Goal: Answer question/provide support: Share knowledge or assist other users

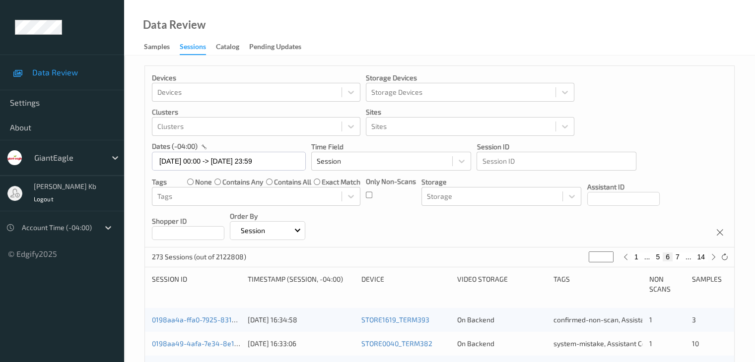
click at [702, 256] on button "14" at bounding box center [701, 257] width 14 height 9
type input "**"
click at [681, 256] on button "13" at bounding box center [679, 257] width 14 height 9
type input "**"
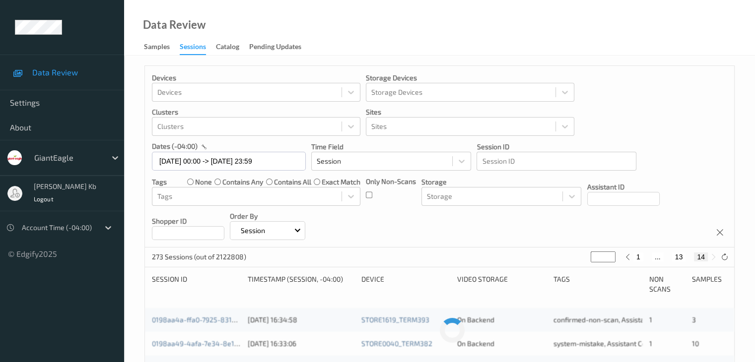
type input "**"
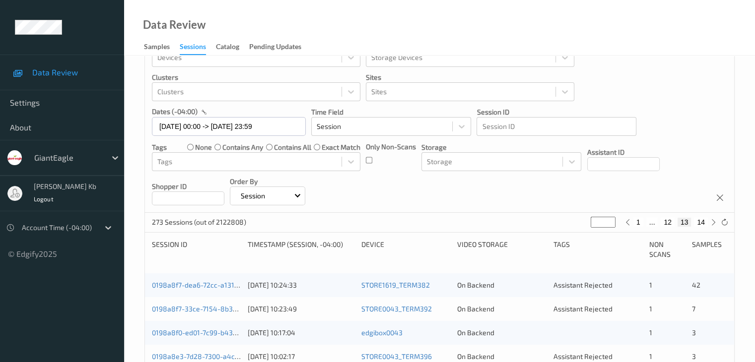
scroll to position [50, 0]
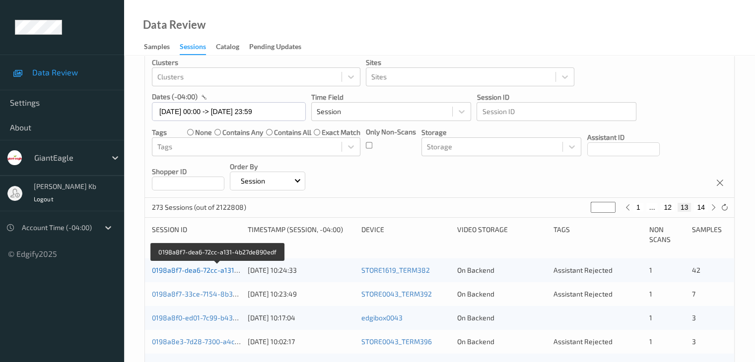
click at [207, 271] on link "0198a8f7-dea6-72cc-a131-4b27de890edf" at bounding box center [218, 270] width 132 height 8
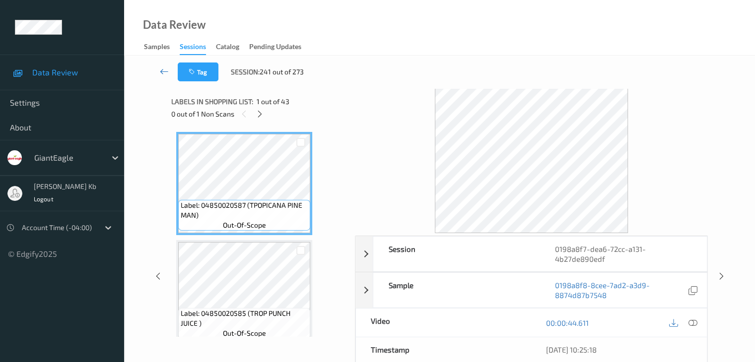
click at [166, 70] on icon at bounding box center [164, 72] width 9 height 10
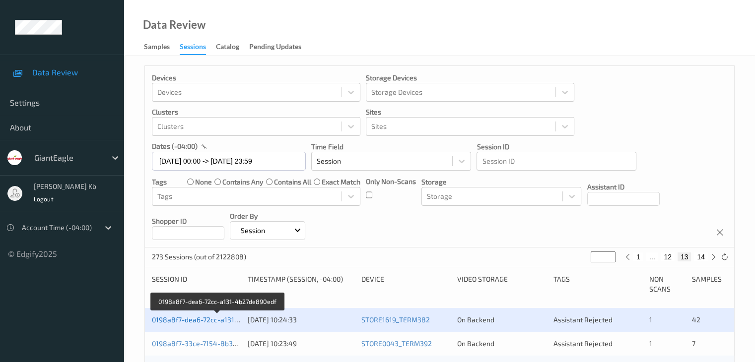
click at [209, 320] on link "0198a8f7-dea6-72cc-a131-4b27de890edf" at bounding box center [218, 320] width 132 height 8
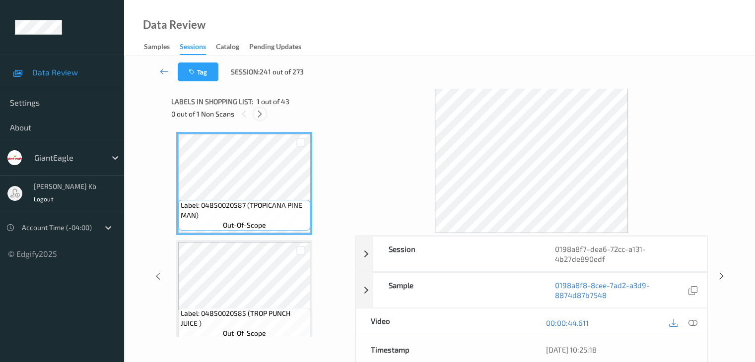
click at [261, 112] on icon at bounding box center [260, 114] width 8 height 9
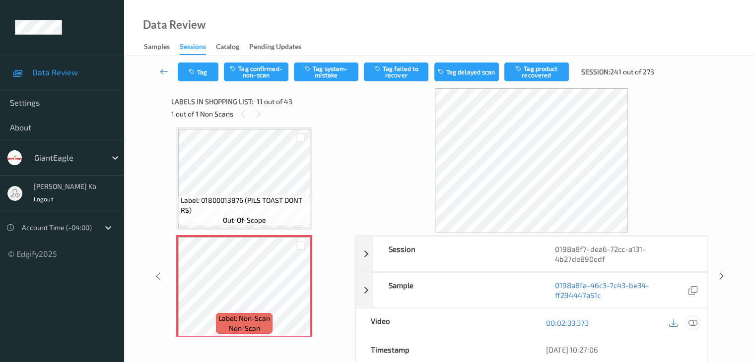
click at [693, 321] on icon at bounding box center [692, 323] width 9 height 9
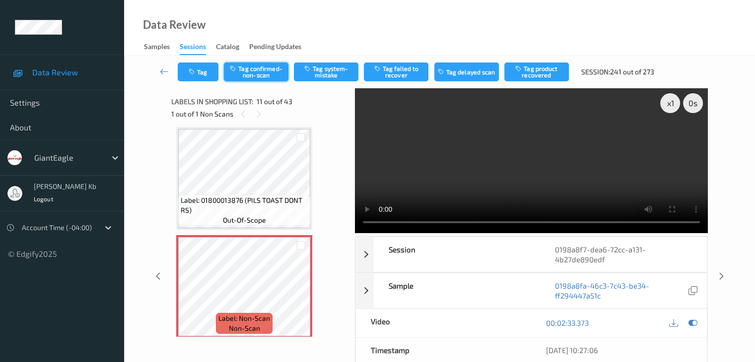
click at [261, 70] on button "Tag confirmed-non-scan" at bounding box center [256, 72] width 65 height 19
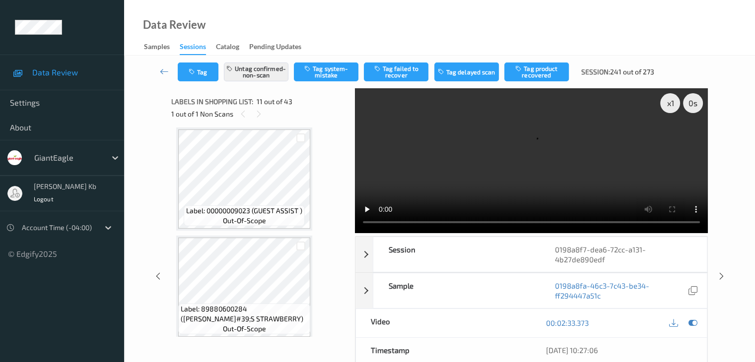
scroll to position [1327, 0]
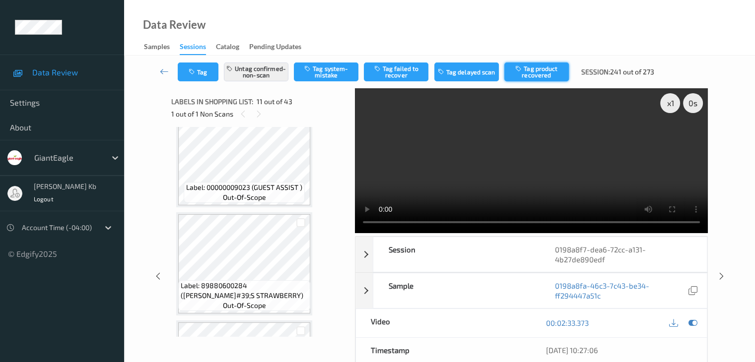
click at [527, 70] on button "Tag product recovered" at bounding box center [536, 72] width 65 height 19
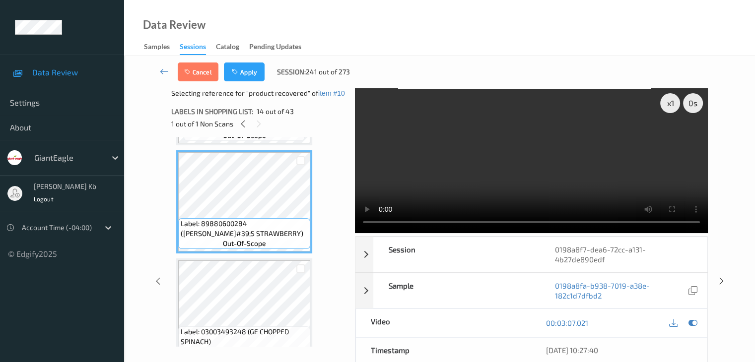
scroll to position [1376, 0]
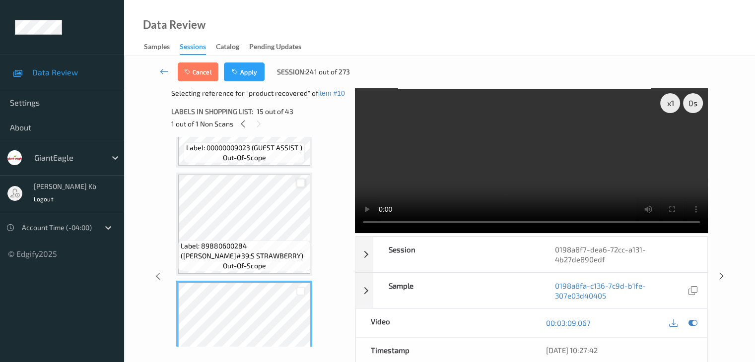
click at [299, 185] on div at bounding box center [300, 183] width 9 height 9
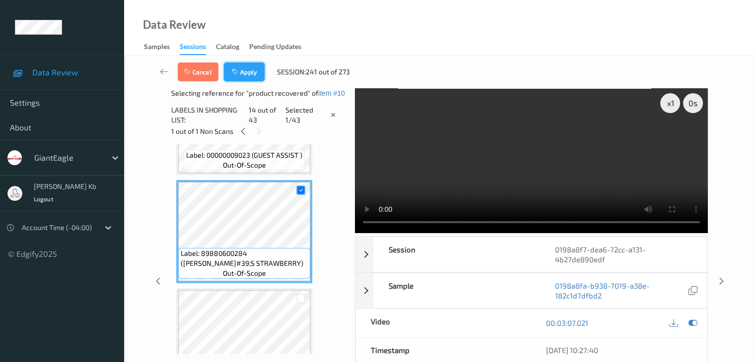
click at [244, 74] on button "Apply" at bounding box center [244, 72] width 41 height 19
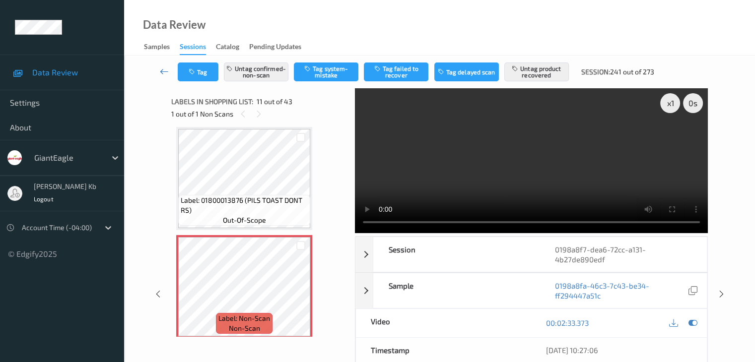
click at [164, 71] on icon at bounding box center [164, 72] width 9 height 10
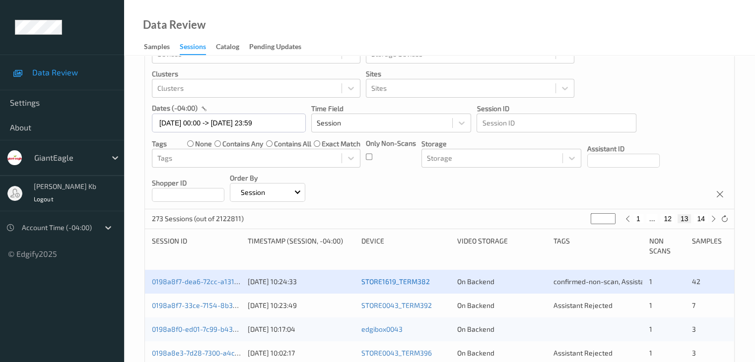
scroll to position [99, 0]
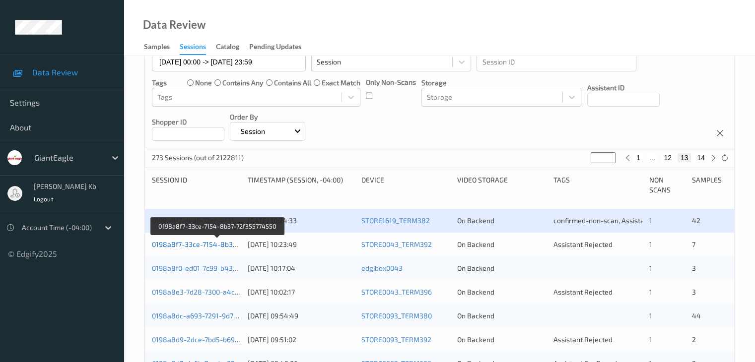
click at [190, 245] on link "0198a8f7-33ce-7154-8b37-72f355774550" at bounding box center [218, 244] width 132 height 8
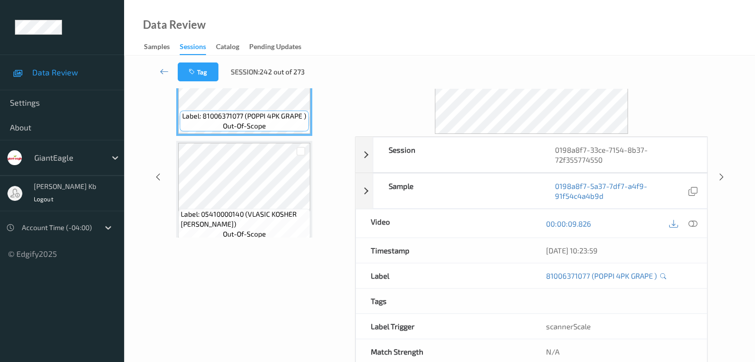
drag, startPoint x: 238, startPoint y: 0, endPoint x: 208, endPoint y: 10, distance: 31.6
click at [208, 10] on div "Data Review Samples Sessions Catalog Pending Updates" at bounding box center [439, 28] width 631 height 56
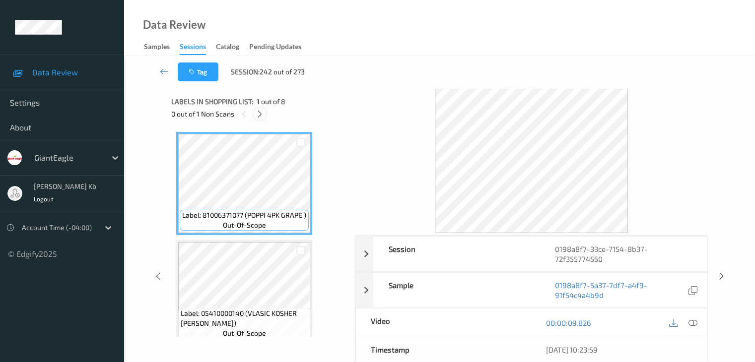
click at [261, 114] on icon at bounding box center [260, 114] width 8 height 9
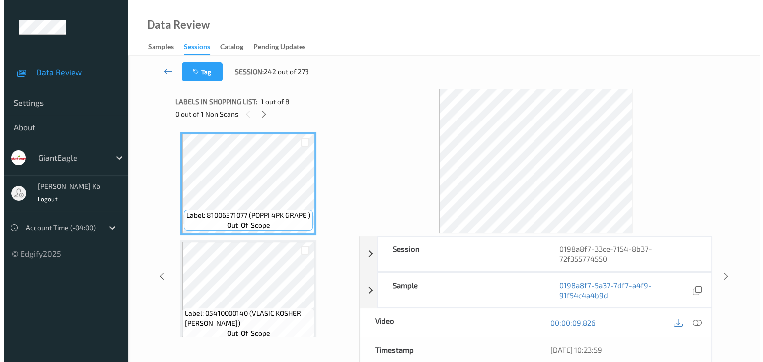
scroll to position [330, 0]
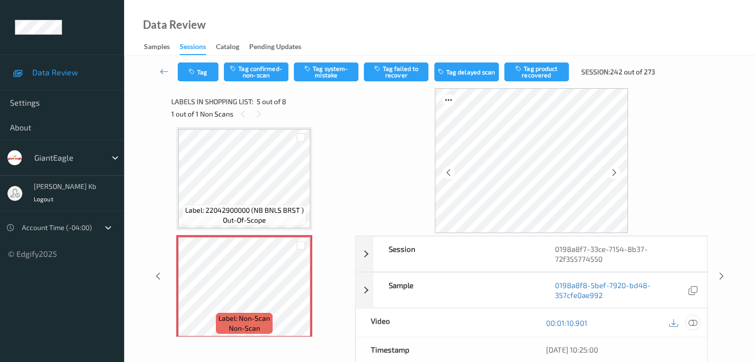
click at [693, 324] on icon at bounding box center [692, 323] width 9 height 9
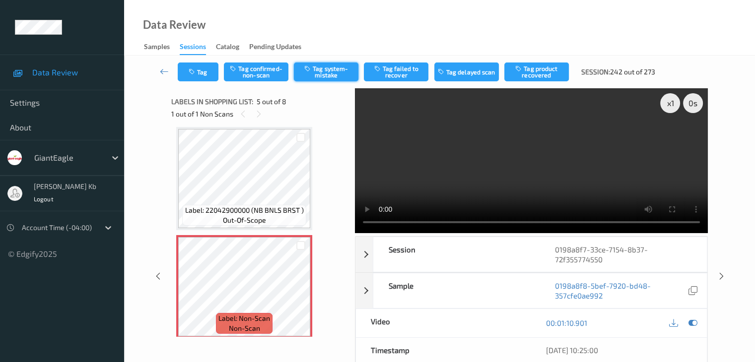
click at [328, 72] on button "Tag system-mistake" at bounding box center [326, 72] width 65 height 19
click at [200, 70] on button "Tag" at bounding box center [198, 72] width 41 height 19
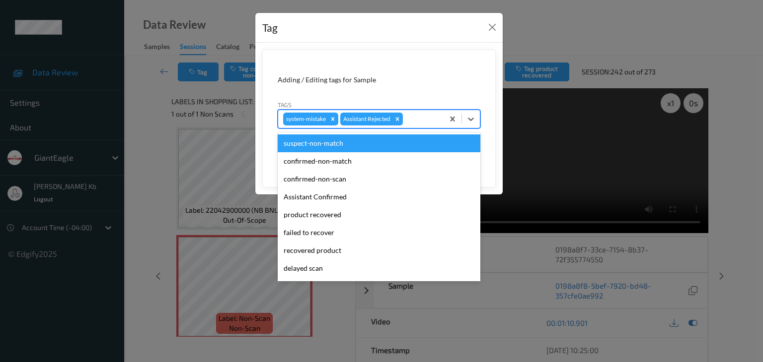
click at [417, 116] on div at bounding box center [422, 119] width 34 height 12
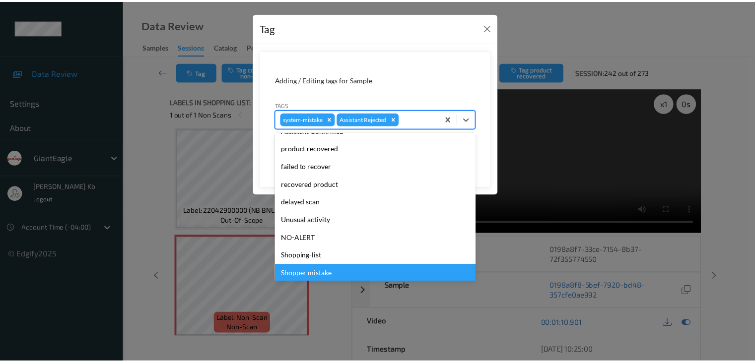
scroll to position [87, 0]
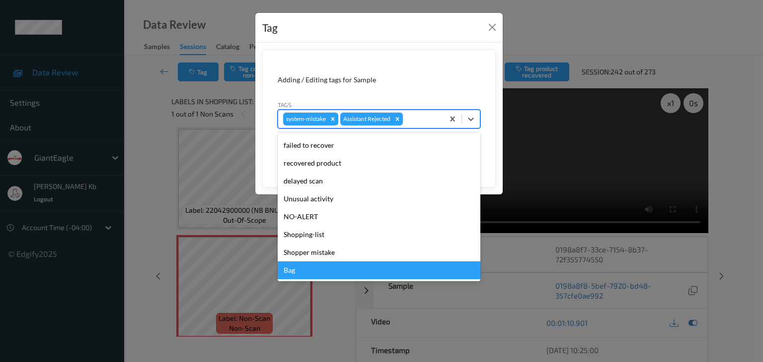
click at [306, 269] on div "Bag" at bounding box center [379, 271] width 203 height 18
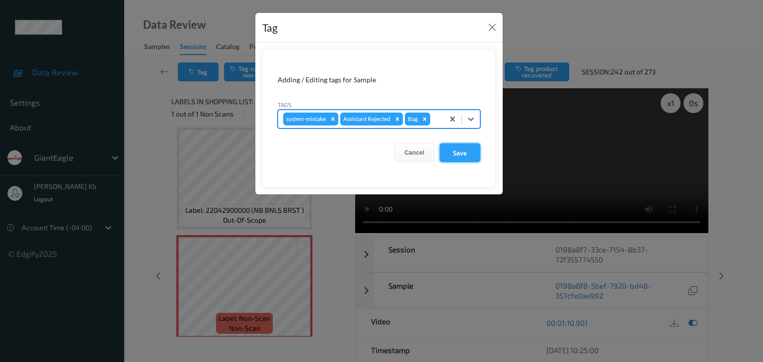
drag, startPoint x: 469, startPoint y: 149, endPoint x: 443, endPoint y: 138, distance: 28.2
click at [469, 150] on button "Save" at bounding box center [459, 152] width 41 height 19
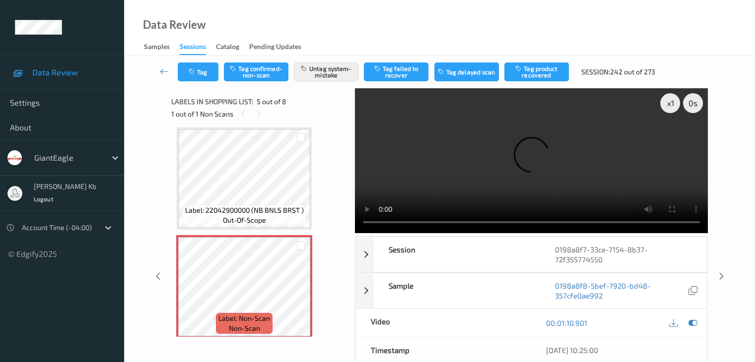
drag, startPoint x: 165, startPoint y: 85, endPoint x: 173, endPoint y: 54, distance: 31.8
click at [165, 84] on div "Tag Tag confirmed-non-scan Untag system-mistake Tag failed to recover Tag delay…" at bounding box center [439, 72] width 590 height 33
click at [165, 70] on icon at bounding box center [164, 72] width 9 height 10
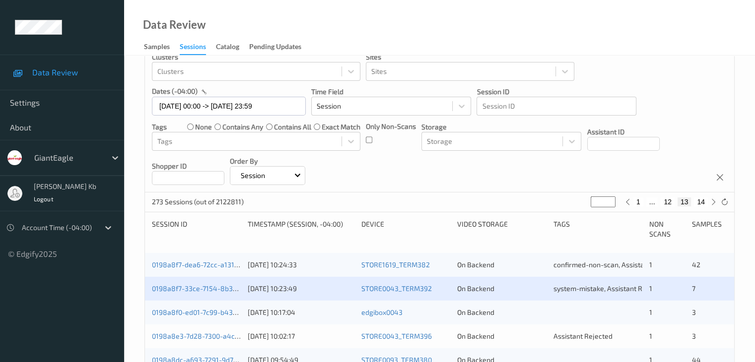
scroll to position [149, 0]
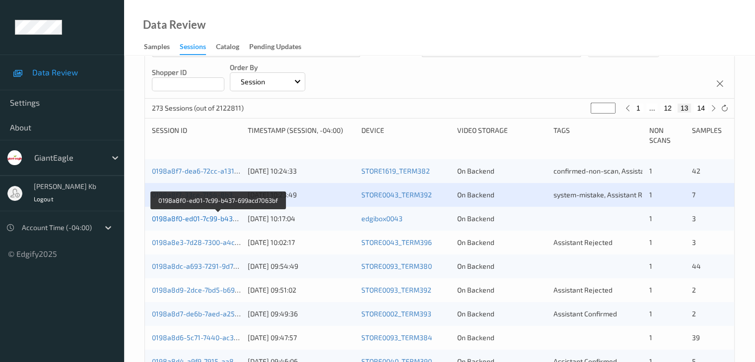
click at [195, 219] on link "0198a8f0-ed01-7c99-b437-699acd7063bf" at bounding box center [218, 218] width 133 height 8
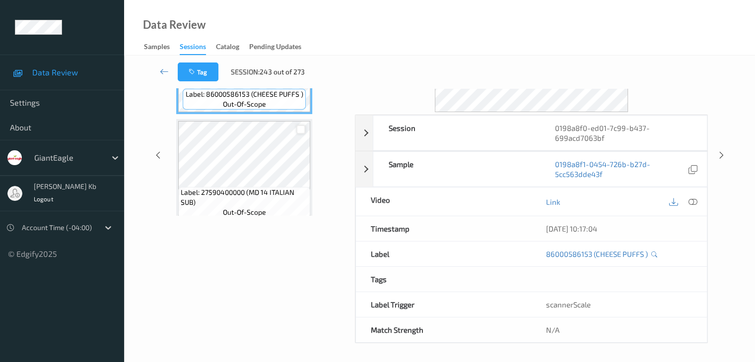
scroll to position [22, 0]
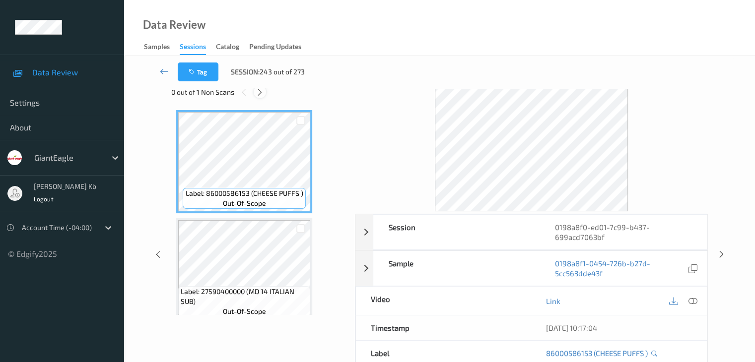
click at [262, 91] on icon at bounding box center [260, 92] width 8 height 9
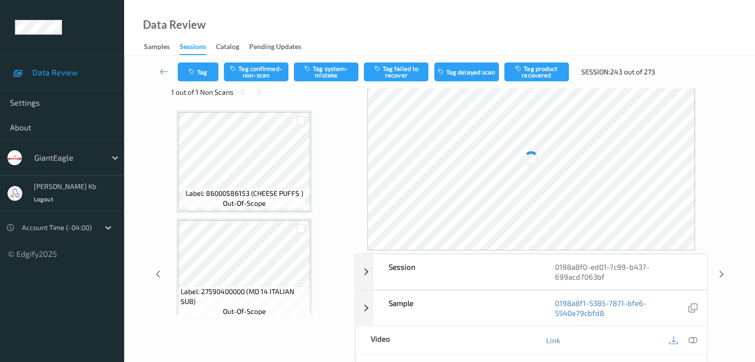
scroll to position [221, 0]
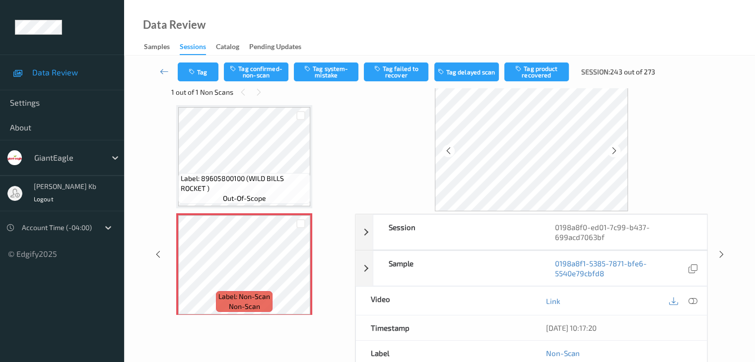
click at [697, 297] on icon at bounding box center [692, 301] width 9 height 9
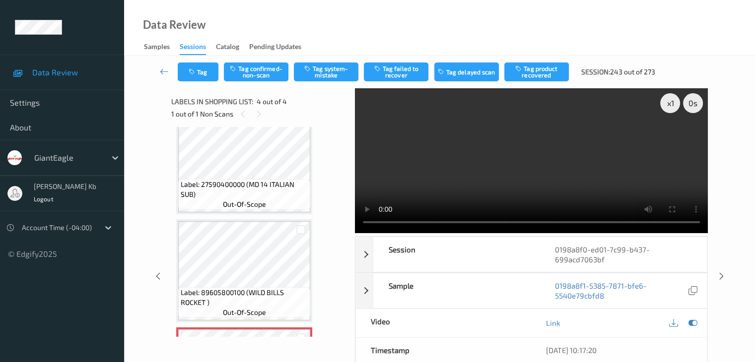
scroll to position [129, 0]
click at [325, 72] on button "Tag system-mistake" at bounding box center [326, 72] width 65 height 19
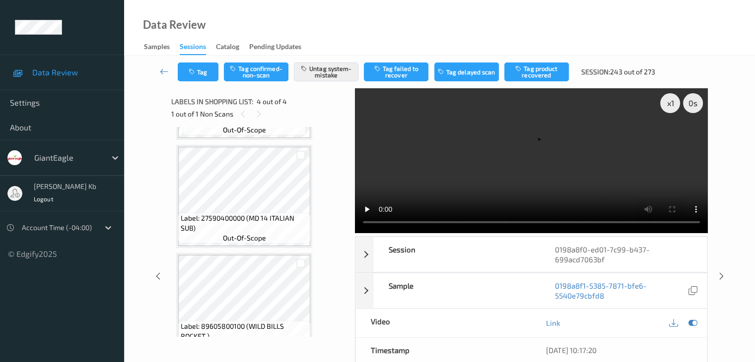
scroll to position [79, 0]
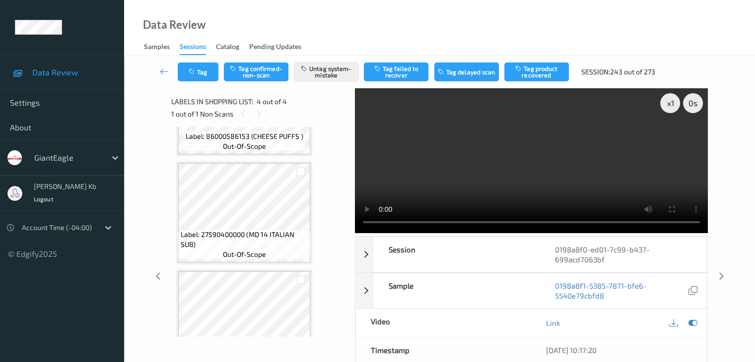
click at [666, 221] on video at bounding box center [531, 160] width 353 height 145
click at [162, 69] on icon at bounding box center [164, 72] width 9 height 10
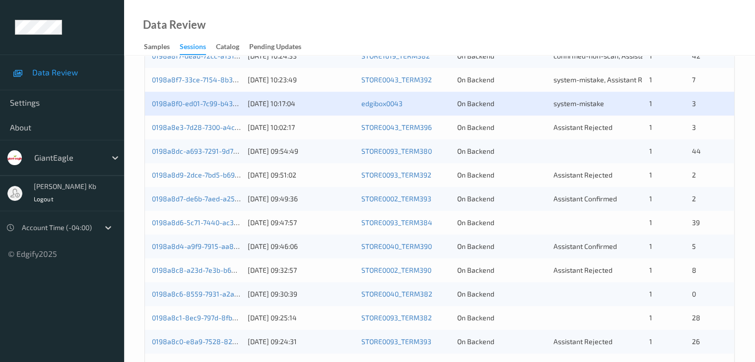
scroll to position [264, 0]
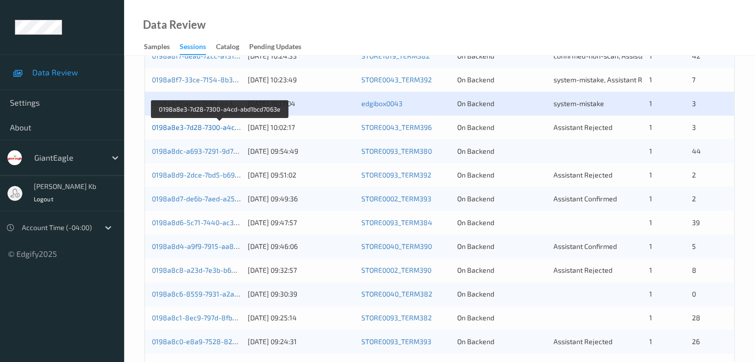
click at [195, 126] on link "0198a8e3-7d28-7300-a4cd-abd1bcd7063e" at bounding box center [220, 127] width 136 height 8
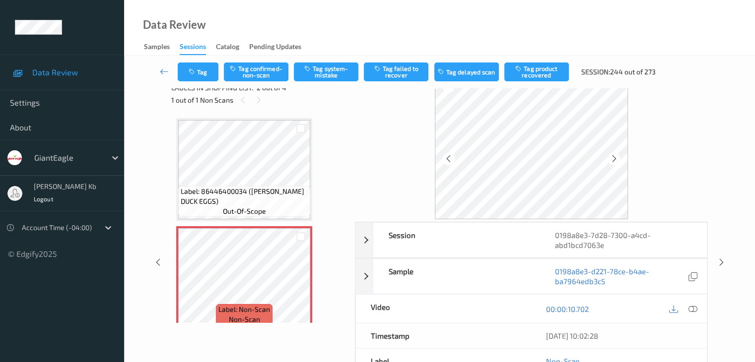
scroll to position [12, 0]
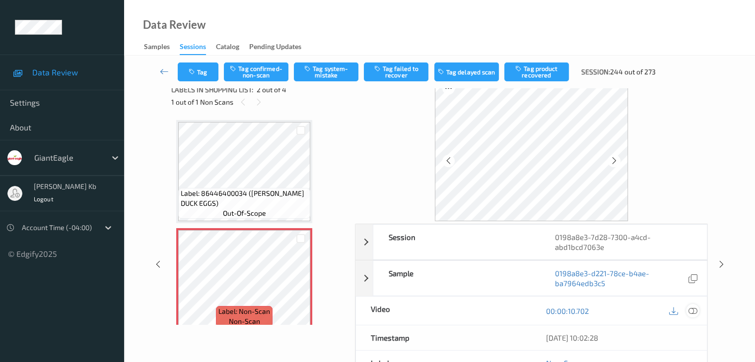
click at [692, 309] on icon at bounding box center [692, 311] width 9 height 9
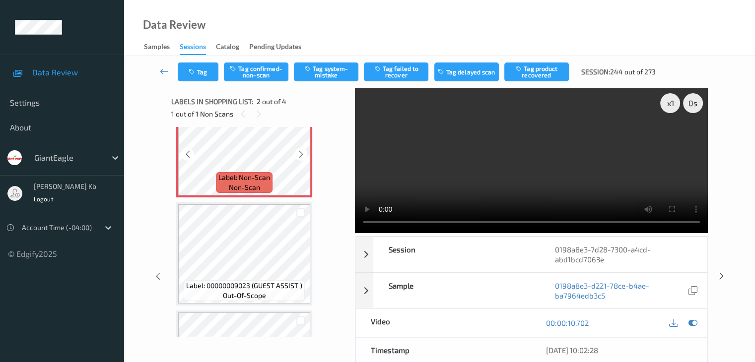
scroll to position [129, 0]
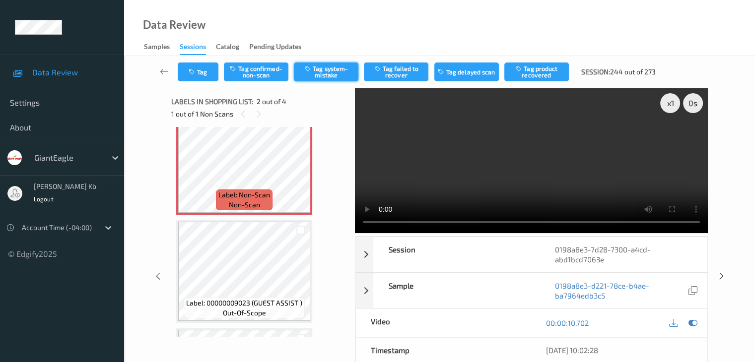
click at [324, 76] on button "Tag system-mistake" at bounding box center [326, 72] width 65 height 19
drag, startPoint x: 163, startPoint y: 76, endPoint x: 167, endPoint y: 60, distance: 16.9
click at [163, 75] on icon at bounding box center [164, 72] width 9 height 10
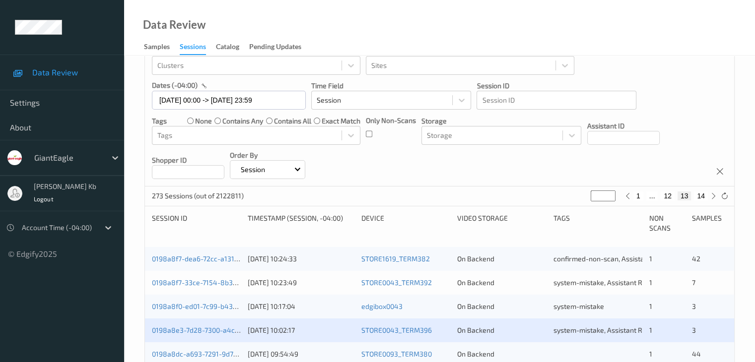
scroll to position [149, 0]
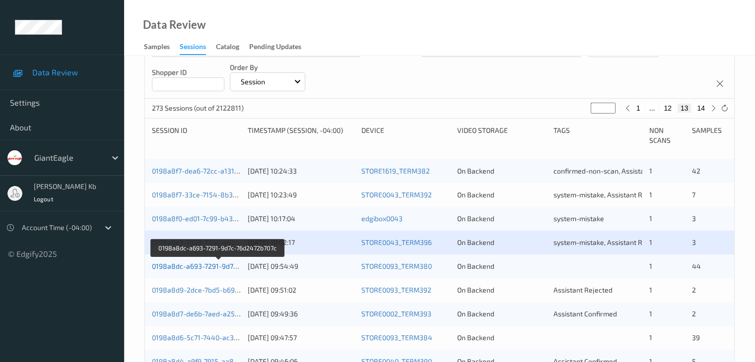
click at [222, 267] on link "0198a8dc-a693-7291-9d7c-76d2472b707c" at bounding box center [218, 266] width 133 height 8
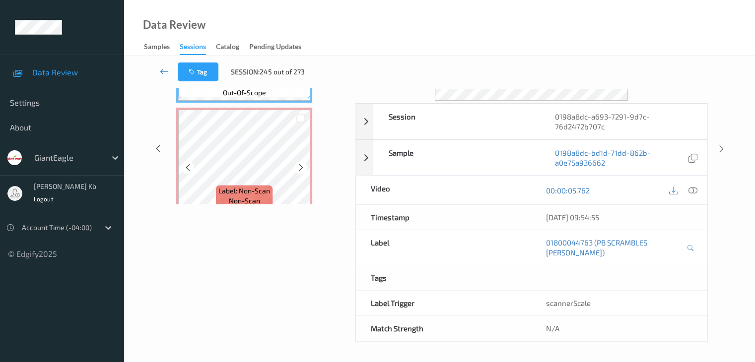
scroll to position [121, 0]
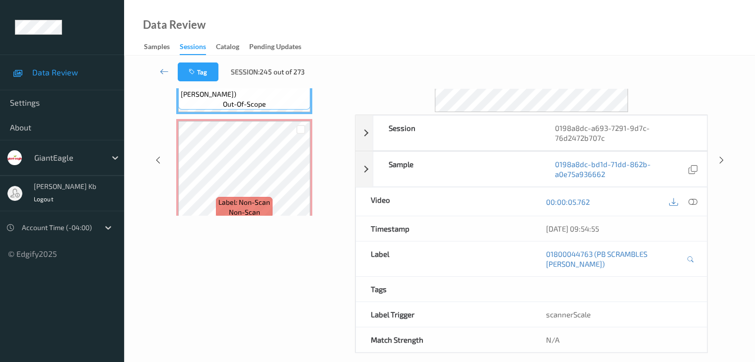
drag, startPoint x: 240, startPoint y: 0, endPoint x: 498, endPoint y: 24, distance: 259.3
click at [564, 24] on div "Data Review Samples Sessions Catalog Pending Updates" at bounding box center [439, 28] width 631 height 56
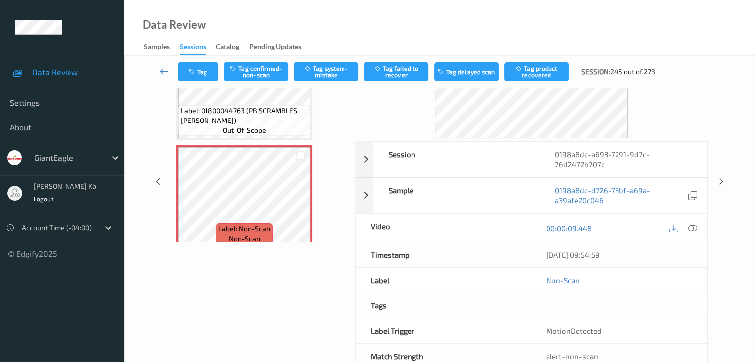
scroll to position [71, 0]
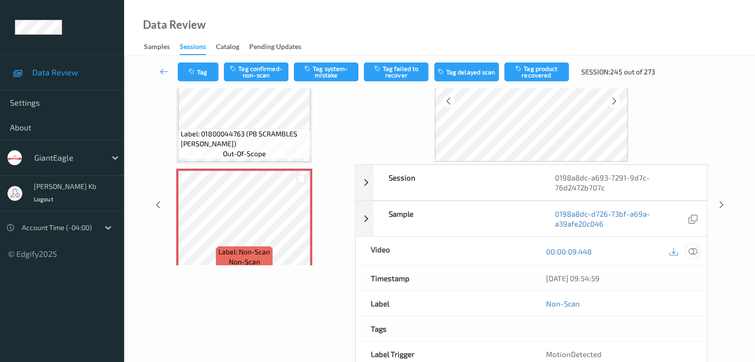
click at [693, 249] on icon at bounding box center [692, 251] width 9 height 9
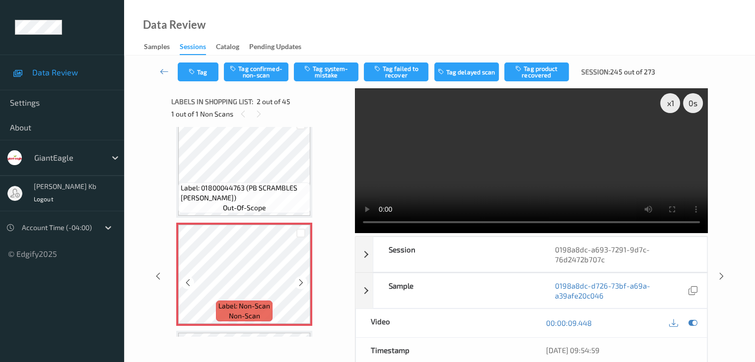
scroll to position [0, 0]
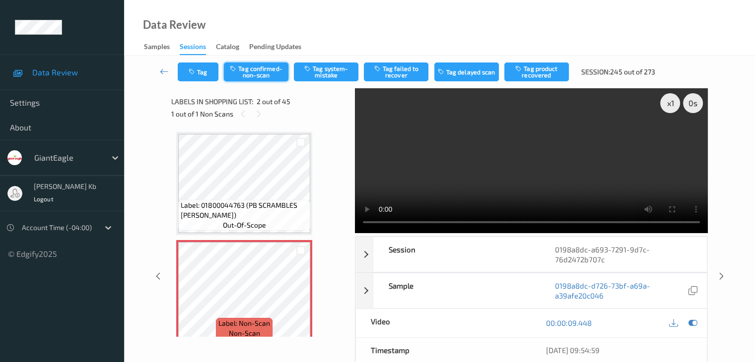
click at [263, 75] on button "Tag confirmed-non-scan" at bounding box center [256, 72] width 65 height 19
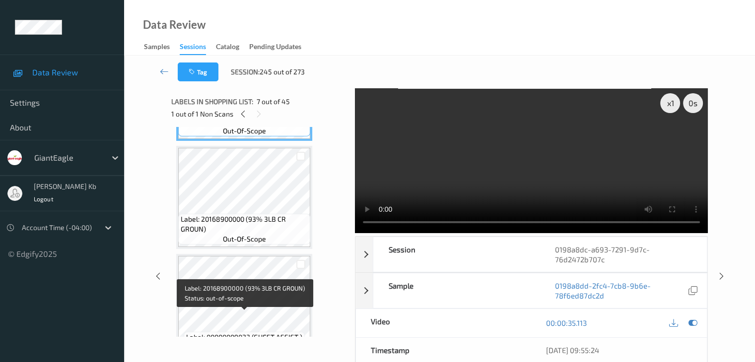
scroll to position [745, 0]
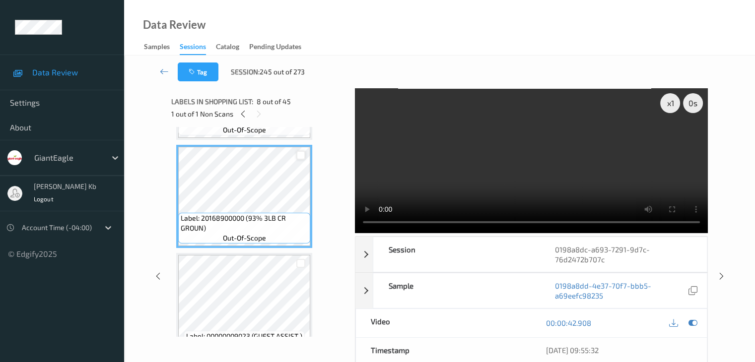
click at [302, 154] on div at bounding box center [300, 155] width 9 height 9
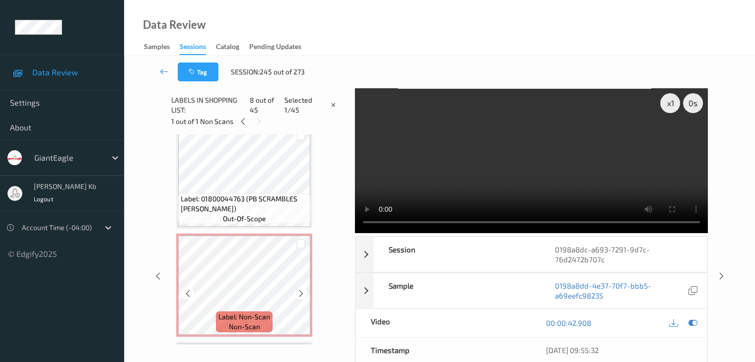
scroll to position [0, 0]
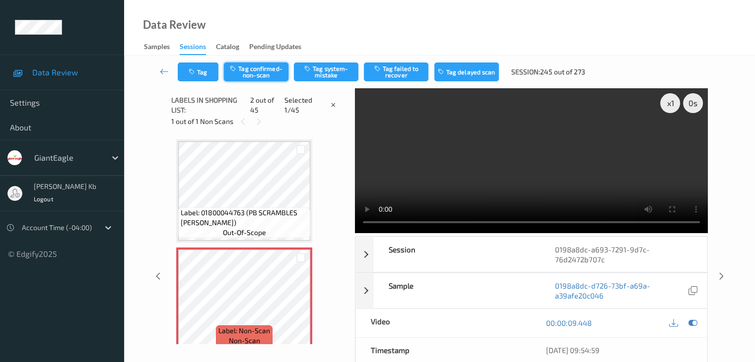
click at [265, 76] on button "Tag confirmed-non-scan" at bounding box center [256, 72] width 65 height 19
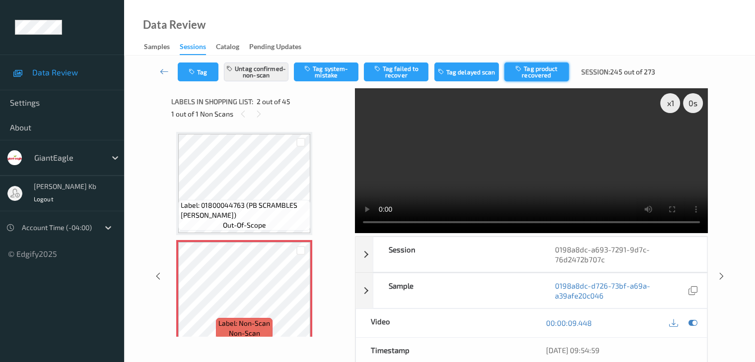
click at [534, 72] on button "Tag product recovered" at bounding box center [536, 72] width 65 height 19
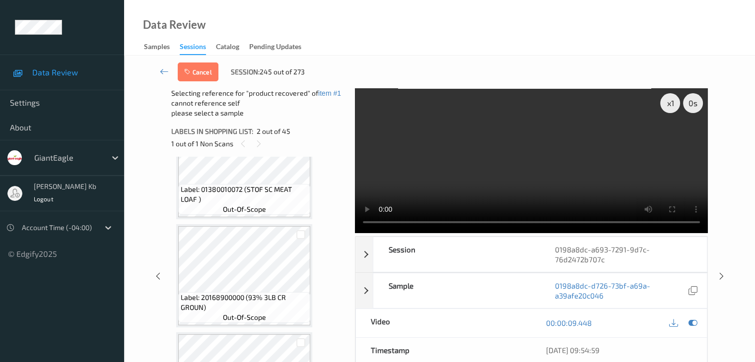
scroll to position [745, 0]
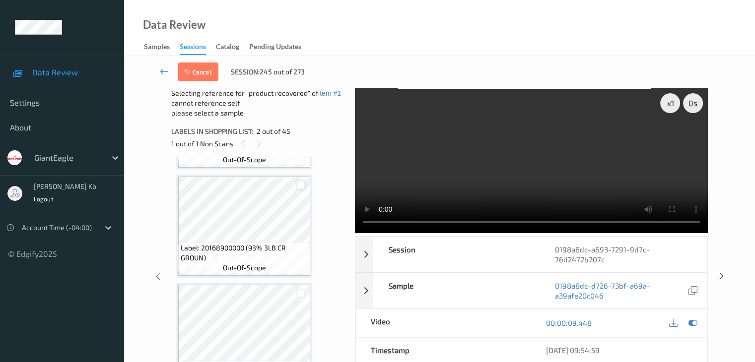
click at [300, 184] on div at bounding box center [300, 185] width 9 height 9
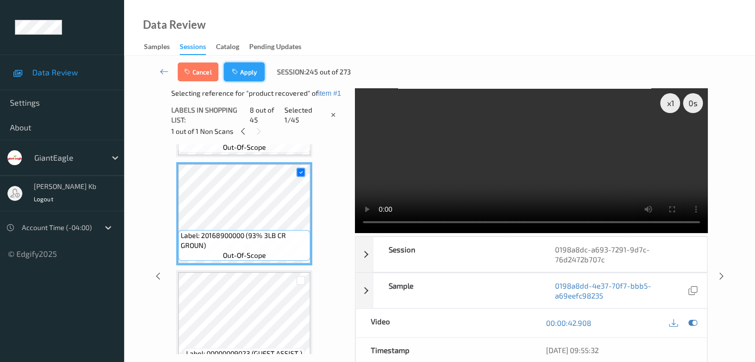
click at [256, 73] on button "Apply" at bounding box center [244, 72] width 41 height 19
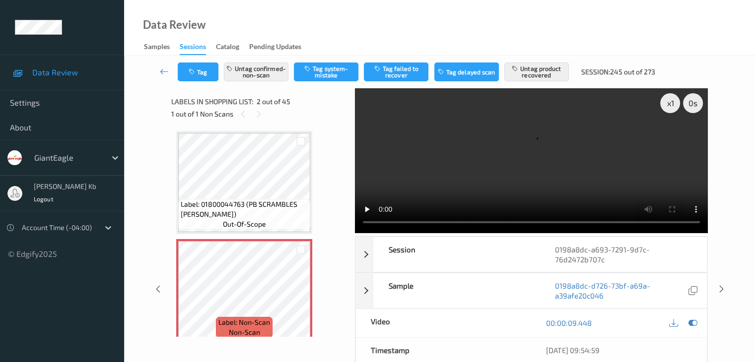
scroll to position [0, 0]
drag, startPoint x: 165, startPoint y: 71, endPoint x: 167, endPoint y: 64, distance: 7.6
click at [165, 71] on icon at bounding box center [164, 72] width 9 height 10
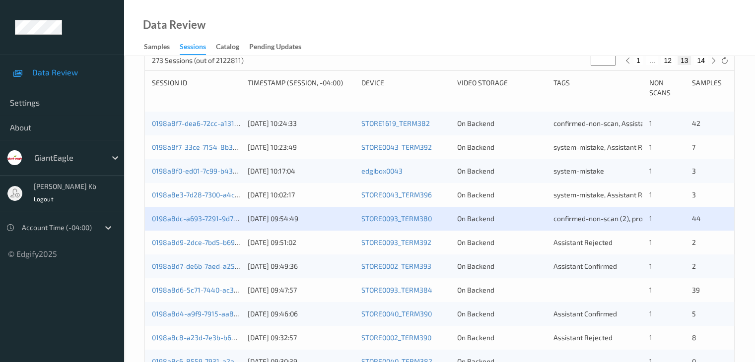
scroll to position [199, 0]
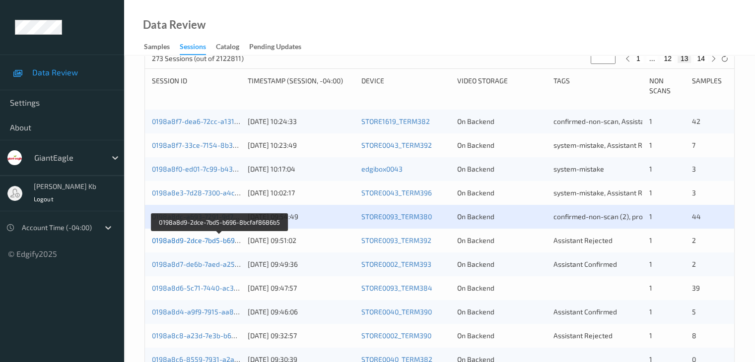
click at [218, 241] on link "0198a8d9-2dce-7bd5-b696-8bcfaf8686b5" at bounding box center [220, 240] width 136 height 8
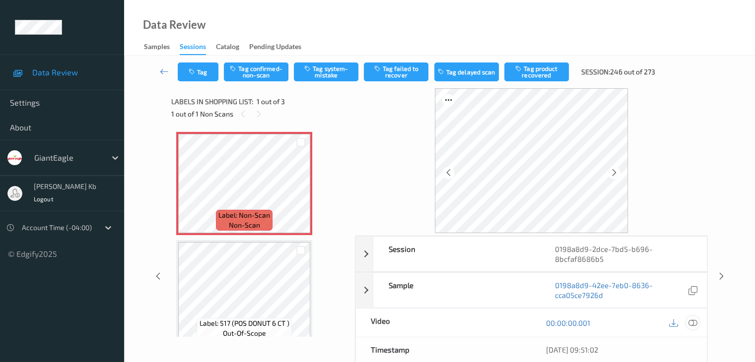
click at [695, 322] on icon at bounding box center [692, 323] width 9 height 9
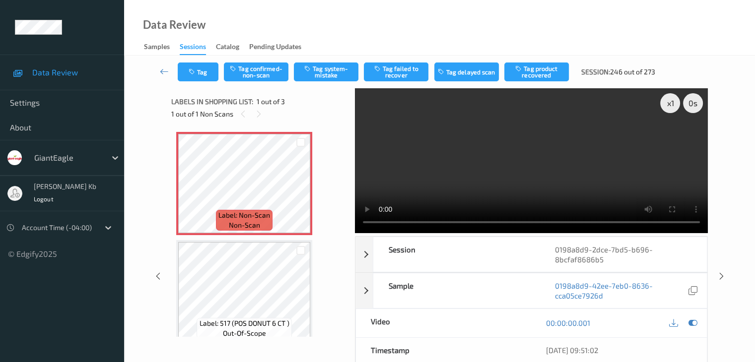
click at [367, 139] on video at bounding box center [531, 160] width 353 height 145
click at [268, 71] on button "Tag confirmed-non-scan" at bounding box center [256, 72] width 65 height 19
click at [542, 73] on button "Tag product recovered" at bounding box center [536, 72] width 65 height 19
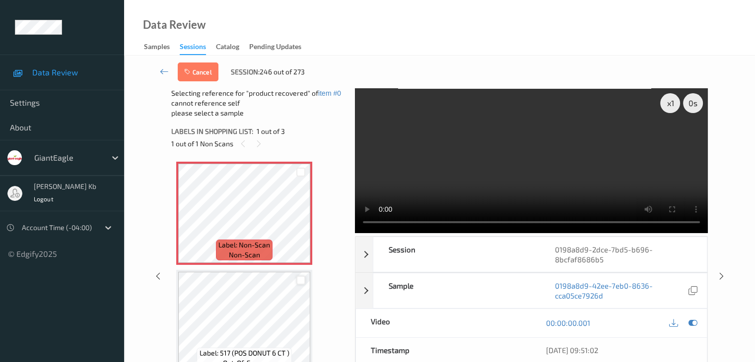
click at [303, 280] on div at bounding box center [300, 280] width 9 height 9
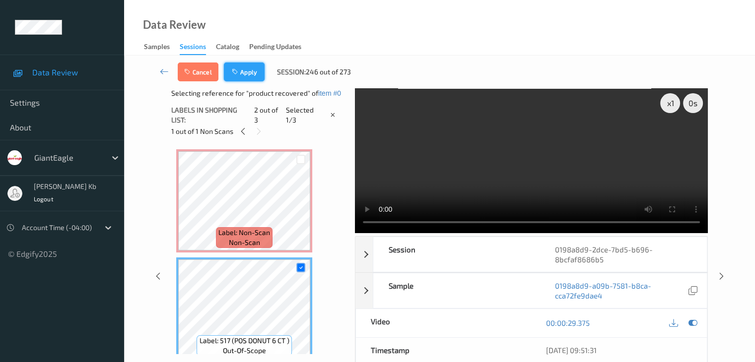
click at [248, 80] on button "Apply" at bounding box center [244, 72] width 41 height 19
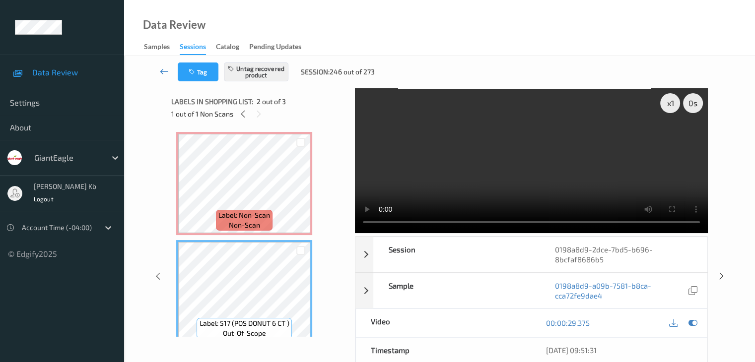
click at [161, 70] on icon at bounding box center [164, 72] width 9 height 10
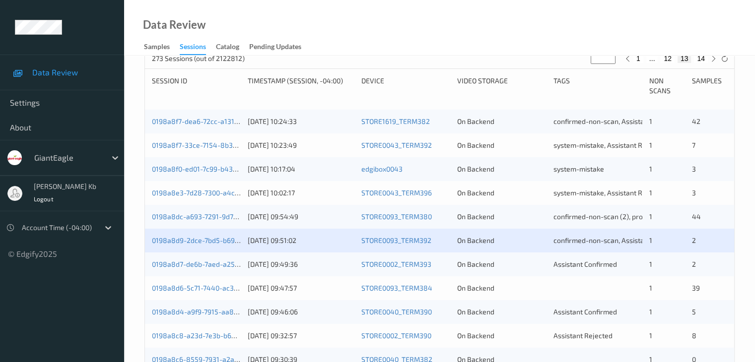
scroll to position [248, 0]
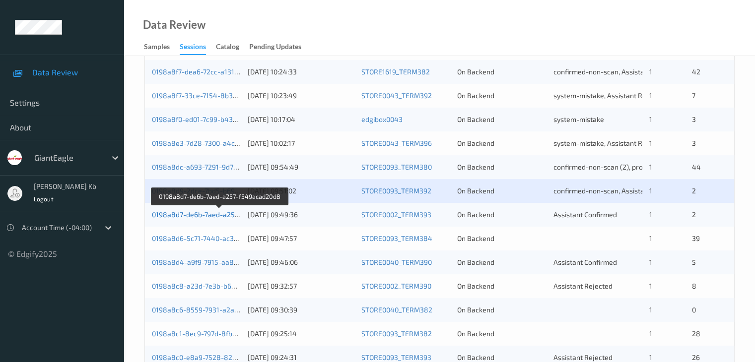
click at [189, 216] on link "0198a8d7-de6b-7aed-a257-f549acad20d8" at bounding box center [220, 214] width 136 height 8
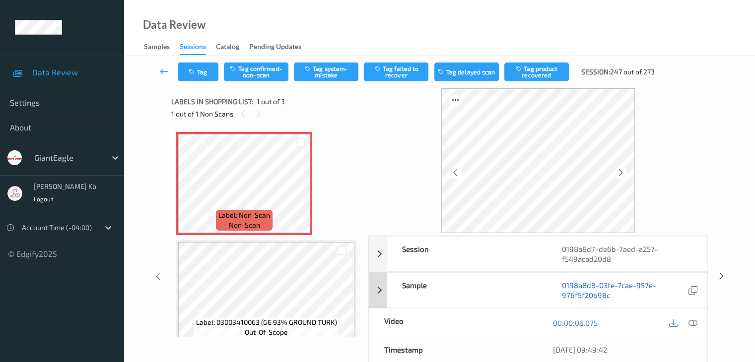
scroll to position [50, 0]
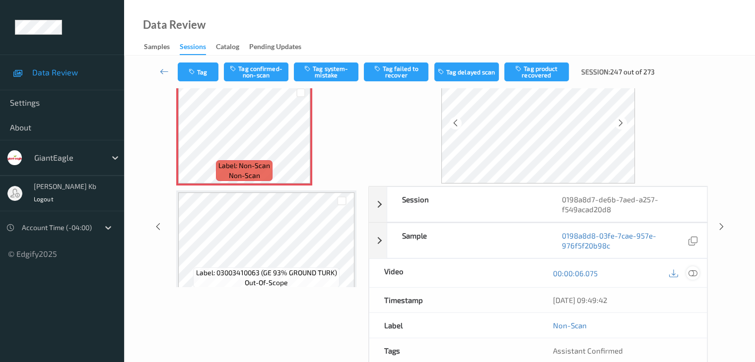
click at [692, 273] on icon at bounding box center [692, 273] width 9 height 9
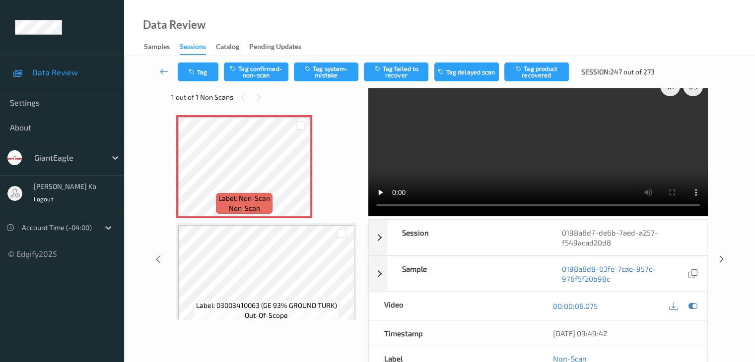
scroll to position [0, 0]
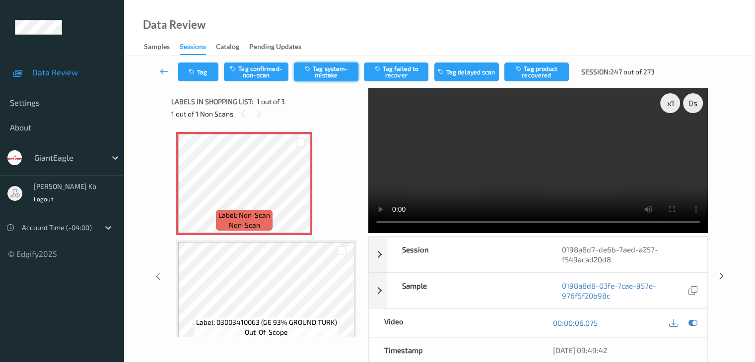
click at [329, 72] on button "Tag system-mistake" at bounding box center [326, 72] width 65 height 19
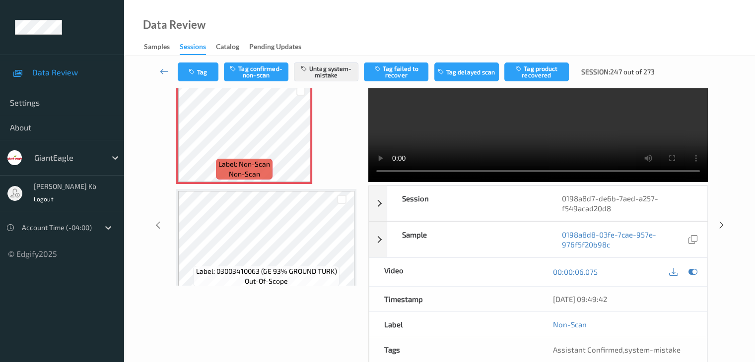
drag, startPoint x: 161, startPoint y: 72, endPoint x: 175, endPoint y: 36, distance: 38.4
click at [161, 72] on icon at bounding box center [164, 72] width 9 height 10
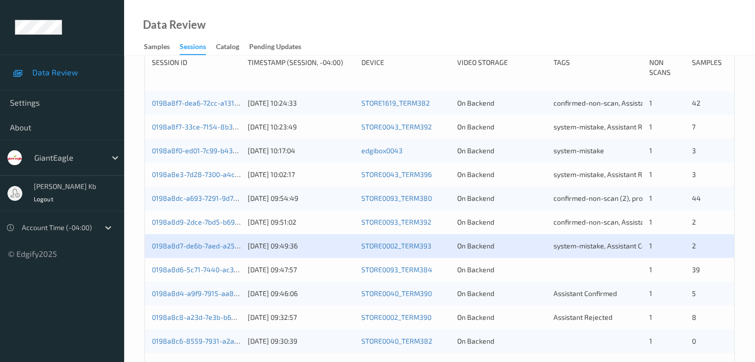
scroll to position [248, 0]
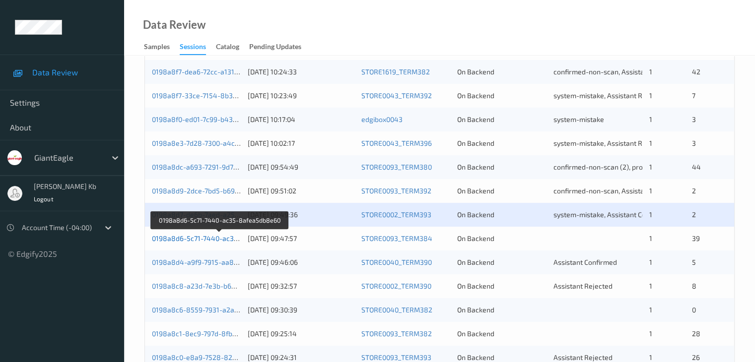
click at [217, 241] on link "0198a8d6-5c71-7440-ac35-8afea5db8e60" at bounding box center [220, 238] width 136 height 8
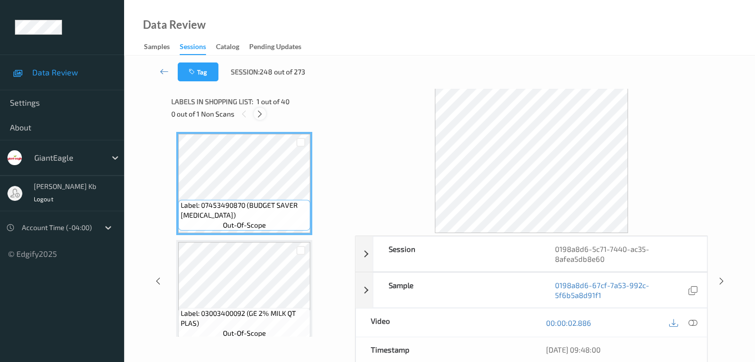
click at [261, 116] on icon at bounding box center [260, 114] width 8 height 9
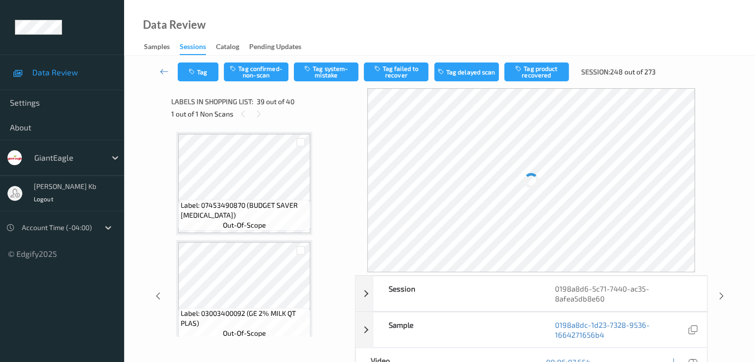
scroll to position [4009, 0]
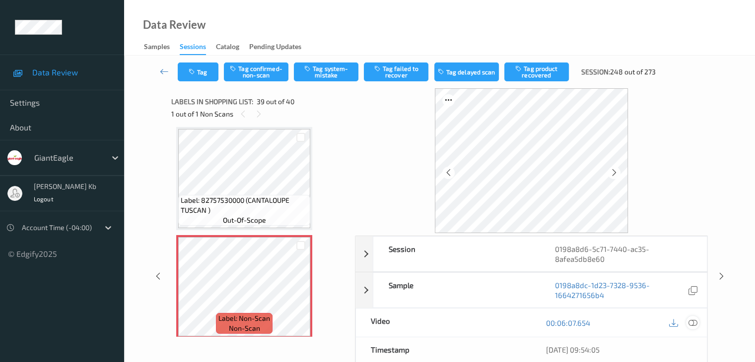
click at [693, 320] on icon at bounding box center [692, 323] width 9 height 9
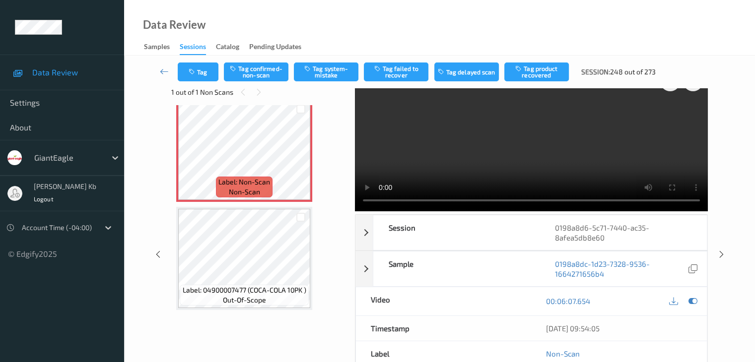
scroll to position [0, 0]
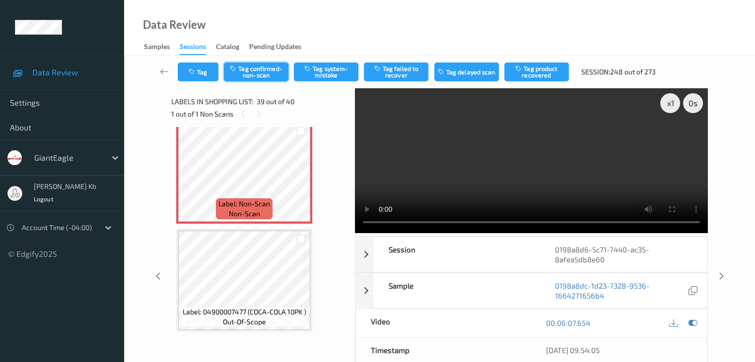
click at [263, 70] on button "Tag confirmed-non-scan" at bounding box center [256, 72] width 65 height 19
click at [538, 71] on button "Tag product recovered" at bounding box center [536, 72] width 65 height 19
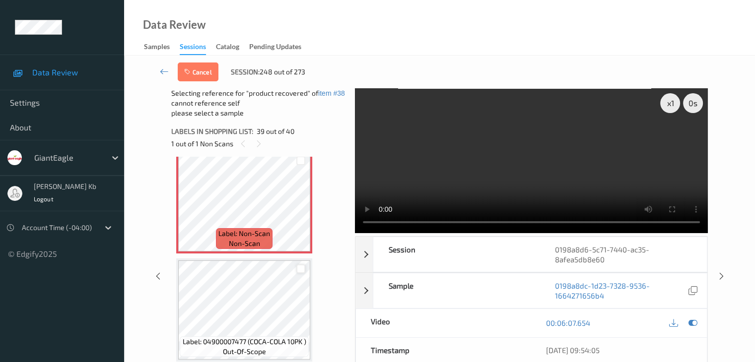
click at [303, 269] on div at bounding box center [300, 269] width 9 height 9
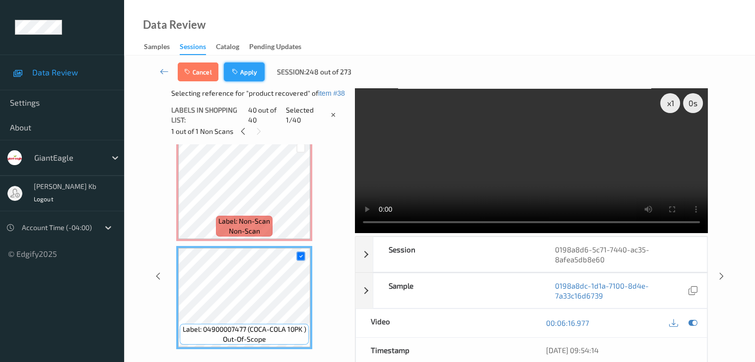
click at [247, 74] on button "Apply" at bounding box center [244, 72] width 41 height 19
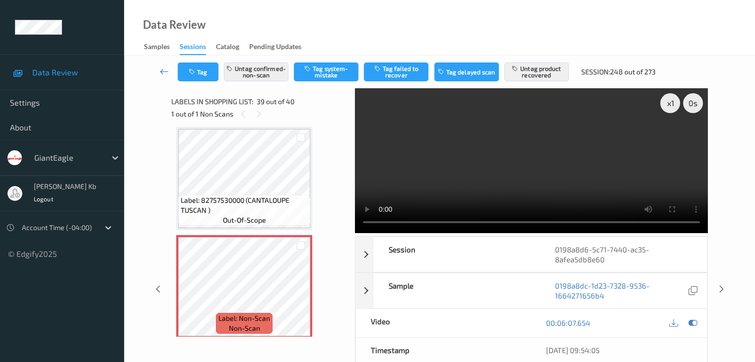
drag, startPoint x: 165, startPoint y: 70, endPoint x: 181, endPoint y: 30, distance: 43.9
click at [165, 70] on icon at bounding box center [164, 72] width 9 height 10
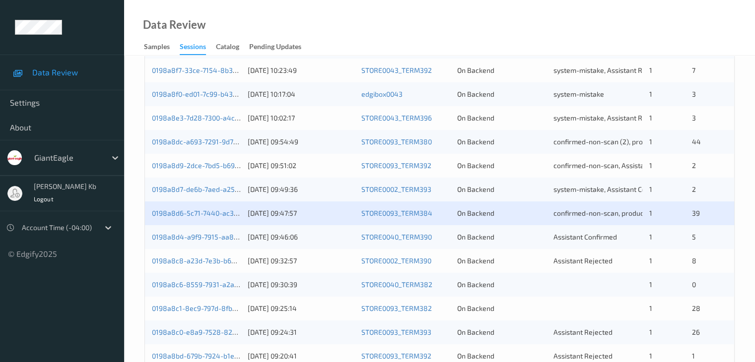
scroll to position [298, 0]
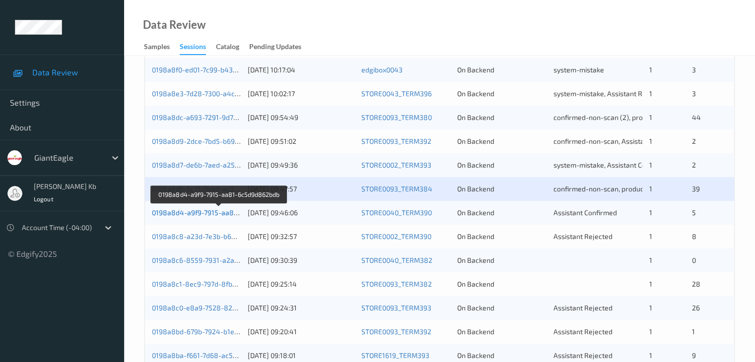
click at [207, 212] on link "0198a8d4-a9f9-7915-aa81-6c5d9d862bdb" at bounding box center [220, 213] width 136 height 8
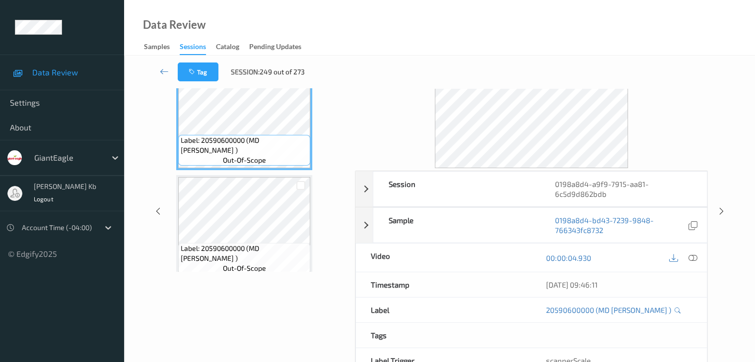
scroll to position [22, 0]
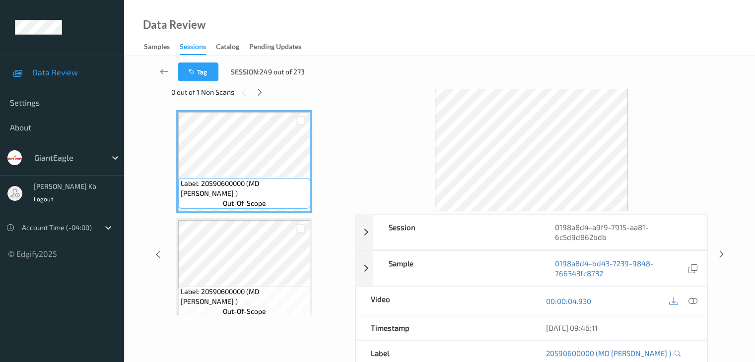
drag, startPoint x: 260, startPoint y: 92, endPoint x: 267, endPoint y: 96, distance: 7.6
click at [261, 92] on icon at bounding box center [260, 92] width 8 height 9
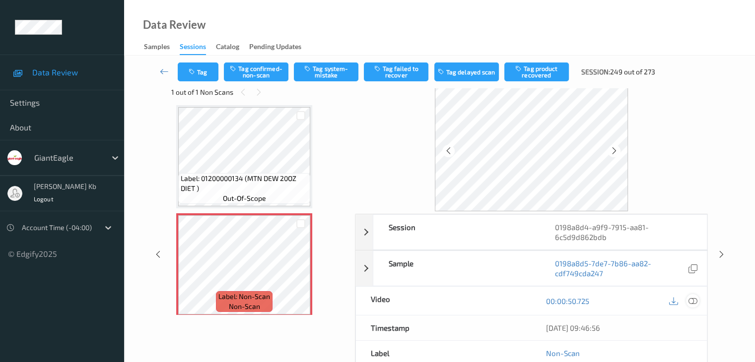
click at [696, 298] on icon at bounding box center [692, 301] width 9 height 9
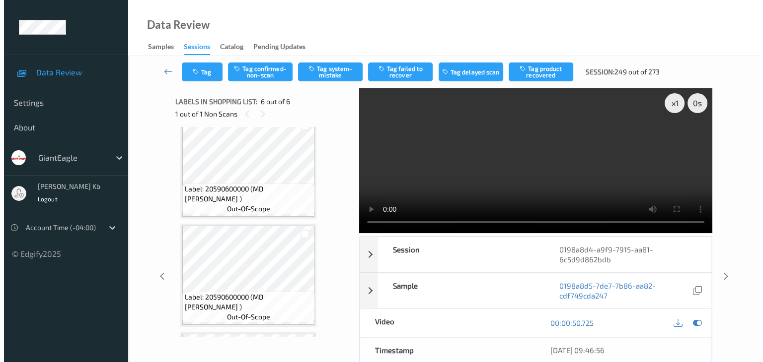
scroll to position [0, 0]
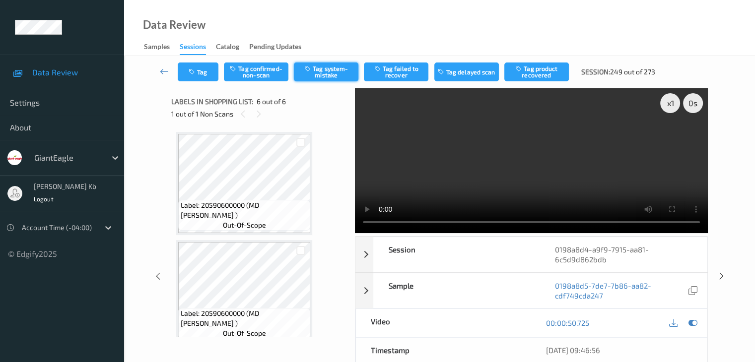
click at [328, 71] on button "Tag system-mistake" at bounding box center [326, 72] width 65 height 19
click at [203, 71] on button "Tag" at bounding box center [198, 72] width 41 height 19
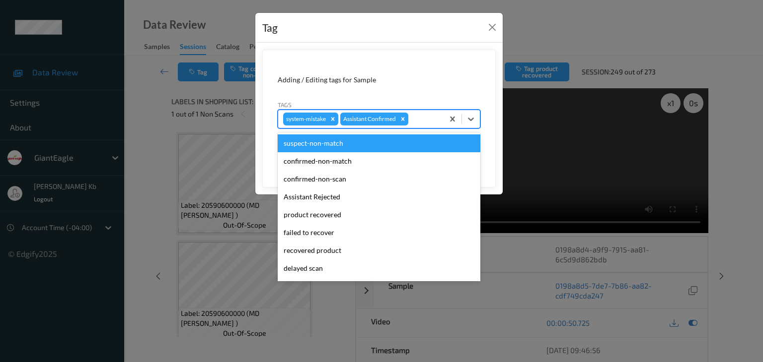
click at [422, 116] on div at bounding box center [424, 119] width 28 height 12
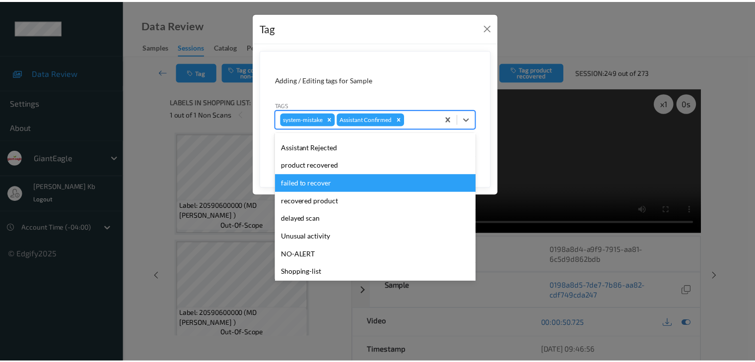
scroll to position [87, 0]
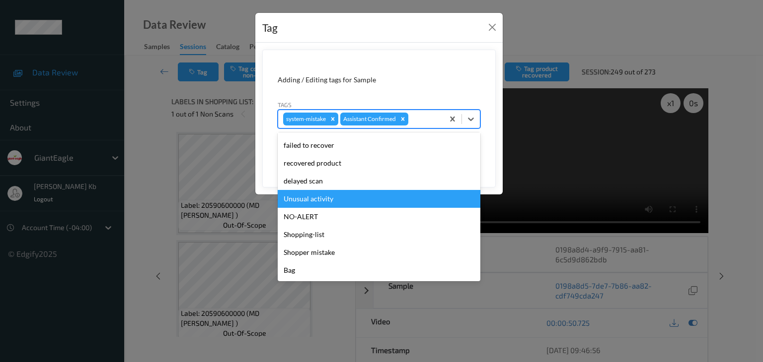
click at [319, 199] on div "Unusual activity" at bounding box center [379, 199] width 203 height 18
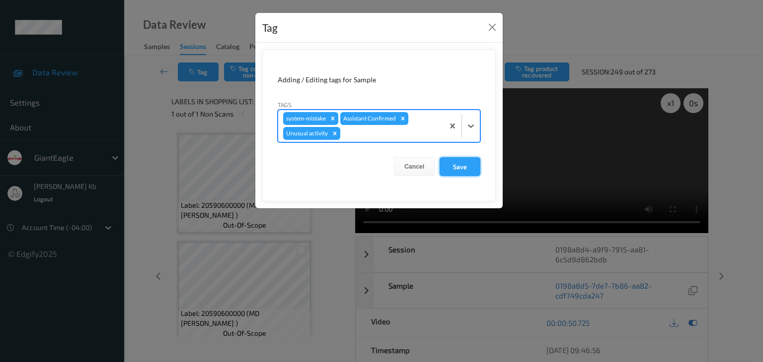
click at [457, 165] on button "Save" at bounding box center [459, 166] width 41 height 19
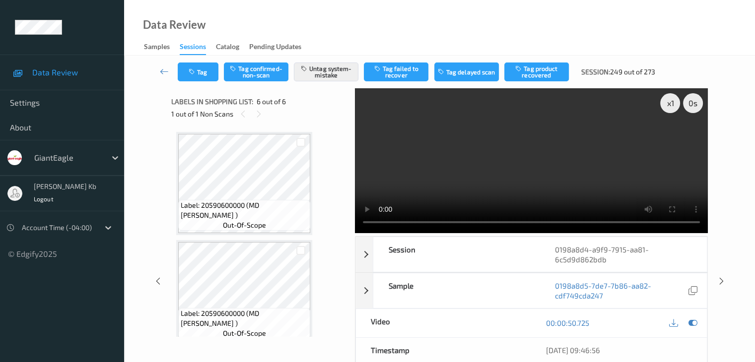
drag, startPoint x: 166, startPoint y: 70, endPoint x: 170, endPoint y: 59, distance: 11.6
click at [166, 70] on icon at bounding box center [164, 72] width 9 height 10
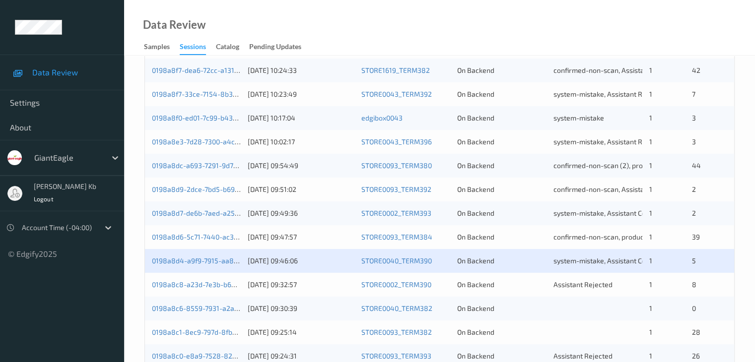
scroll to position [298, 0]
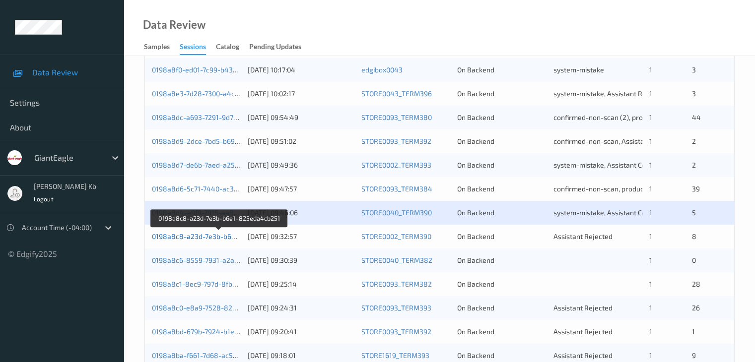
click at [214, 235] on link "0198a8c8-a23d-7e3b-b6e1-825eda4cb251" at bounding box center [220, 236] width 137 height 8
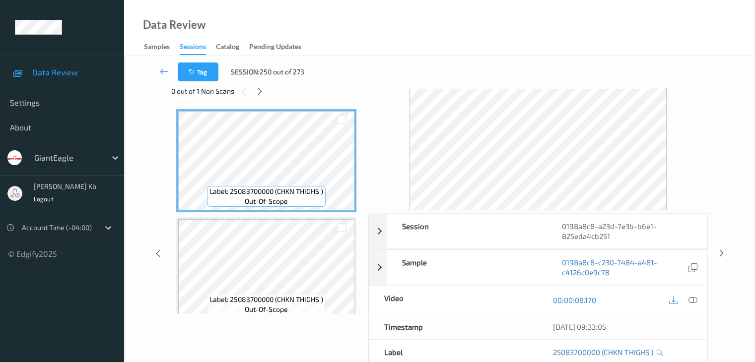
scroll to position [22, 0]
click at [261, 91] on icon at bounding box center [260, 92] width 8 height 9
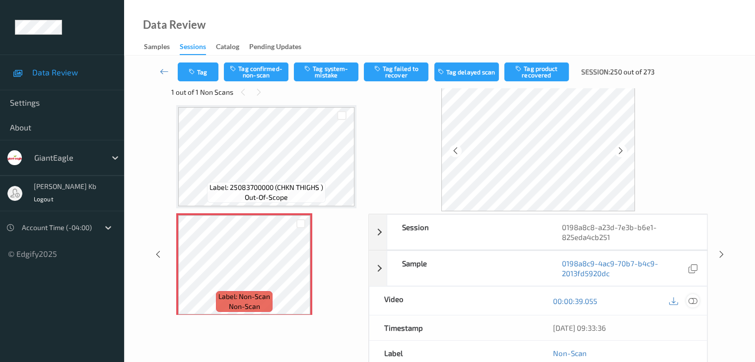
click at [693, 299] on icon at bounding box center [692, 301] width 9 height 9
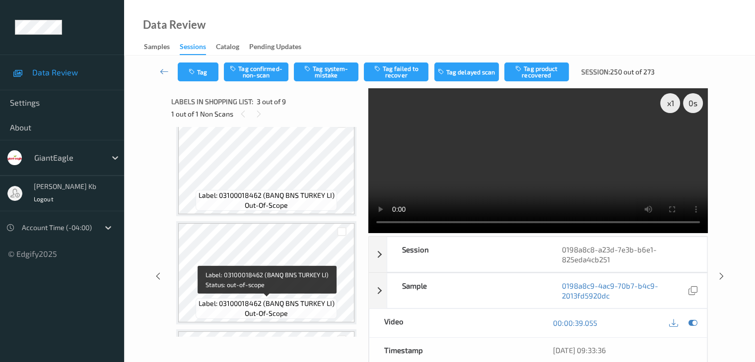
scroll to position [461, 0]
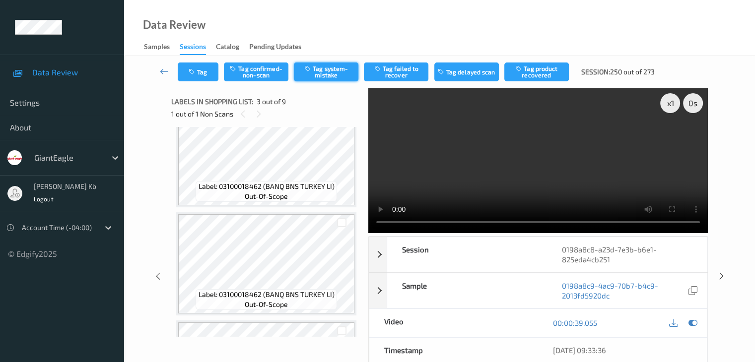
click at [336, 73] on button "Tag system-mistake" at bounding box center [326, 72] width 65 height 19
click at [165, 71] on icon at bounding box center [164, 72] width 9 height 10
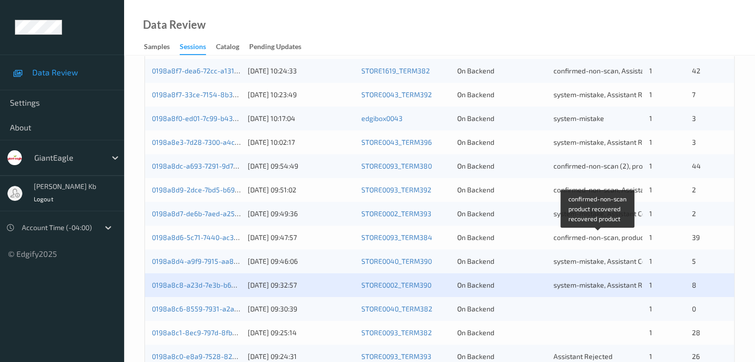
scroll to position [298, 0]
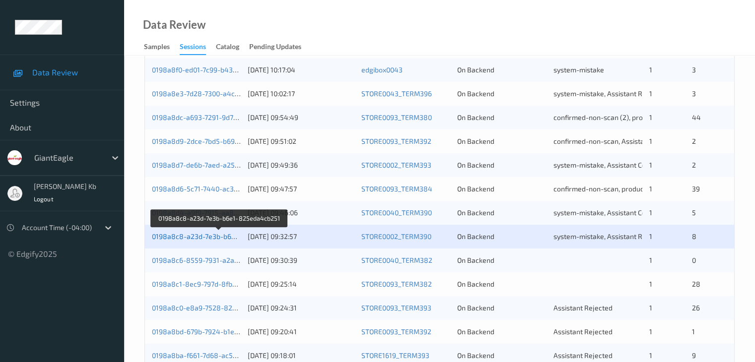
click at [214, 237] on link "0198a8c8-a23d-7e3b-b6e1-825eda4cb251" at bounding box center [220, 236] width 137 height 8
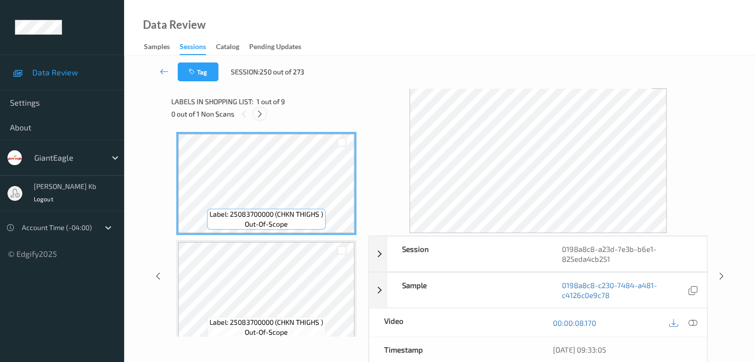
click at [261, 115] on icon at bounding box center [260, 114] width 8 height 9
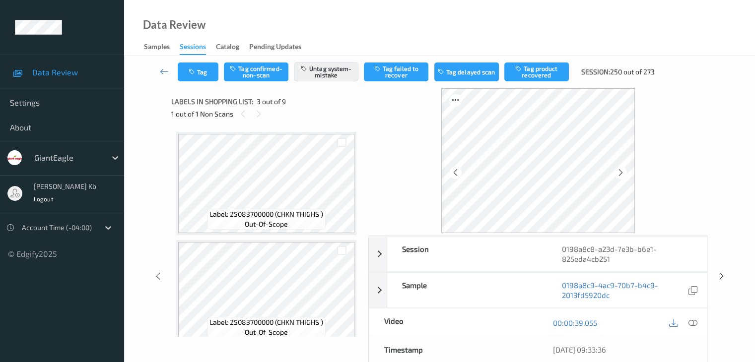
scroll to position [113, 0]
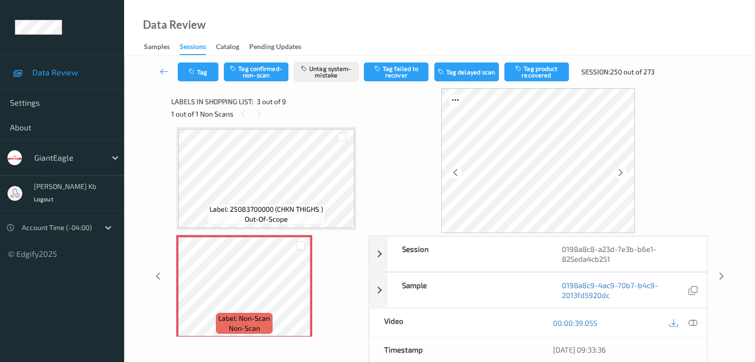
click at [695, 322] on icon at bounding box center [692, 323] width 9 height 9
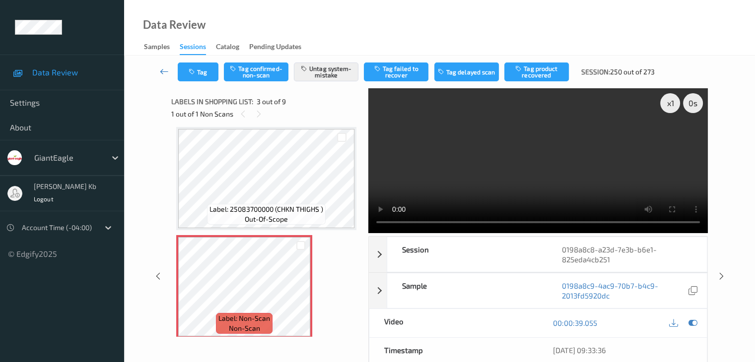
drag, startPoint x: 164, startPoint y: 72, endPoint x: 226, endPoint y: 15, distance: 83.6
click at [164, 72] on icon at bounding box center [164, 72] width 9 height 10
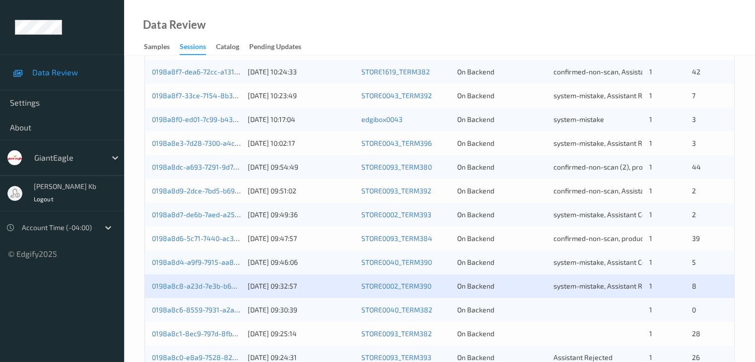
scroll to position [348, 0]
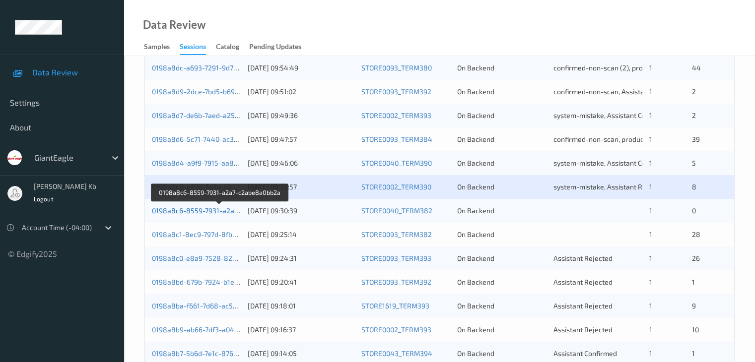
click at [208, 211] on link "0198a8c6-8559-7931-a2a7-c2abe8a0bb2a" at bounding box center [220, 211] width 137 height 8
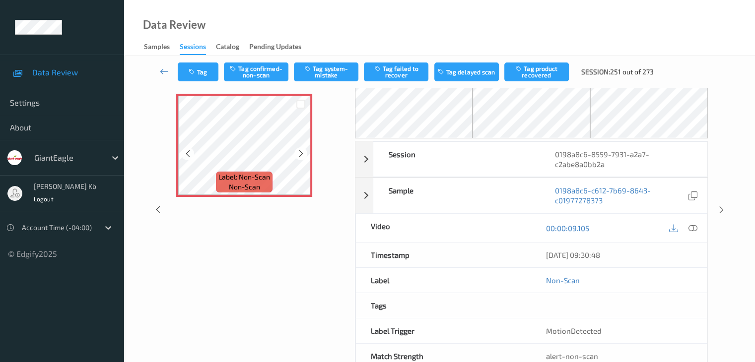
scroll to position [15, 0]
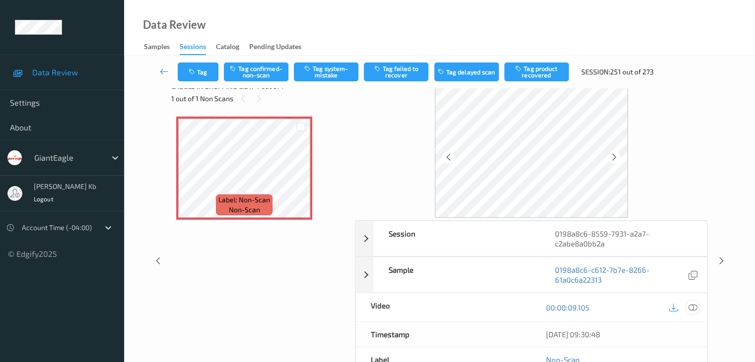
click at [692, 306] on icon at bounding box center [692, 307] width 9 height 9
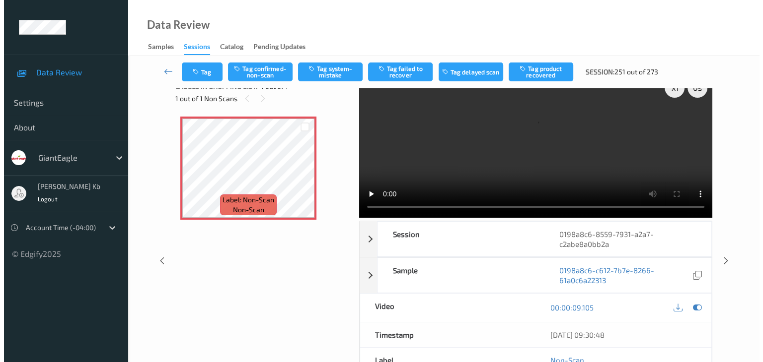
scroll to position [0, 0]
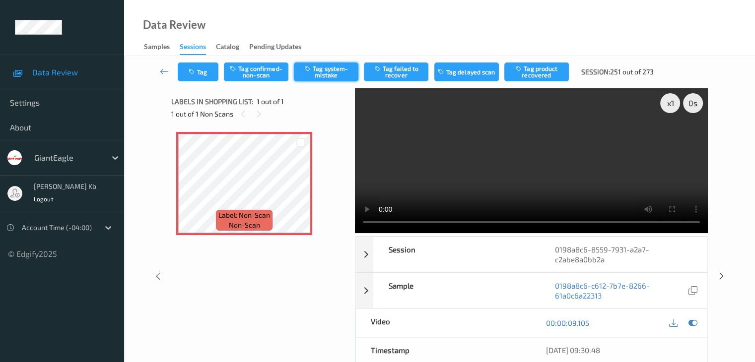
click at [331, 68] on button "Tag system-mistake" at bounding box center [326, 72] width 65 height 19
click at [203, 69] on button "Tag" at bounding box center [198, 72] width 41 height 19
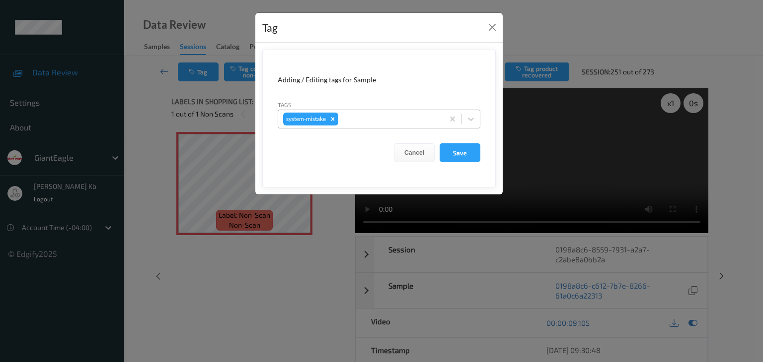
click at [372, 118] on div at bounding box center [389, 119] width 98 height 12
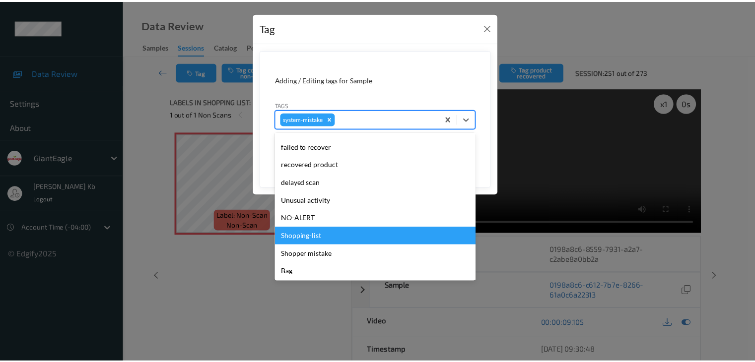
scroll to position [105, 0]
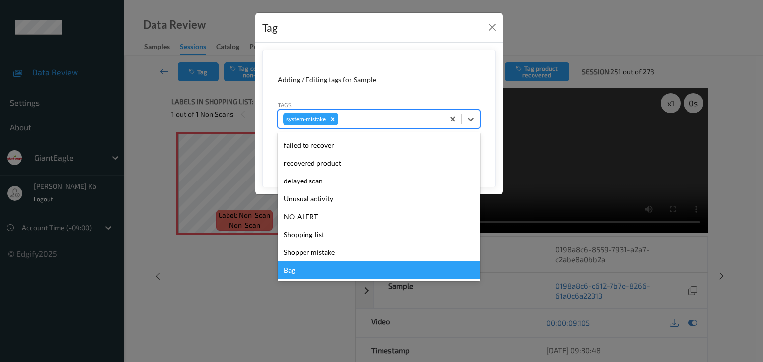
click at [300, 267] on div "Bag" at bounding box center [379, 271] width 203 height 18
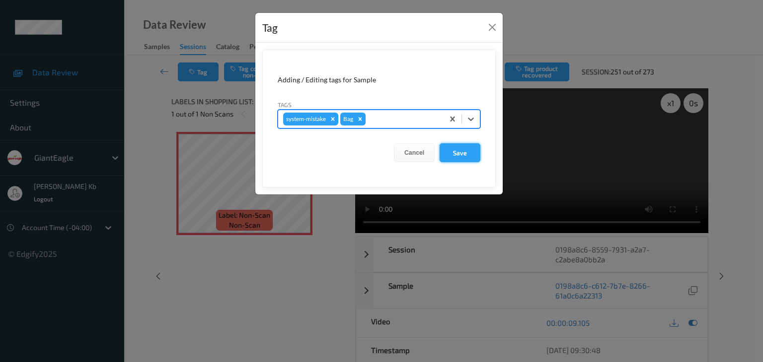
click at [461, 151] on button "Save" at bounding box center [459, 152] width 41 height 19
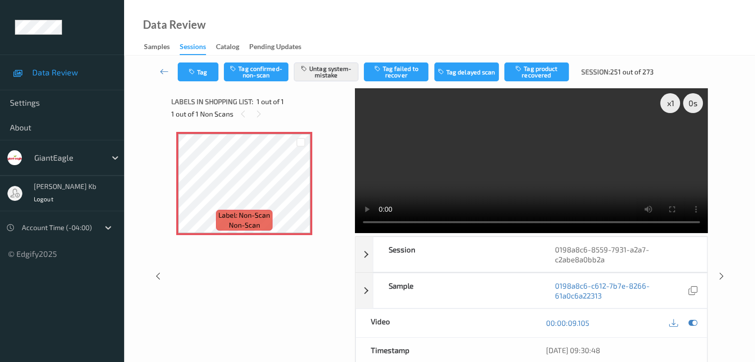
click at [163, 65] on link at bounding box center [164, 72] width 26 height 19
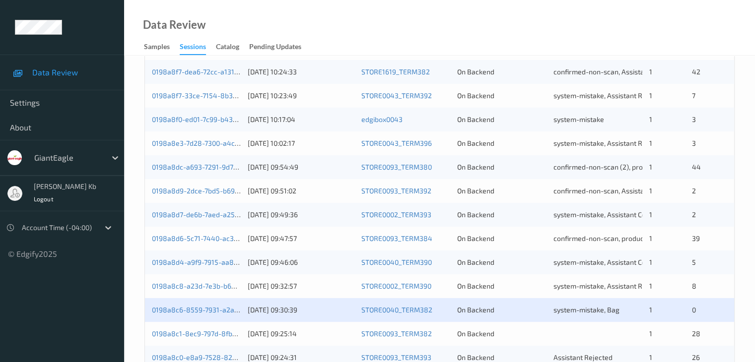
scroll to position [397, 0]
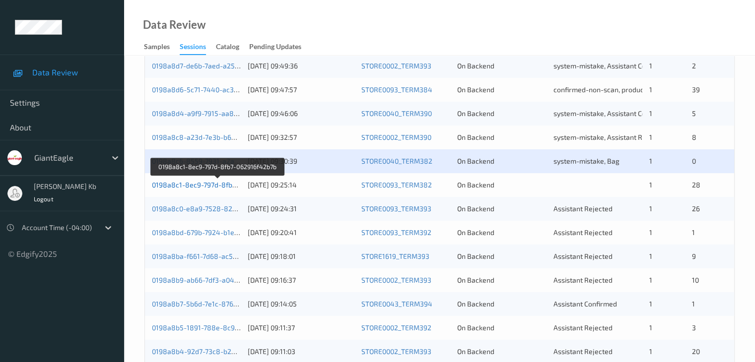
click at [215, 185] on link "0198a8c1-8ec9-797d-8fb7-062916f42b7b" at bounding box center [218, 185] width 132 height 8
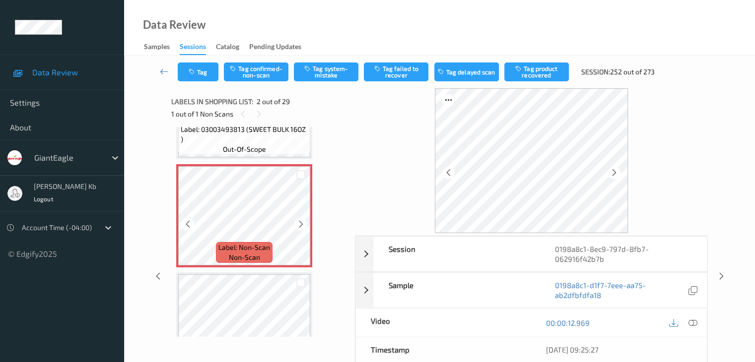
scroll to position [99, 0]
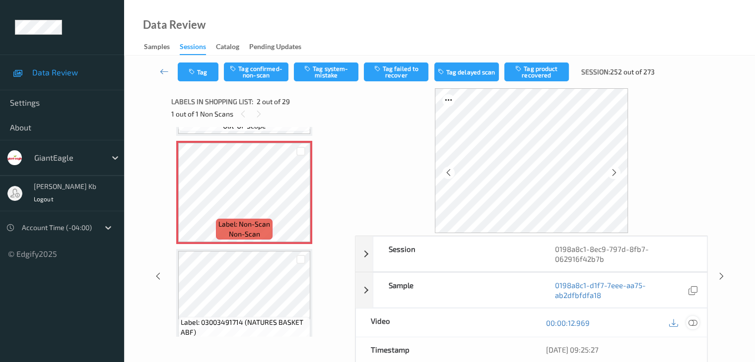
click at [694, 321] on icon at bounding box center [692, 323] width 9 height 9
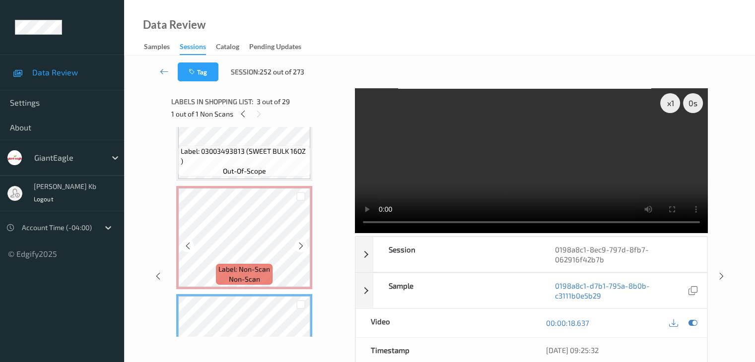
scroll to position [50, 0]
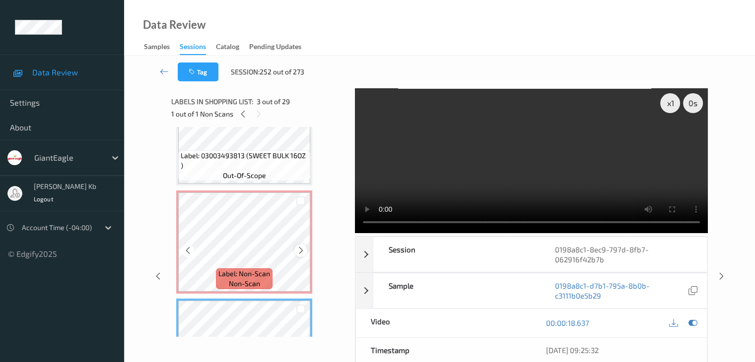
click at [302, 251] on icon at bounding box center [301, 250] width 8 height 9
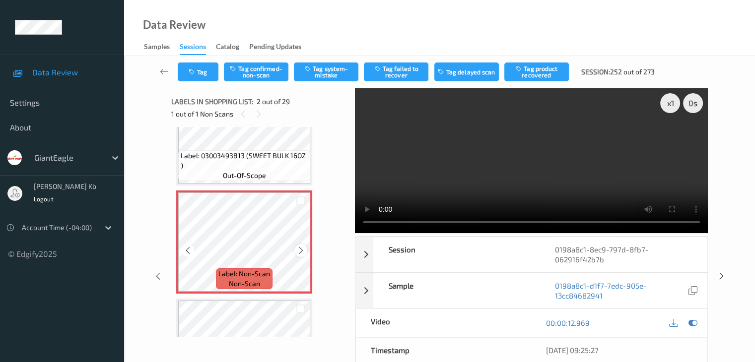
click at [300, 251] on icon at bounding box center [301, 250] width 8 height 9
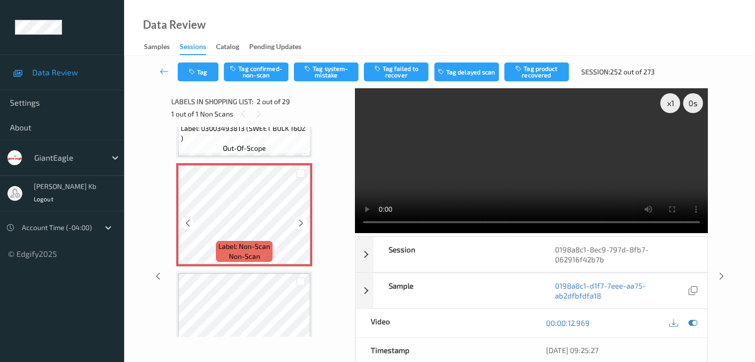
scroll to position [99, 0]
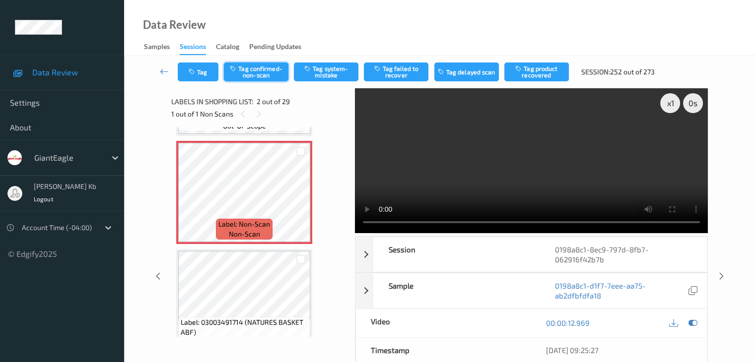
click at [255, 72] on button "Tag confirmed-non-scan" at bounding box center [256, 72] width 65 height 19
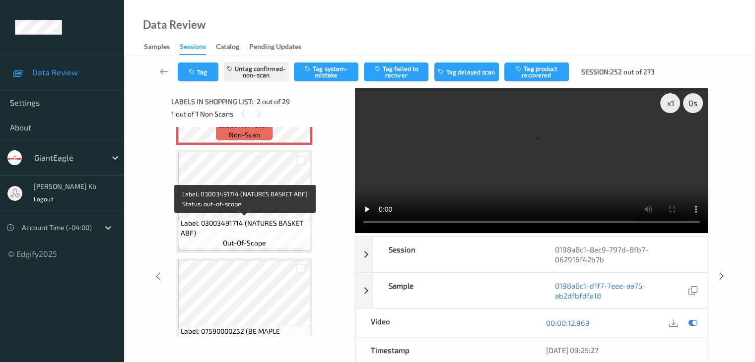
scroll to position [149, 0]
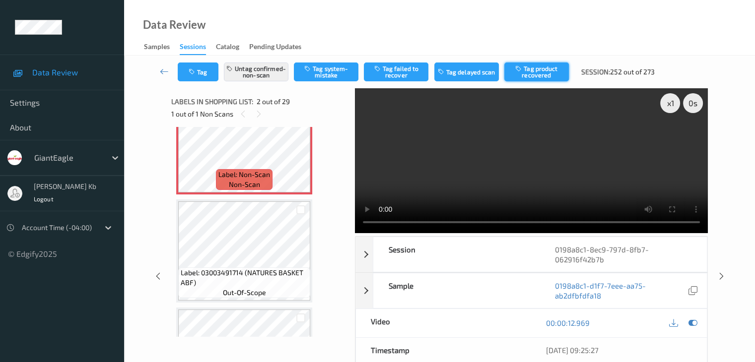
click at [542, 74] on button "Tag product recovered" at bounding box center [536, 72] width 65 height 19
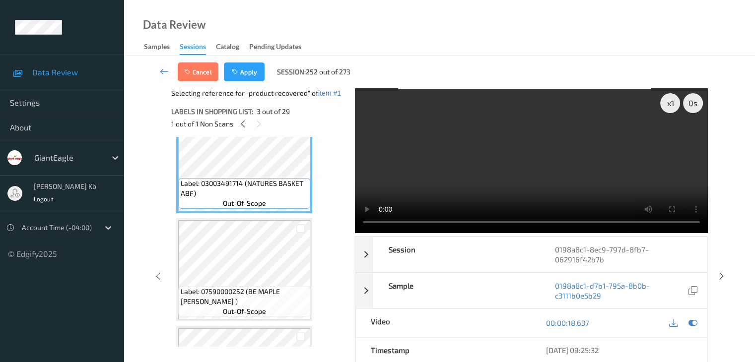
scroll to position [199, 0]
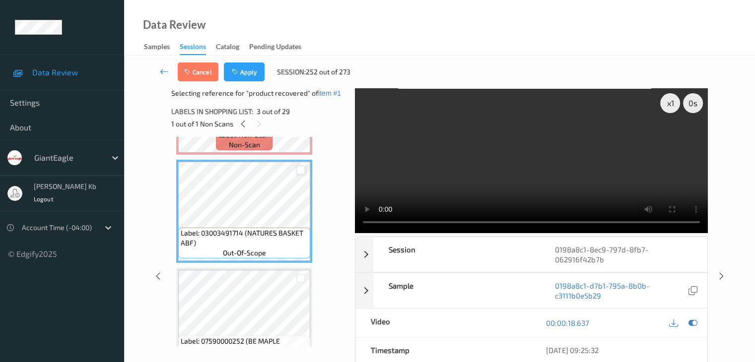
drag, startPoint x: 302, startPoint y: 173, endPoint x: 304, endPoint y: 181, distance: 8.1
click at [302, 173] on div at bounding box center [300, 170] width 9 height 9
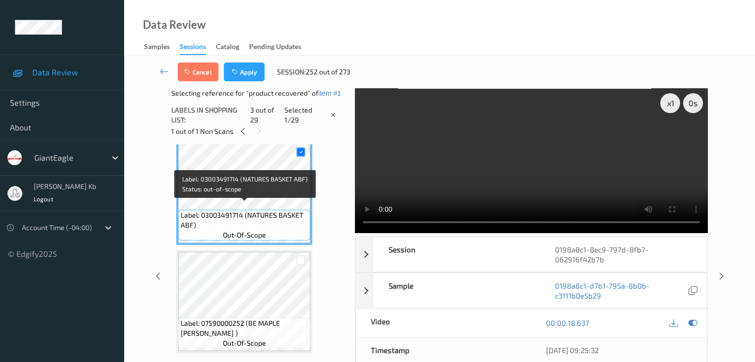
scroll to position [248, 0]
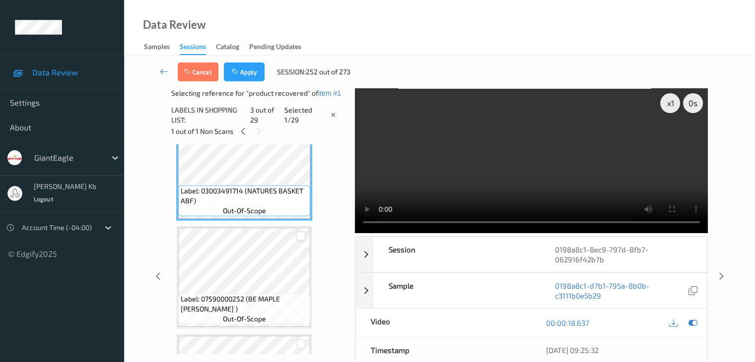
click at [302, 237] on div at bounding box center [300, 235] width 9 height 9
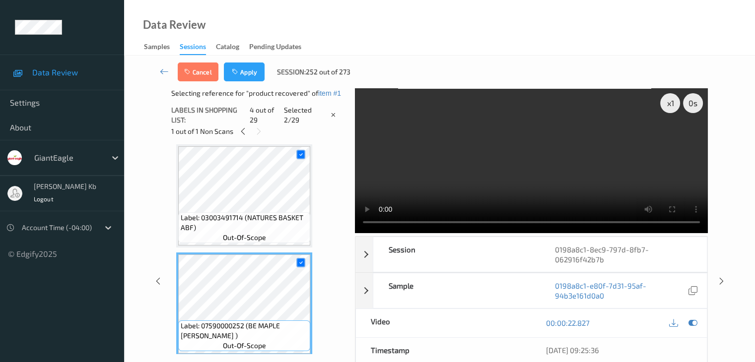
scroll to position [199, 0]
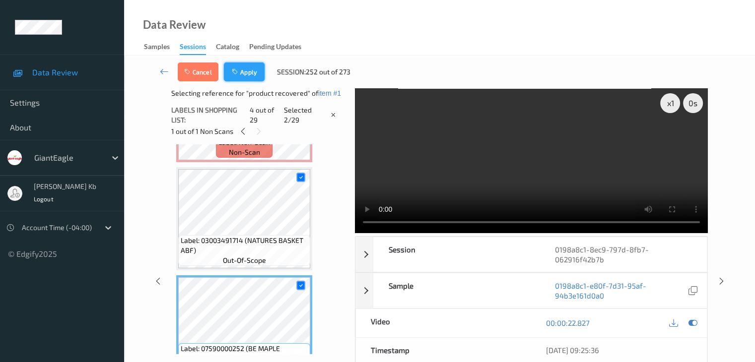
click at [248, 71] on button "Apply" at bounding box center [244, 72] width 41 height 19
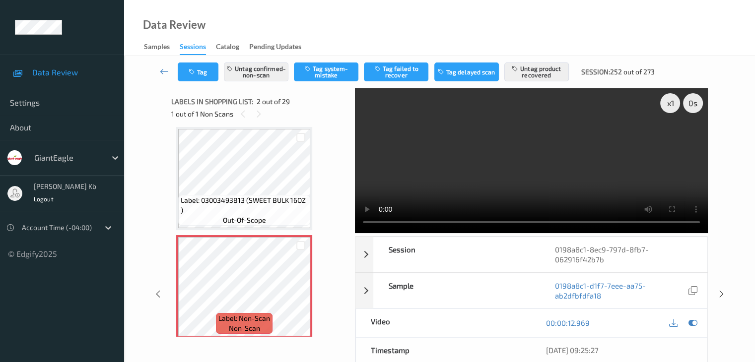
drag, startPoint x: 161, startPoint y: 70, endPoint x: 165, endPoint y: 65, distance: 7.4
click at [161, 70] on icon at bounding box center [164, 72] width 9 height 10
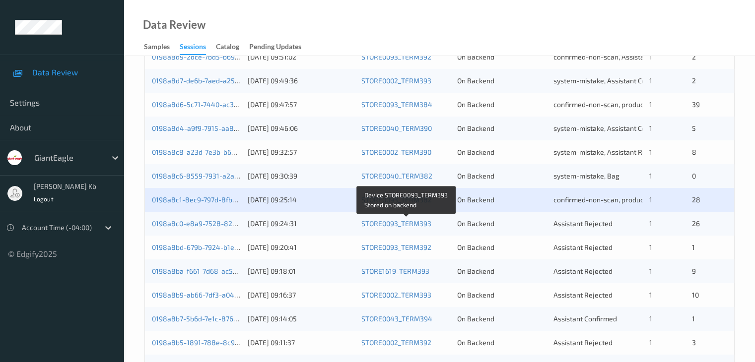
scroll to position [397, 0]
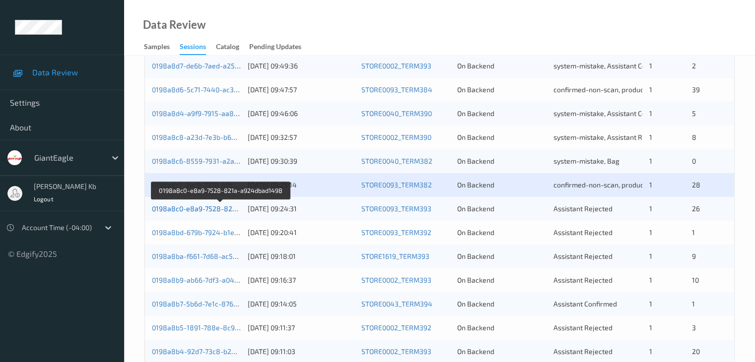
click at [211, 209] on link "0198a8c0-e8a9-7528-821a-a924dbad1498" at bounding box center [221, 209] width 139 height 8
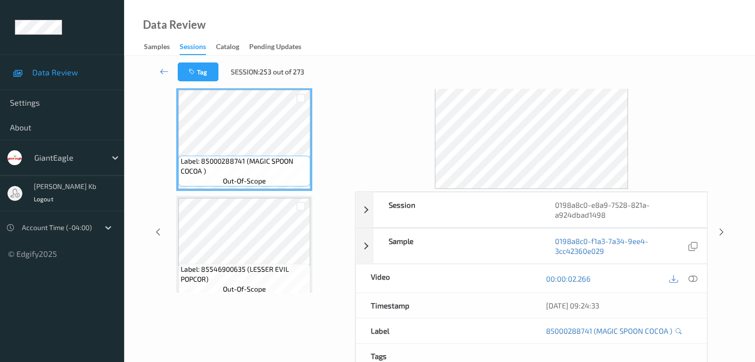
scroll to position [22, 0]
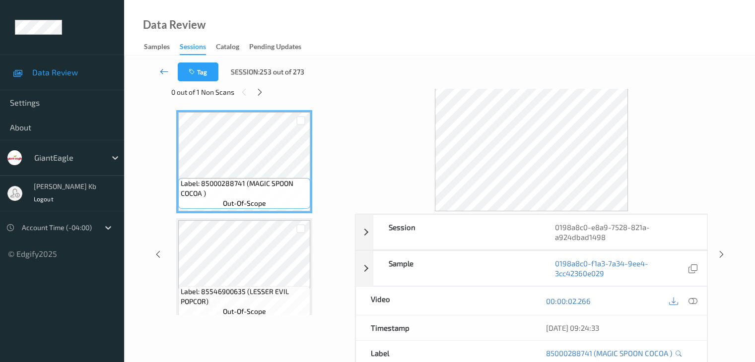
click at [165, 70] on icon at bounding box center [164, 72] width 9 height 10
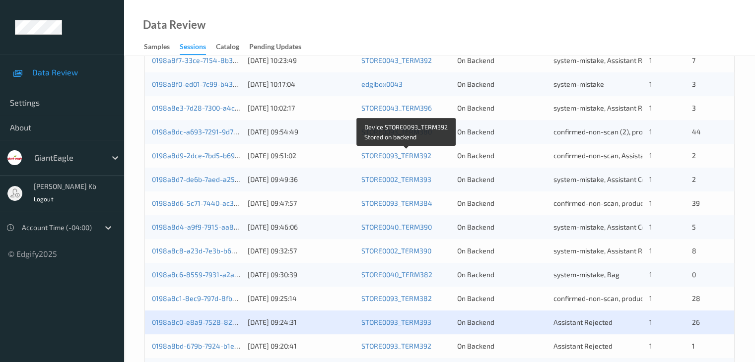
scroll to position [348, 0]
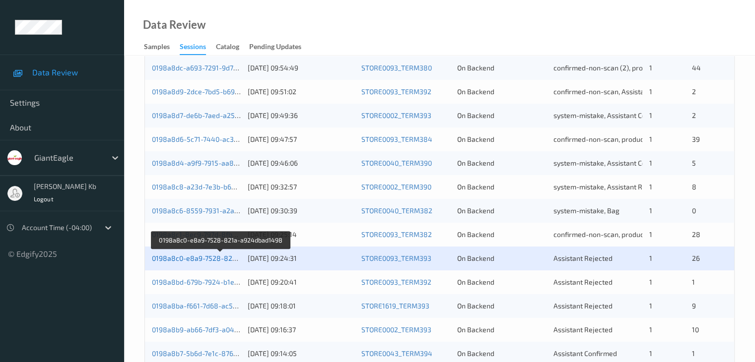
click at [216, 258] on link "0198a8c0-e8a9-7528-821a-a924dbad1498" at bounding box center [221, 258] width 139 height 8
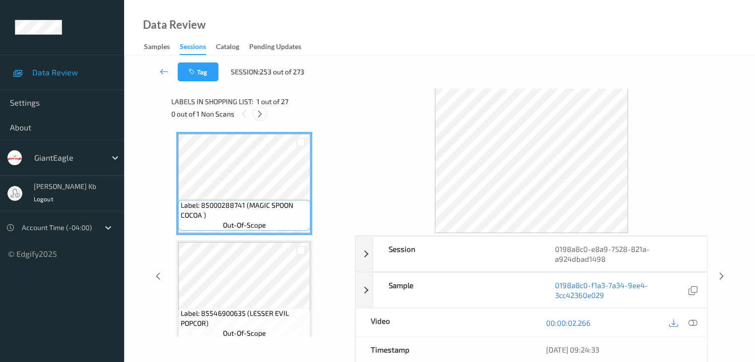
click at [262, 113] on icon at bounding box center [260, 114] width 8 height 9
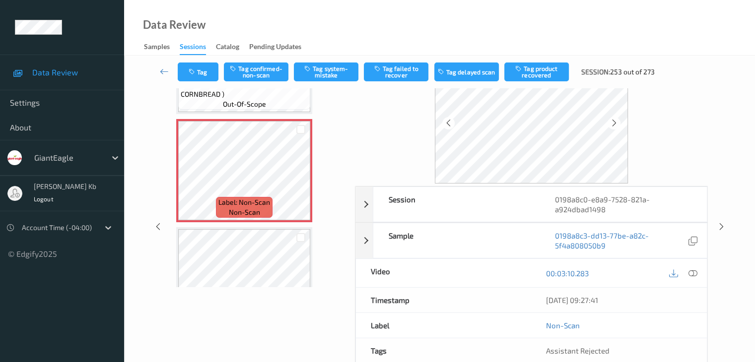
scroll to position [2003, 0]
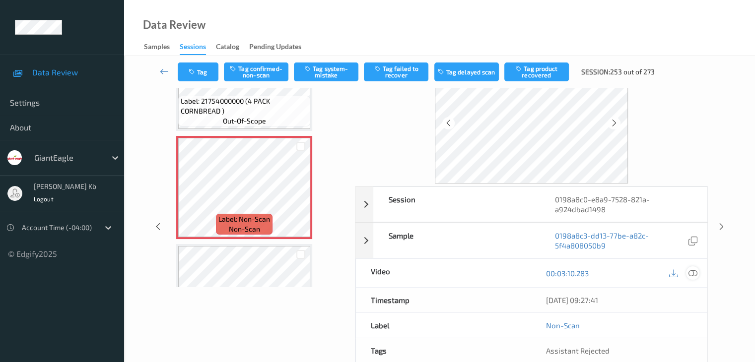
click at [691, 271] on icon at bounding box center [692, 273] width 9 height 9
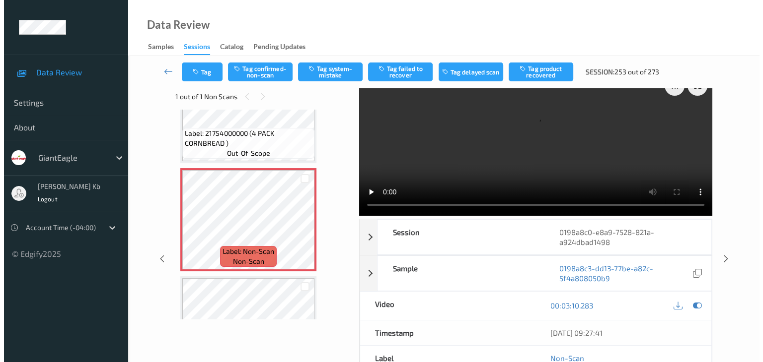
scroll to position [0, 0]
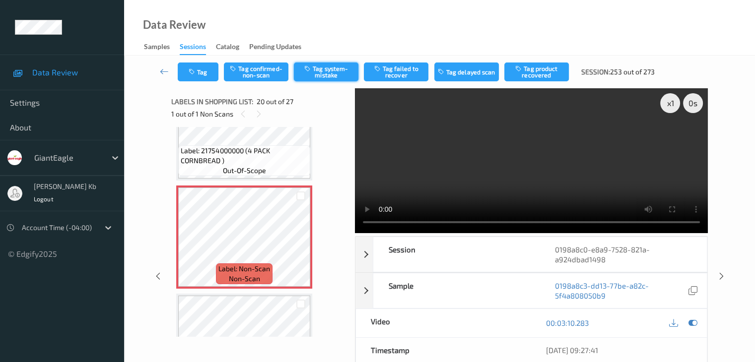
click at [330, 72] on button "Tag system-mistake" at bounding box center [326, 72] width 65 height 19
click at [203, 72] on button "Tag" at bounding box center [198, 72] width 41 height 19
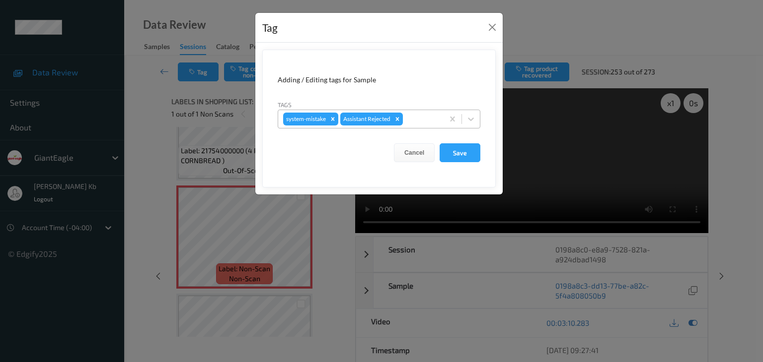
click at [428, 118] on div at bounding box center [422, 119] width 34 height 12
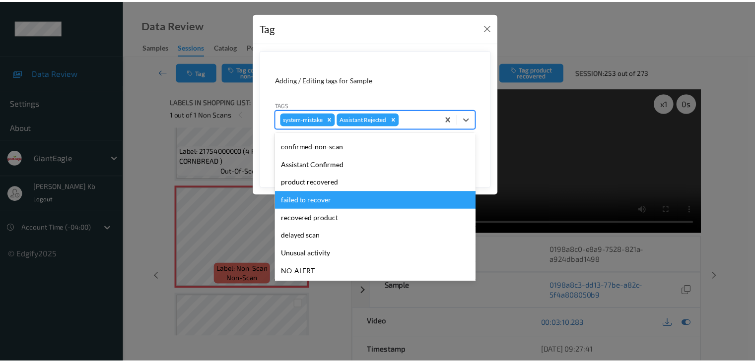
scroll to position [50, 0]
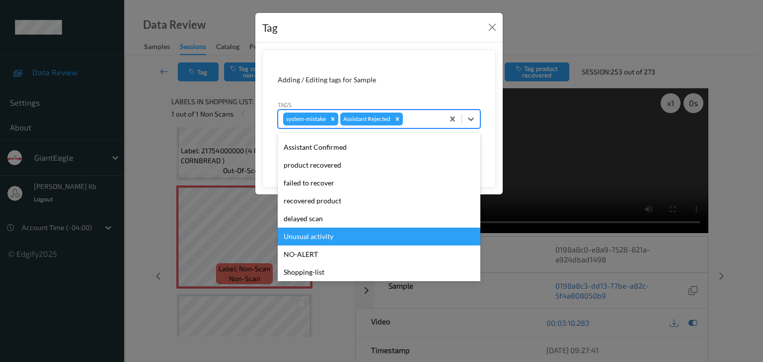
click at [322, 237] on div "Unusual activity" at bounding box center [379, 237] width 203 height 18
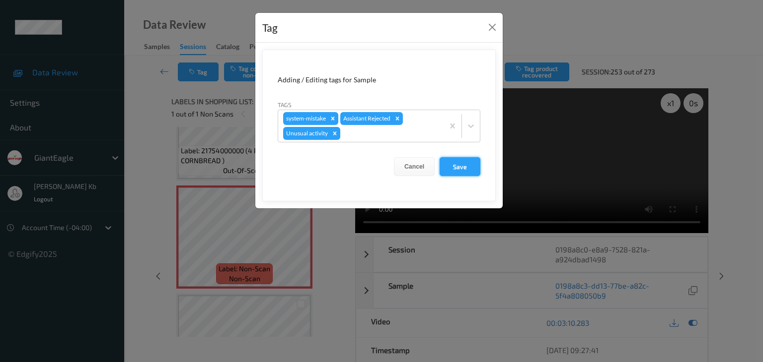
click at [467, 164] on button "Save" at bounding box center [459, 166] width 41 height 19
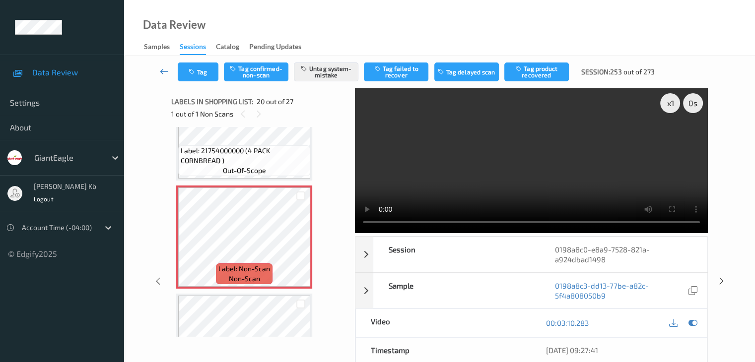
click at [163, 72] on icon at bounding box center [164, 72] width 9 height 10
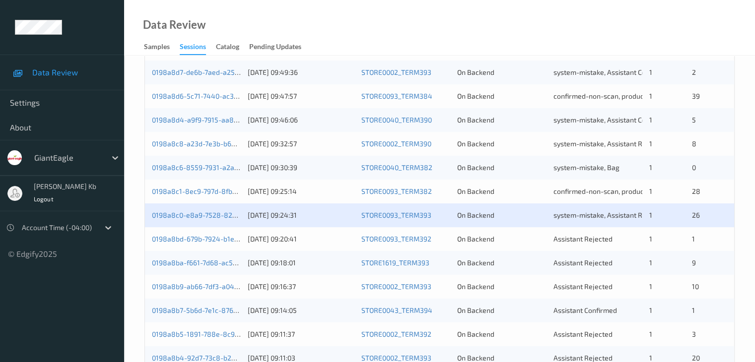
scroll to position [397, 0]
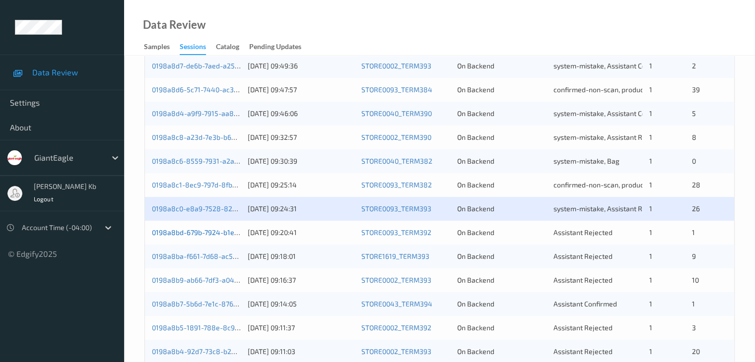
click at [204, 235] on link "0198a8bd-679b-7924-b1e7-f4e407b64fe5" at bounding box center [219, 232] width 135 height 8
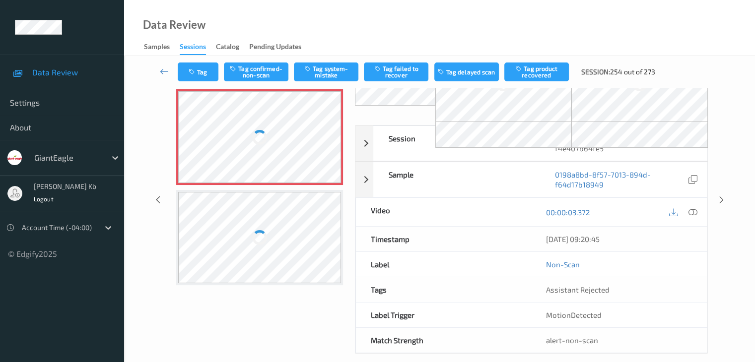
scroll to position [65, 0]
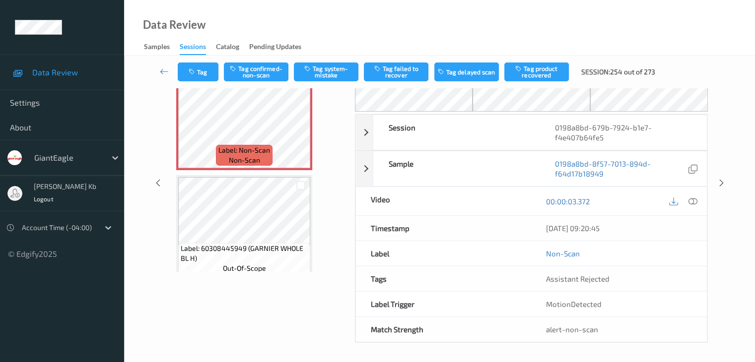
drag, startPoint x: 223, startPoint y: 2, endPoint x: 504, endPoint y: 28, distance: 282.2
click at [506, 28] on div "Data Review Samples Sessions Catalog Pending Updates" at bounding box center [439, 28] width 631 height 56
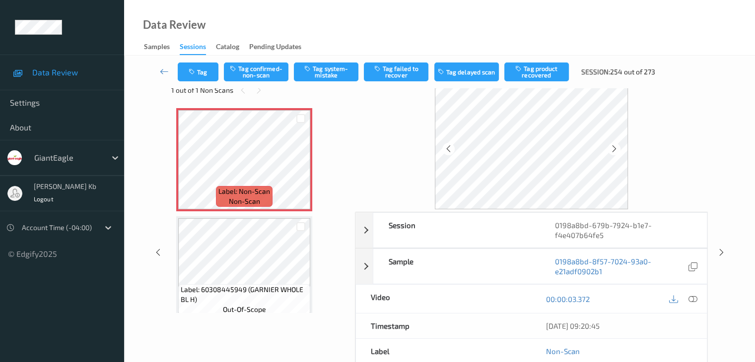
scroll to position [22, 0]
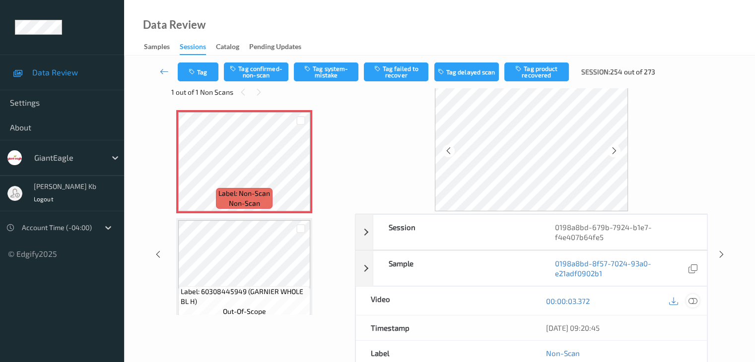
click at [691, 299] on icon at bounding box center [692, 301] width 9 height 9
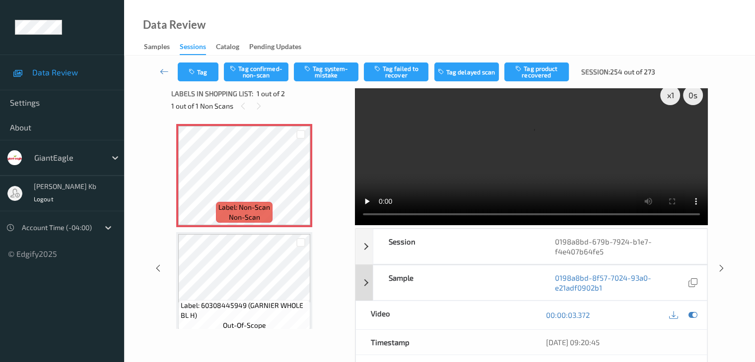
scroll to position [0, 0]
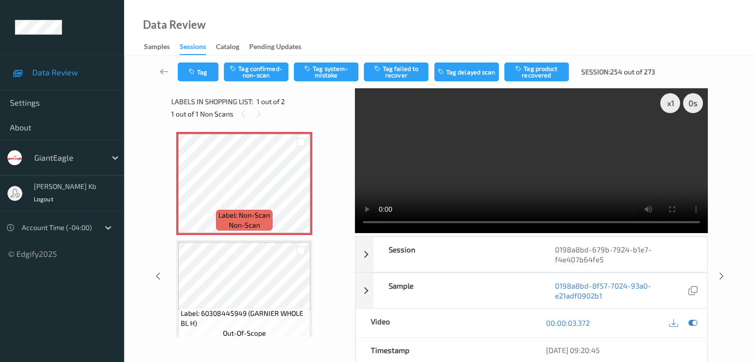
click at [367, 138] on video at bounding box center [531, 160] width 353 height 145
click at [324, 72] on button "Tag system-mistake" at bounding box center [326, 72] width 65 height 19
drag, startPoint x: 161, startPoint y: 70, endPoint x: 209, endPoint y: 10, distance: 76.0
click at [161, 70] on icon at bounding box center [164, 72] width 9 height 10
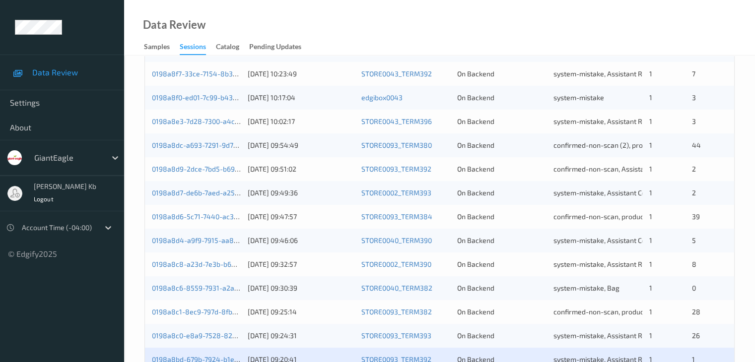
scroll to position [397, 0]
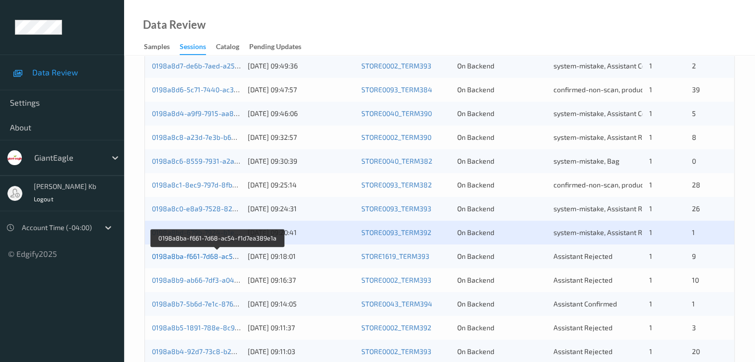
click at [220, 256] on link "0198a8ba-f661-7d68-ac54-f1d7ea389e1a" at bounding box center [218, 256] width 133 height 8
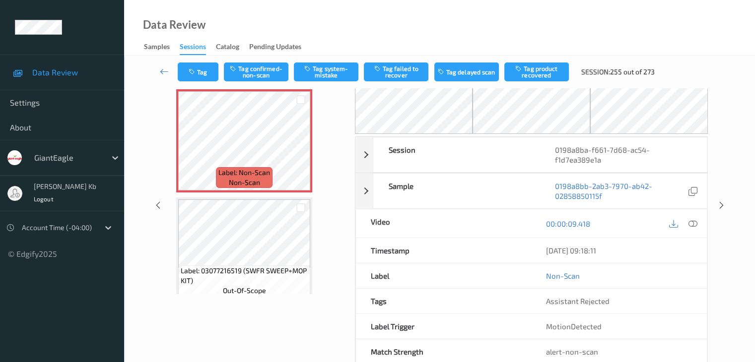
scroll to position [65, 0]
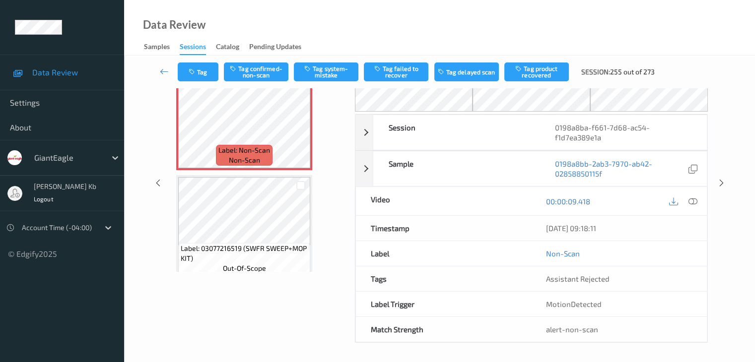
click at [284, 342] on div "Labels in shopping list: 1 out of 10 1 out of 1 Non Scans Label: Non-Scan non-s…" at bounding box center [259, 183] width 177 height 320
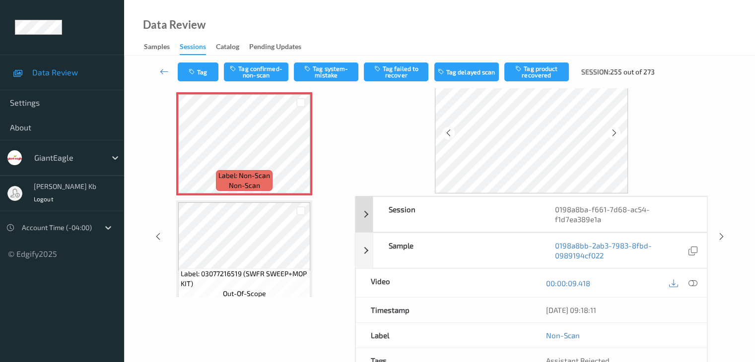
scroll to position [22, 0]
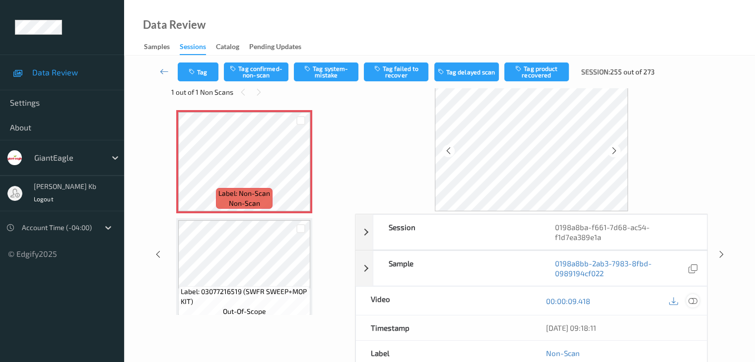
click at [693, 299] on icon at bounding box center [692, 301] width 9 height 9
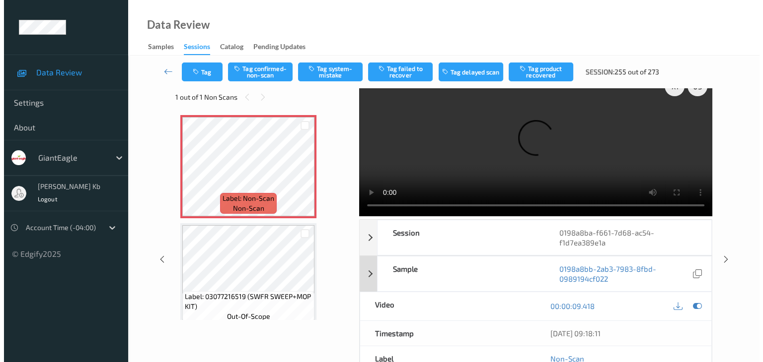
scroll to position [0, 0]
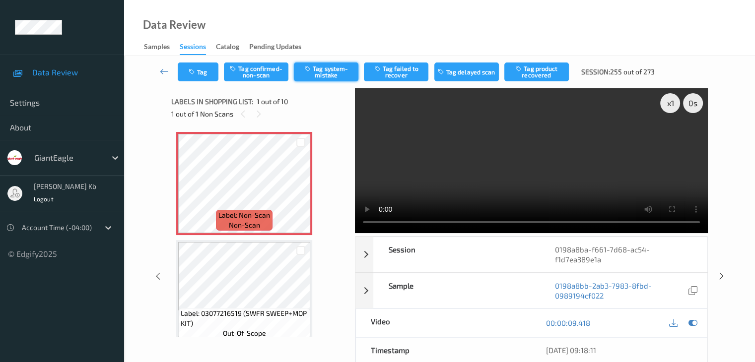
click at [343, 71] on button "Tag system-mistake" at bounding box center [326, 72] width 65 height 19
click at [207, 70] on button "Tag" at bounding box center [198, 72] width 41 height 19
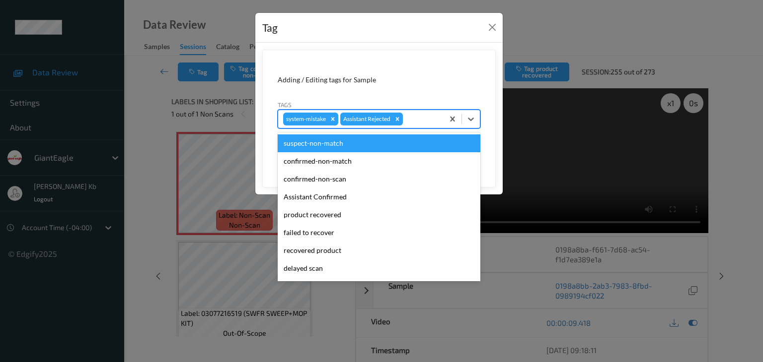
click at [425, 115] on div at bounding box center [422, 119] width 34 height 12
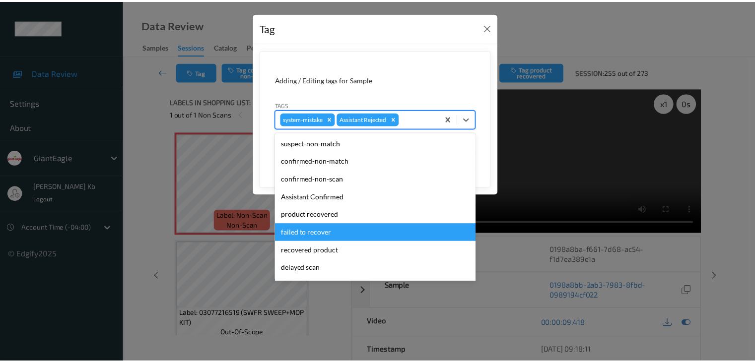
scroll to position [87, 0]
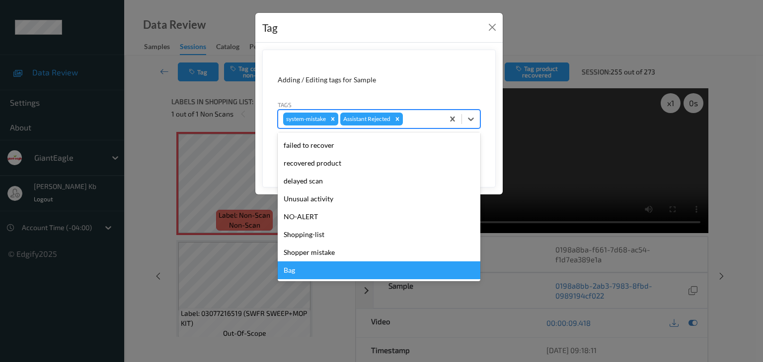
click at [300, 273] on div "Bag" at bounding box center [379, 271] width 203 height 18
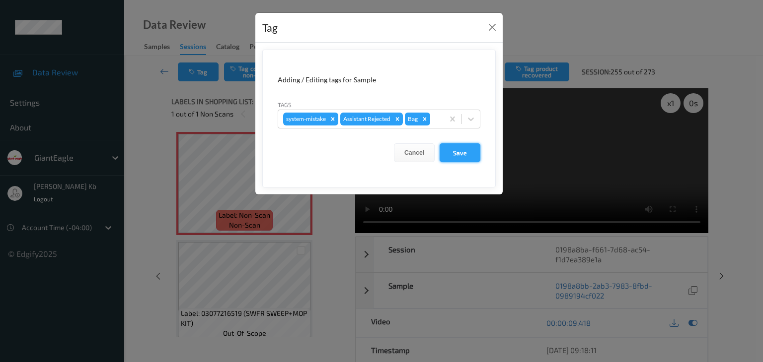
click at [456, 150] on button "Save" at bounding box center [459, 152] width 41 height 19
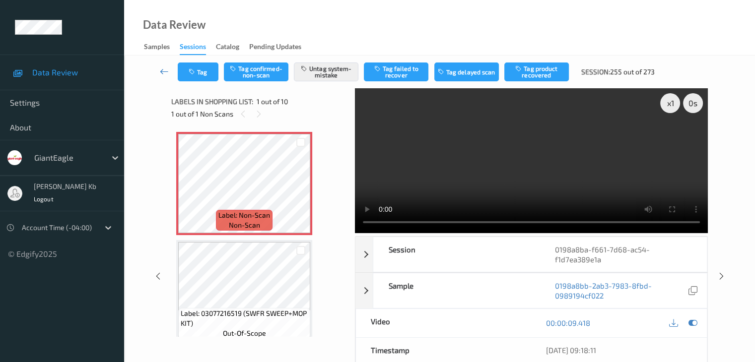
click at [166, 71] on icon at bounding box center [164, 72] width 9 height 10
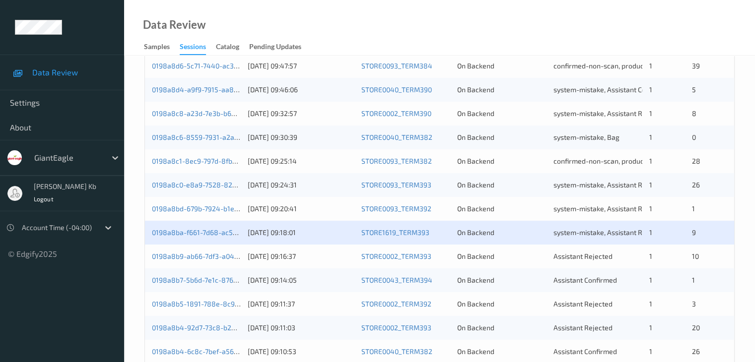
scroll to position [447, 0]
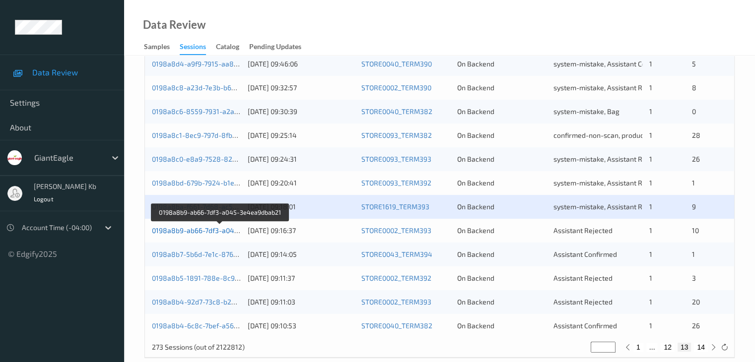
click at [201, 234] on link "0198a8b9-ab66-7df3-a045-3e4ea9dbab21" at bounding box center [220, 230] width 137 height 8
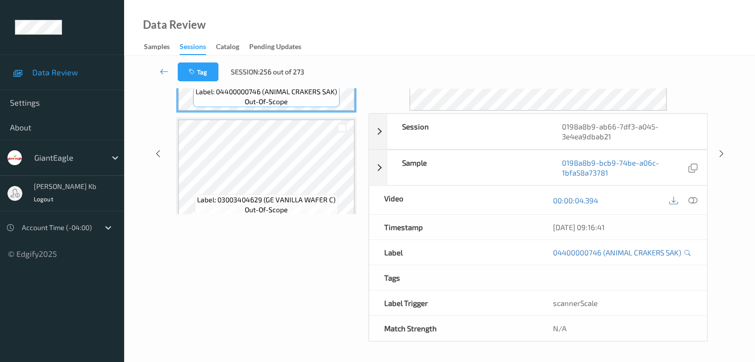
scroll to position [131, 0]
drag, startPoint x: 240, startPoint y: 2, endPoint x: 446, endPoint y: 22, distance: 207.0
click at [517, 20] on div "Data Review Samples Sessions Catalog Pending Updates" at bounding box center [439, 28] width 631 height 56
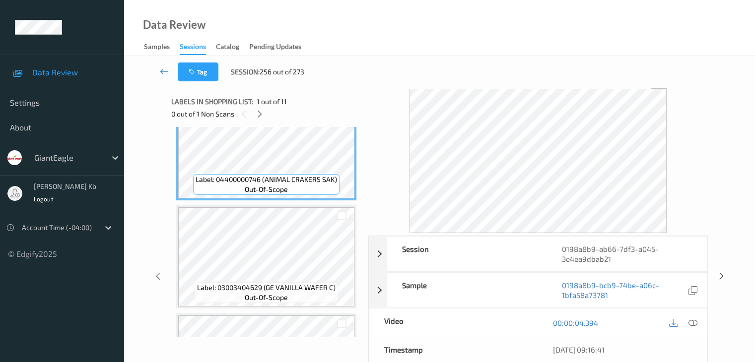
scroll to position [50, 0]
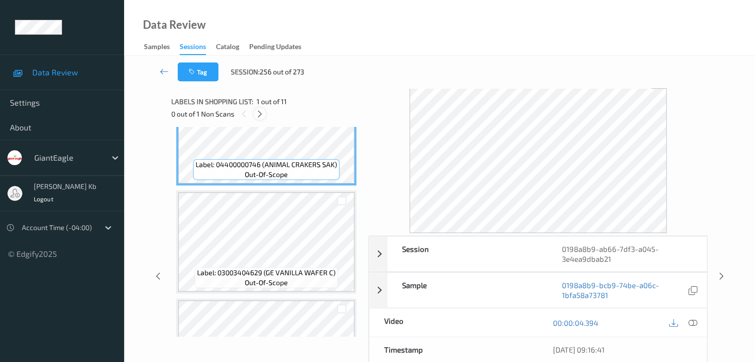
click at [263, 115] on icon at bounding box center [260, 114] width 8 height 9
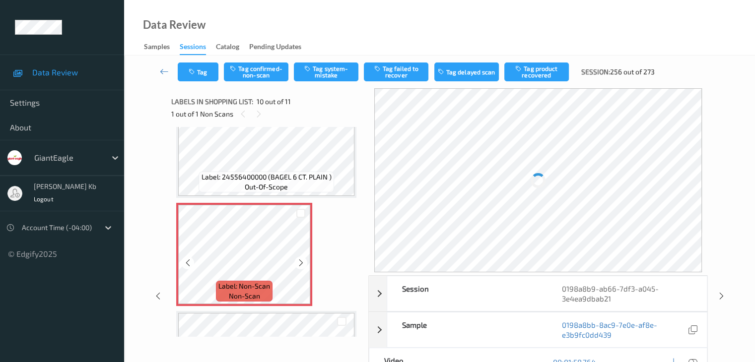
scroll to position [970, 0]
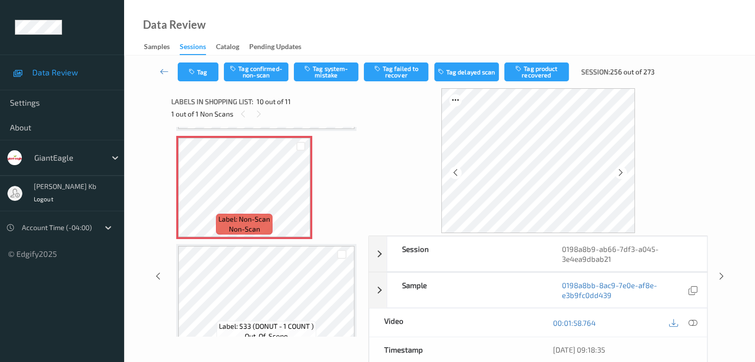
click at [693, 323] on icon at bounding box center [692, 323] width 9 height 9
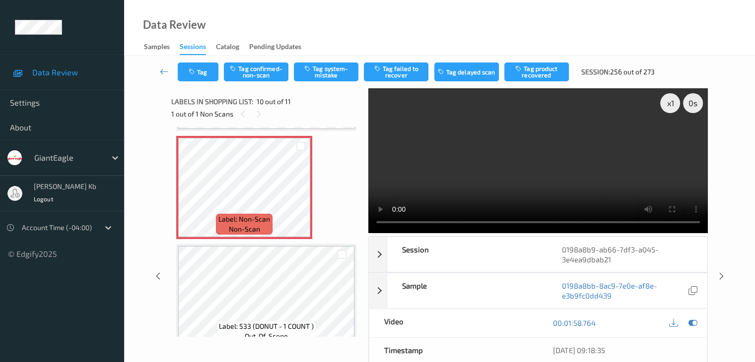
click at [387, 140] on video at bounding box center [538, 160] width 340 height 145
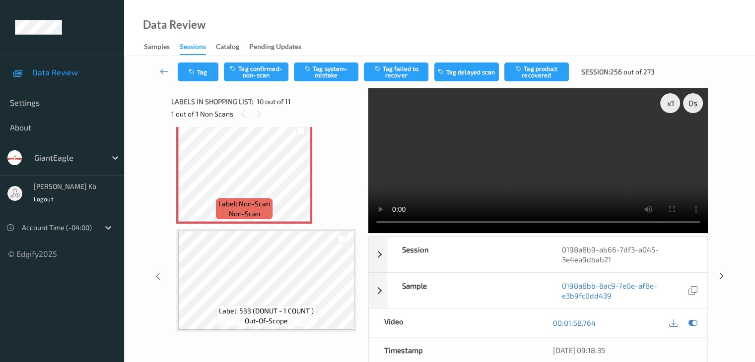
scroll to position [936, 0]
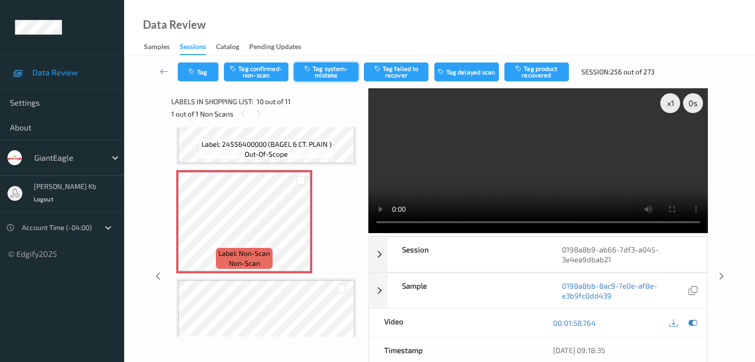
click at [336, 69] on button "Tag system-mistake" at bounding box center [326, 72] width 65 height 19
drag, startPoint x: 159, startPoint y: 73, endPoint x: 172, endPoint y: 61, distance: 18.3
click at [159, 73] on link at bounding box center [164, 72] width 26 height 19
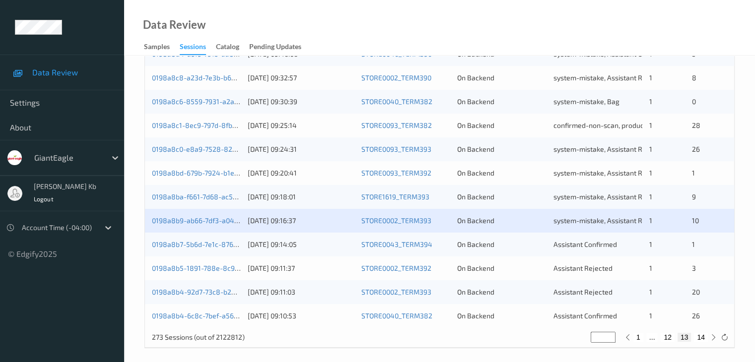
scroll to position [463, 0]
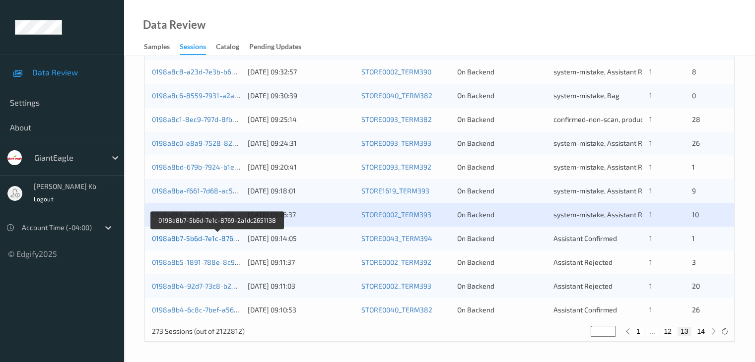
click at [207, 241] on link "0198a8b7-5b6d-7e1c-8769-2a1dc2651138" at bounding box center [218, 238] width 133 height 8
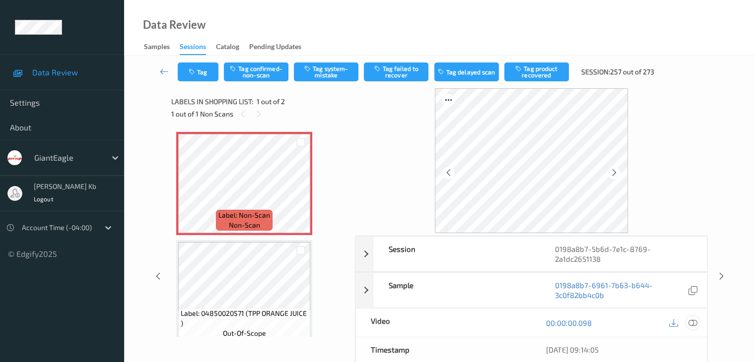
click at [694, 322] on icon at bounding box center [692, 323] width 9 height 9
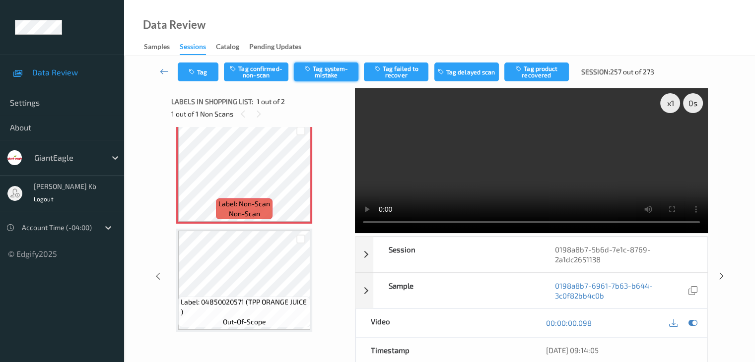
click at [326, 73] on button "Tag system-mistake" at bounding box center [326, 72] width 65 height 19
click at [161, 68] on icon at bounding box center [164, 72] width 9 height 10
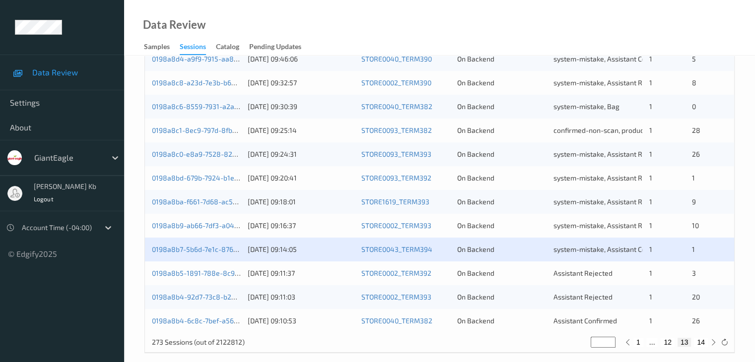
scroll to position [463, 0]
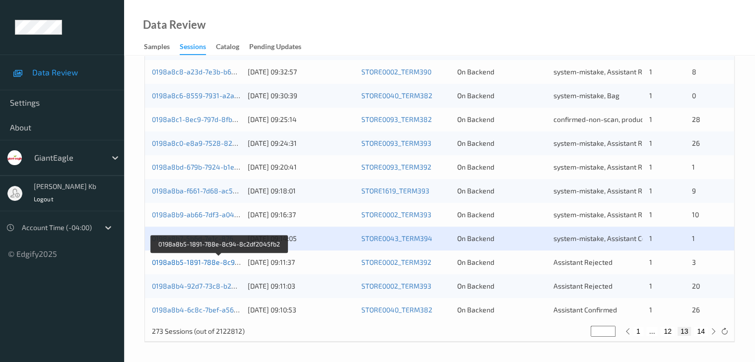
click at [204, 264] on link "0198a8b5-1891-788e-8c94-8c2df2045fb2" at bounding box center [220, 262] width 136 height 8
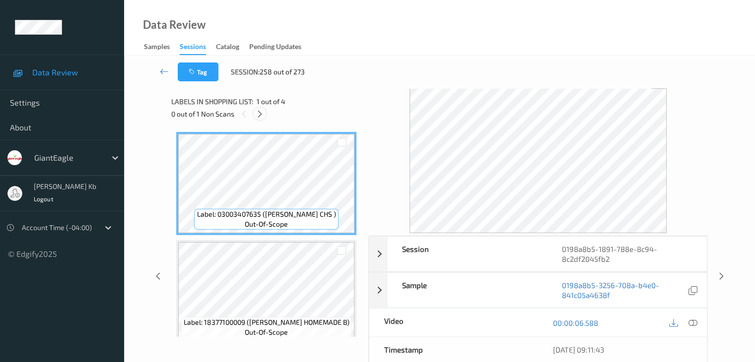
click at [264, 114] on icon at bounding box center [260, 114] width 8 height 9
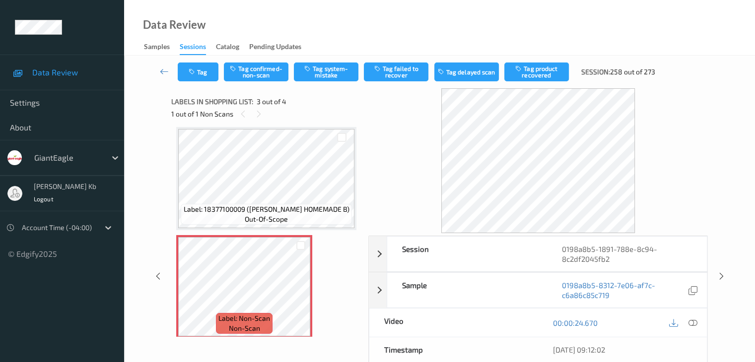
scroll to position [163, 0]
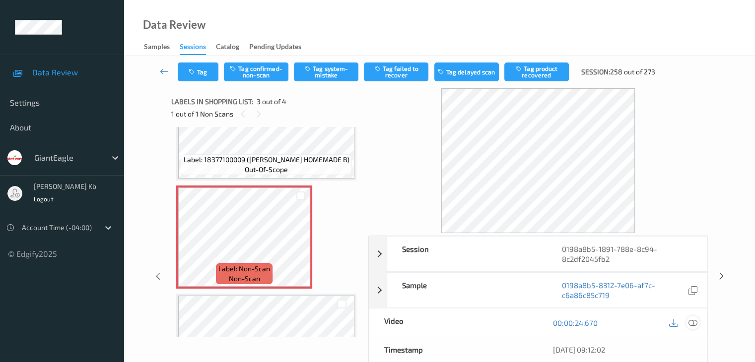
click at [693, 320] on icon at bounding box center [692, 323] width 9 height 9
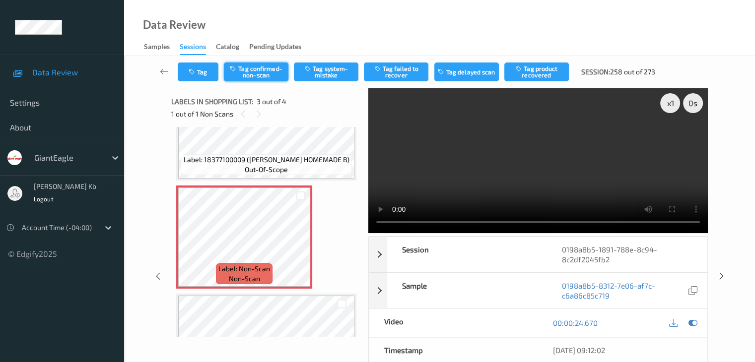
click at [267, 70] on button "Tag confirmed-non-scan" at bounding box center [256, 72] width 65 height 19
click at [538, 72] on button "Tag product recovered" at bounding box center [536, 72] width 65 height 19
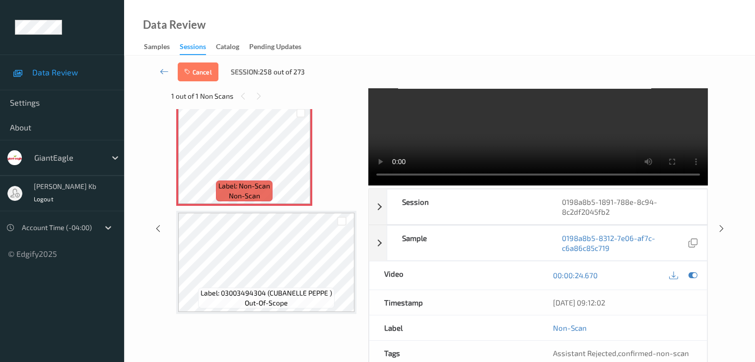
scroll to position [51, 0]
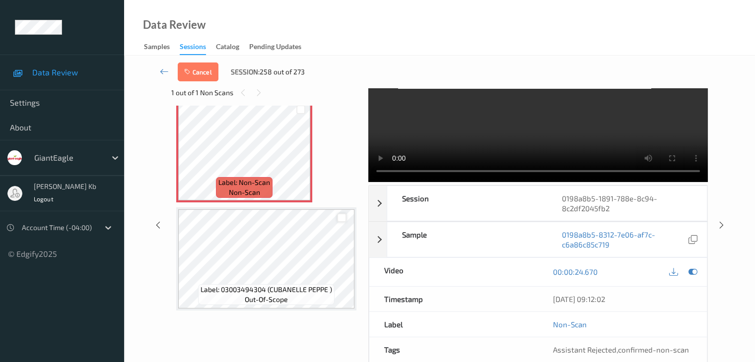
click at [343, 218] on div at bounding box center [341, 217] width 9 height 9
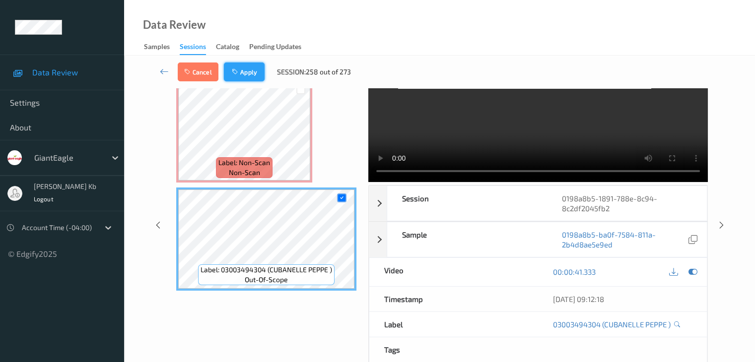
click at [249, 69] on button "Apply" at bounding box center [244, 72] width 41 height 19
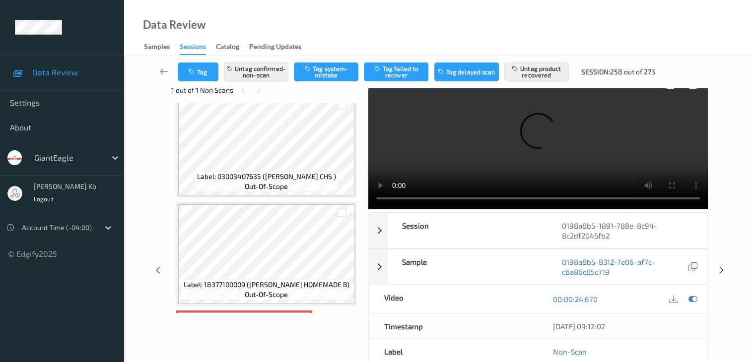
scroll to position [0, 0]
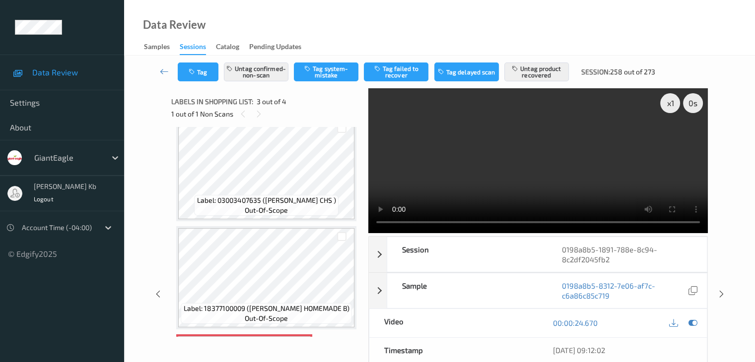
click at [165, 70] on icon at bounding box center [164, 72] width 9 height 10
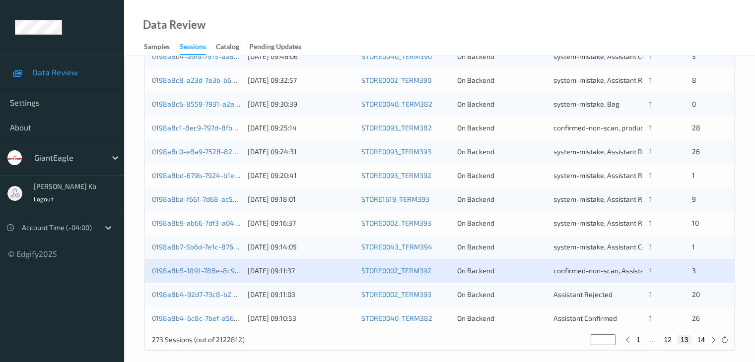
scroll to position [463, 0]
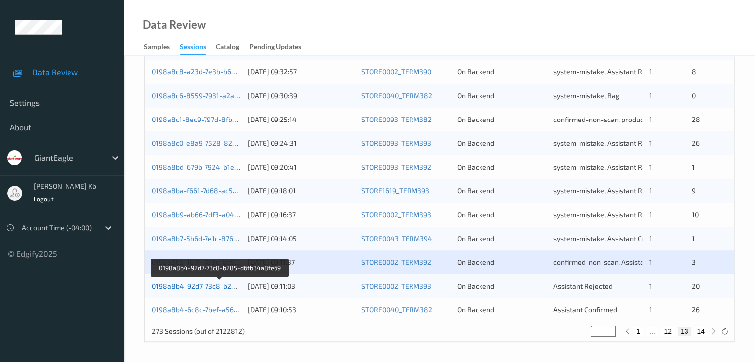
click at [186, 286] on link "0198a8b4-92d7-73c8-b285-d6fb34a8fe69" at bounding box center [220, 286] width 137 height 8
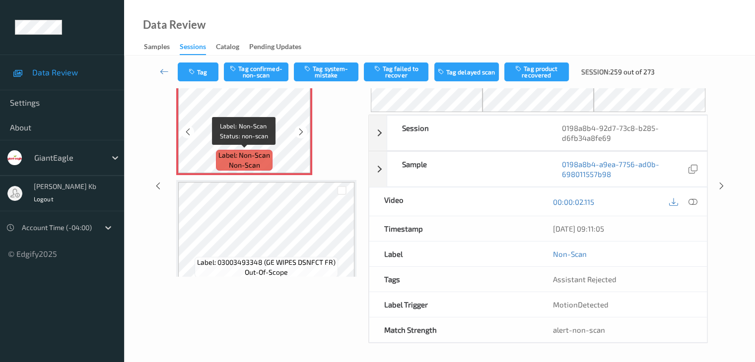
scroll to position [10, 0]
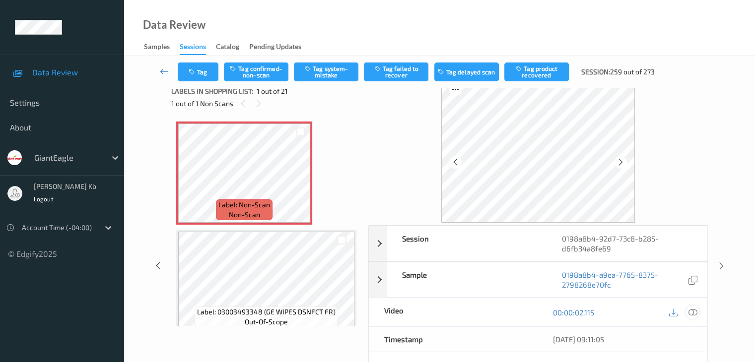
click at [693, 311] on icon at bounding box center [692, 312] width 9 height 9
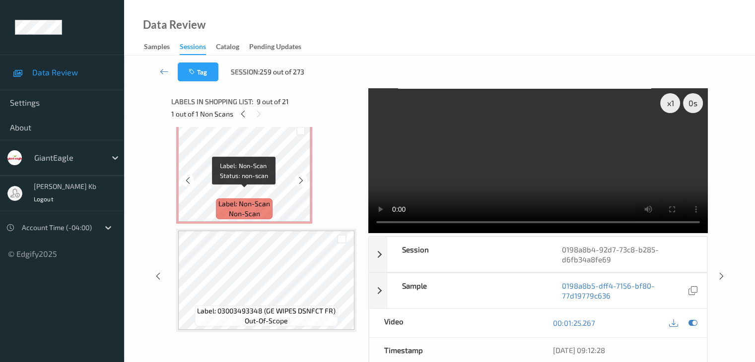
scroll to position [0, 0]
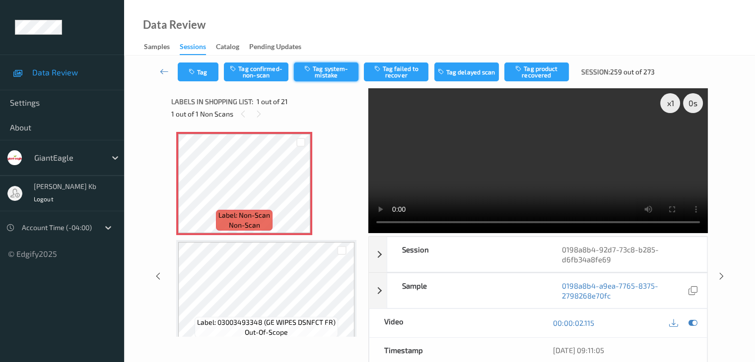
click at [326, 72] on button "Tag system-mistake" at bounding box center [326, 72] width 65 height 19
click at [170, 69] on link at bounding box center [164, 72] width 26 height 19
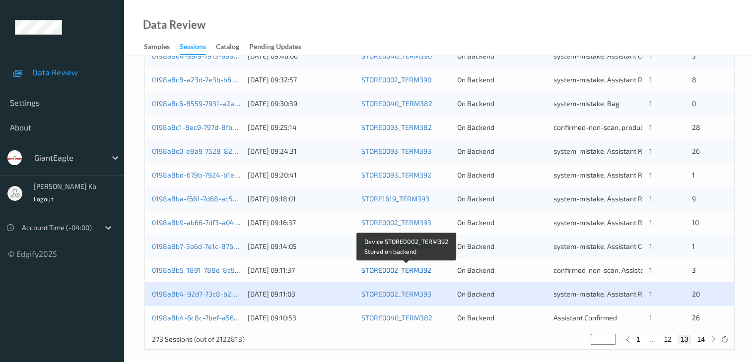
scroll to position [463, 0]
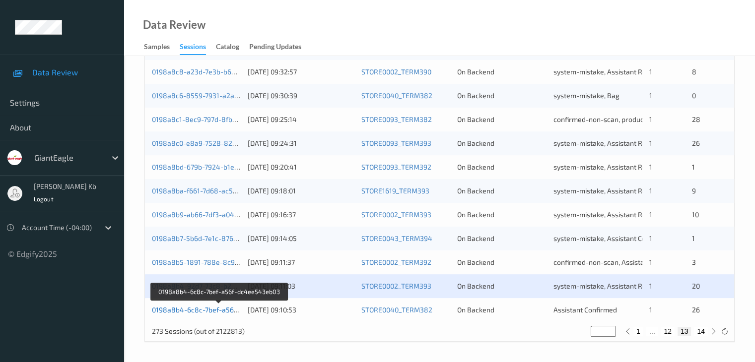
click at [196, 310] on link "0198a8b4-6c8c-7bef-a56f-dc4ee543eb03" at bounding box center [220, 310] width 136 height 8
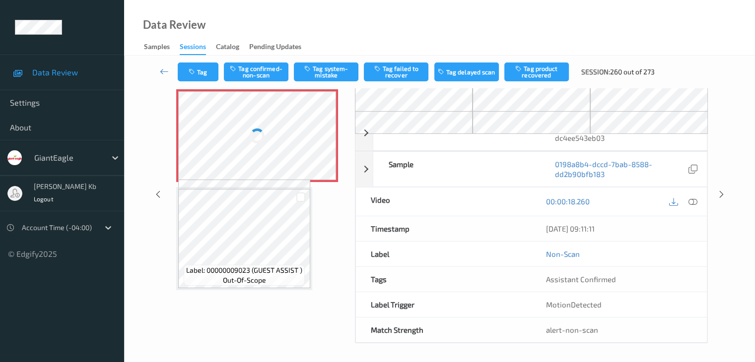
scroll to position [65, 0]
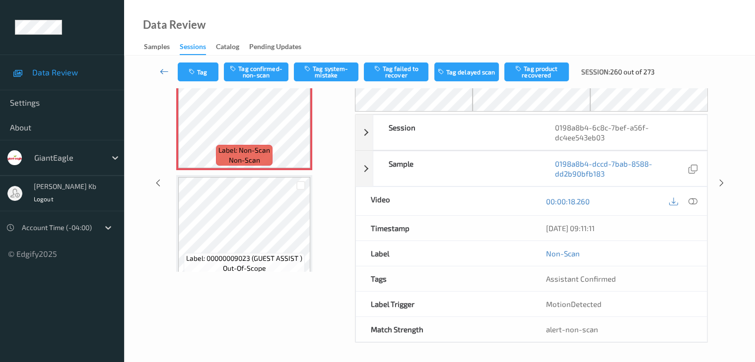
click at [165, 70] on icon at bounding box center [164, 72] width 9 height 10
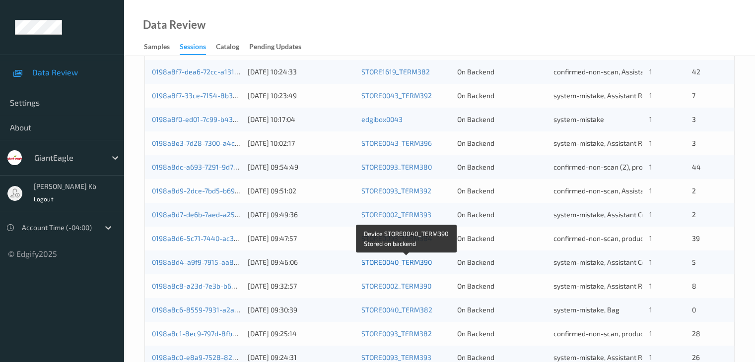
scroll to position [447, 0]
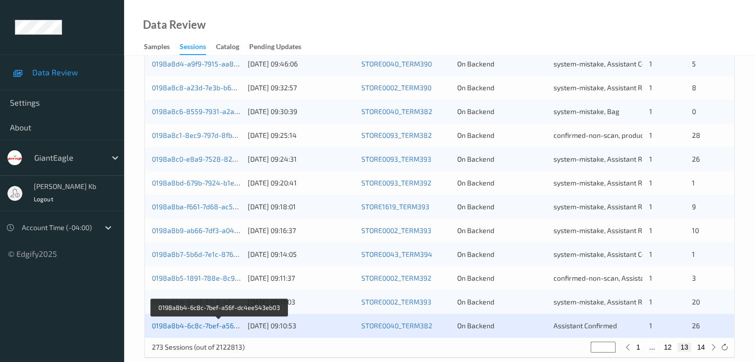
click at [209, 327] on link "0198a8b4-6c8c-7bef-a56f-dc4ee543eb03" at bounding box center [220, 326] width 136 height 8
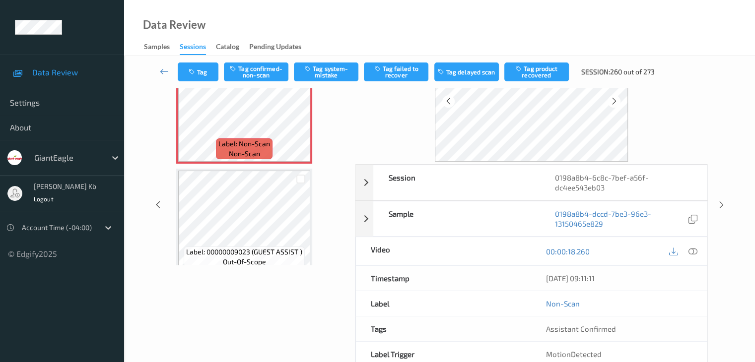
scroll to position [22, 0]
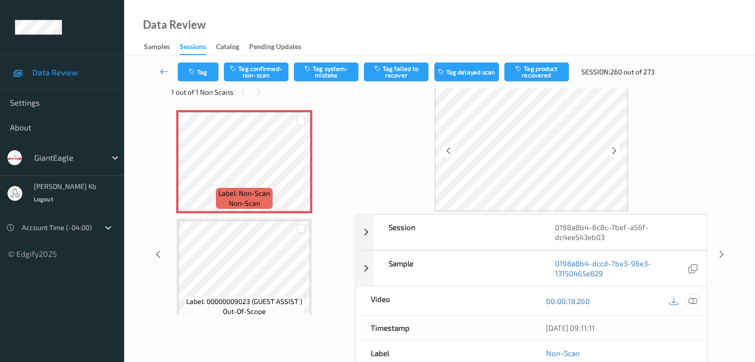
click at [692, 300] on icon at bounding box center [692, 301] width 9 height 9
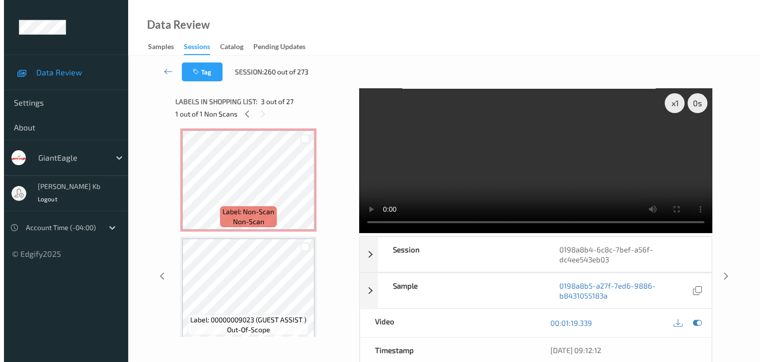
scroll to position [0, 0]
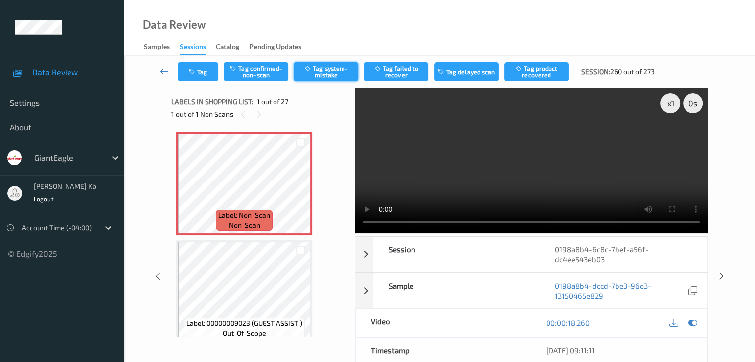
click at [334, 71] on button "Tag system-mistake" at bounding box center [326, 72] width 65 height 19
click at [209, 70] on button "Tag" at bounding box center [198, 72] width 41 height 19
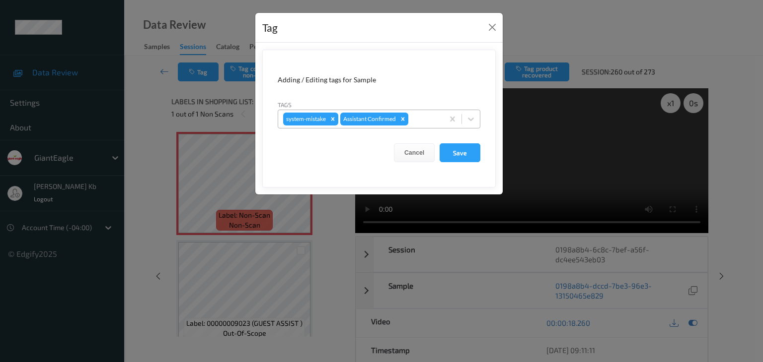
click at [421, 118] on div at bounding box center [424, 119] width 28 height 12
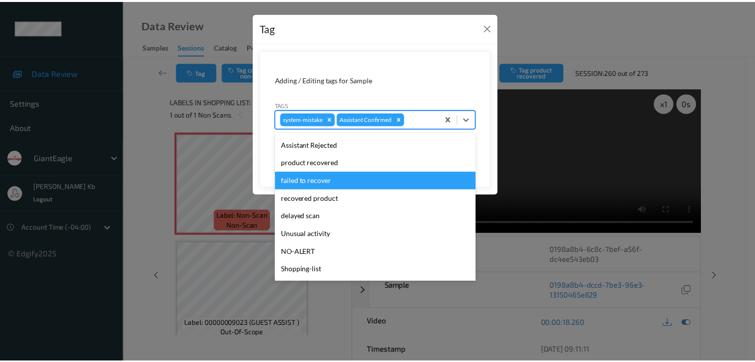
scroll to position [87, 0]
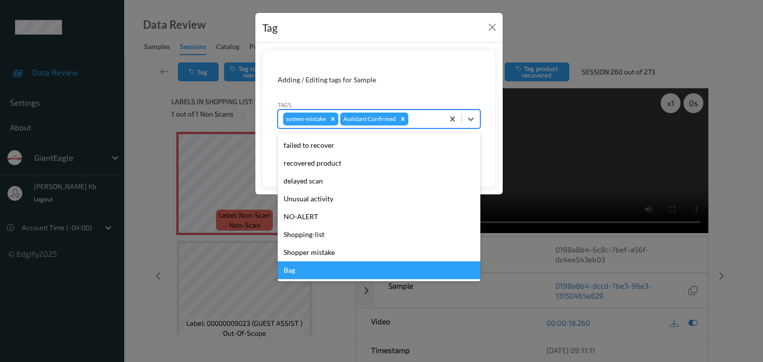
click at [308, 270] on div "Bag" at bounding box center [379, 271] width 203 height 18
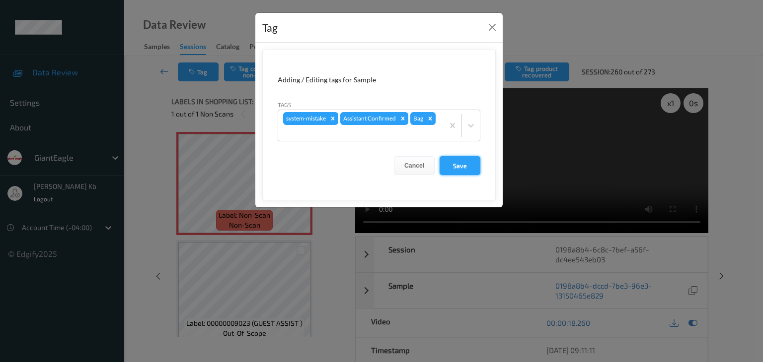
click at [461, 164] on button "Save" at bounding box center [459, 165] width 41 height 19
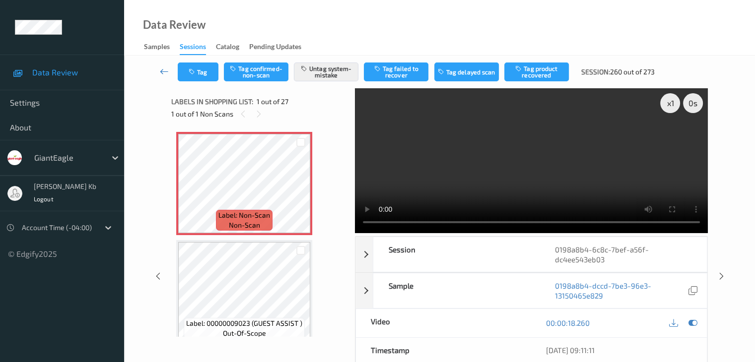
click at [164, 72] on icon at bounding box center [164, 72] width 9 height 10
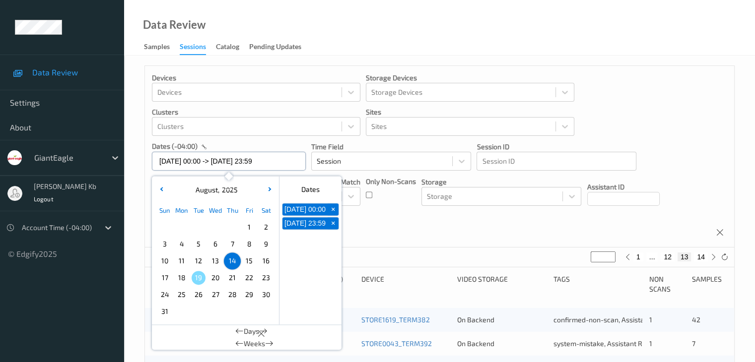
click at [283, 163] on input "[DATE] 00:00 -> [DATE] 23:59" at bounding box center [229, 161] width 154 height 19
click at [334, 211] on span "+" at bounding box center [333, 210] width 10 height 10
type input "[DATE] 00:00"
type input "*"
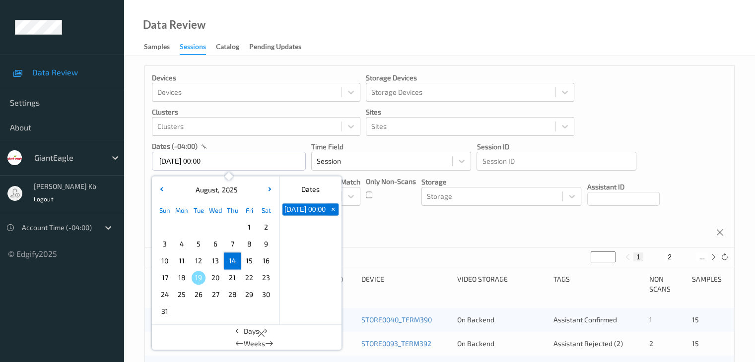
click at [334, 213] on span "+" at bounding box center [333, 210] width 10 height 10
click at [248, 262] on span "15" at bounding box center [249, 261] width 14 height 14
click at [250, 261] on span "15" at bounding box center [249, 261] width 14 height 14
type input "[DATE] 00:00 -> [DATE] 23:59"
click at [424, 223] on div "Devices Devices Storage Devices Storage Devices Clusters Clusters Sites Sites d…" at bounding box center [439, 157] width 589 height 182
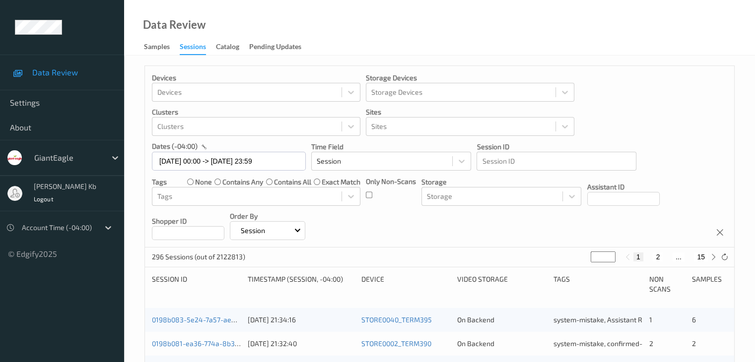
click at [659, 255] on button "2" at bounding box center [658, 257] width 10 height 9
type input "*"
click at [667, 257] on button "3" at bounding box center [668, 257] width 10 height 9
type input "*"
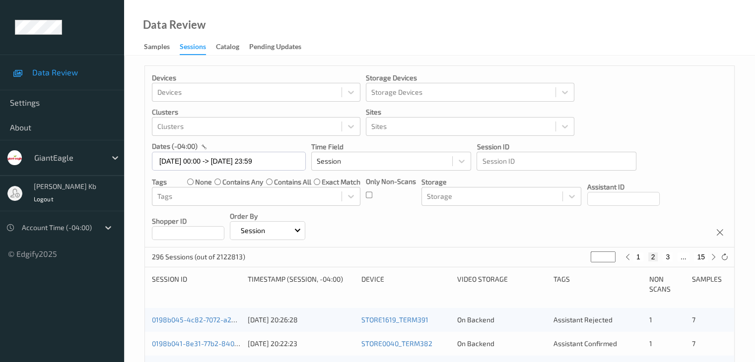
type input "*"
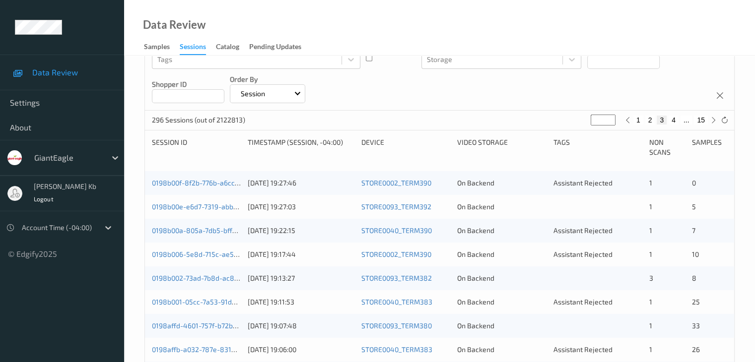
scroll to position [115, 0]
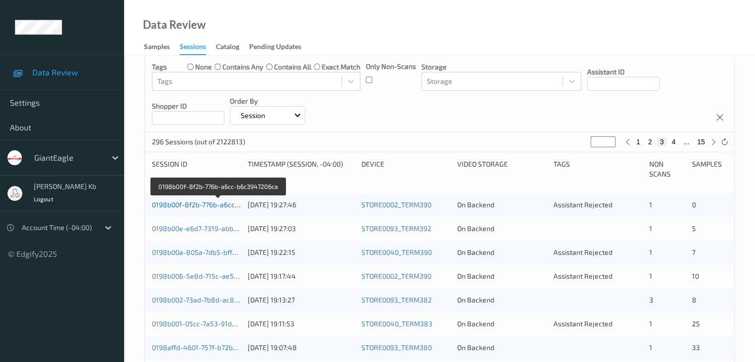
click at [203, 206] on link "0198b00f-8f2b-776b-a6cc-b6c3947206ca" at bounding box center [218, 205] width 133 height 8
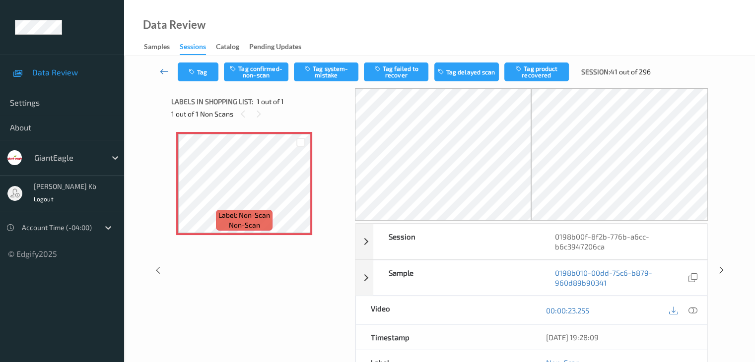
click at [166, 72] on icon at bounding box center [164, 72] width 9 height 10
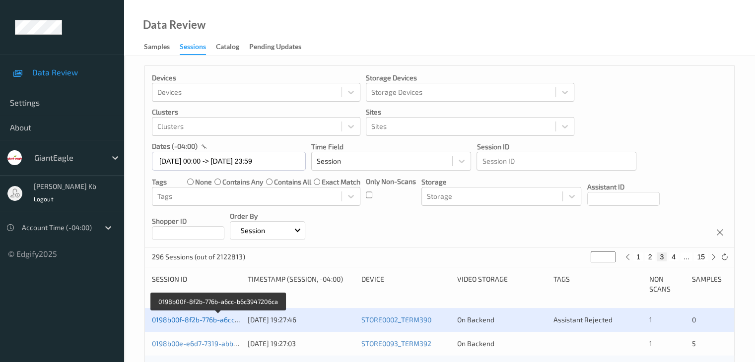
click at [211, 322] on link "0198b00f-8f2b-776b-a6cc-b6c3947206ca" at bounding box center [218, 320] width 133 height 8
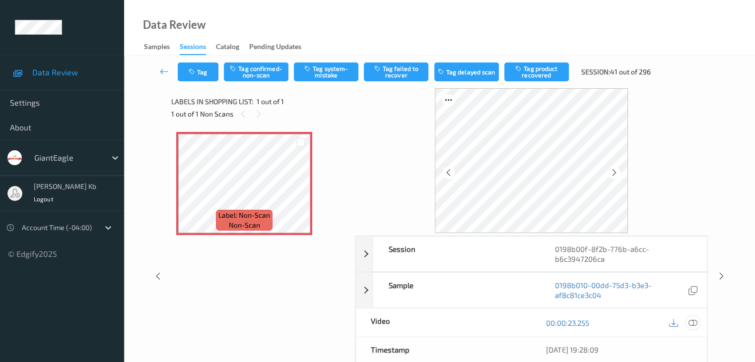
click at [690, 322] on icon at bounding box center [692, 323] width 9 height 9
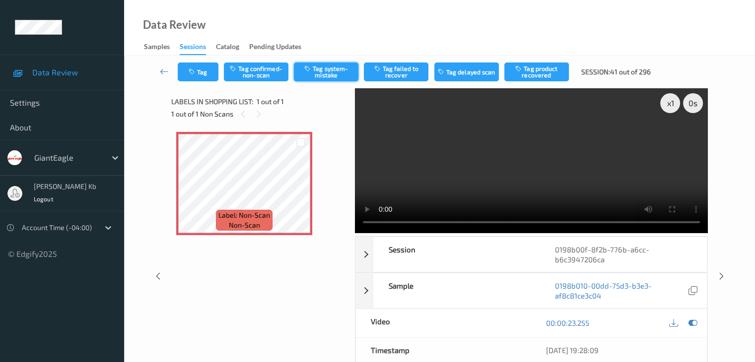
drag, startPoint x: 327, startPoint y: 71, endPoint x: 317, endPoint y: 70, distance: 10.1
click at [327, 71] on button "Tag system-mistake" at bounding box center [326, 72] width 65 height 19
click at [165, 72] on icon at bounding box center [164, 72] width 9 height 10
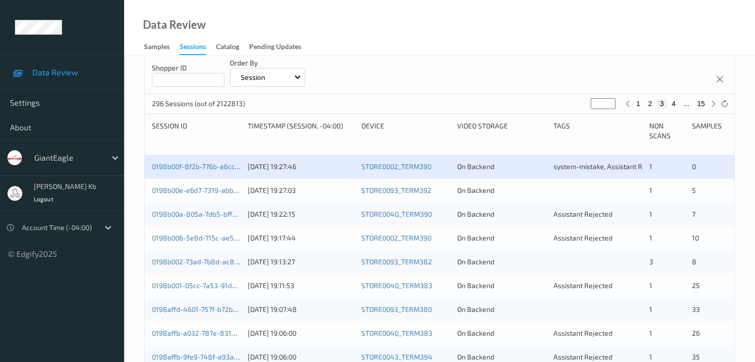
scroll to position [199, 0]
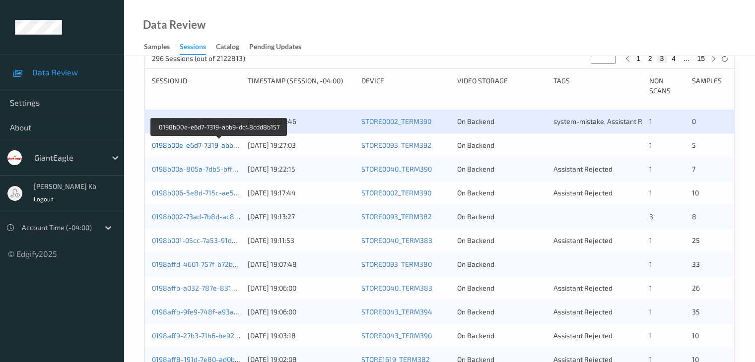
click at [219, 143] on link "0198b00e-e6d7-7319-abb9-dc48cdd8b157" at bounding box center [219, 145] width 135 height 8
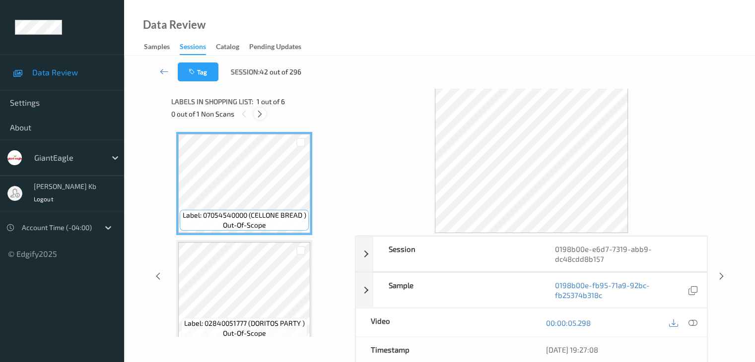
click at [262, 114] on icon at bounding box center [260, 114] width 8 height 9
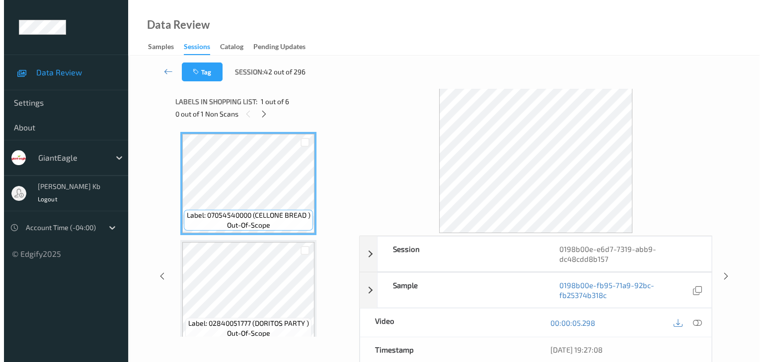
scroll to position [330, 0]
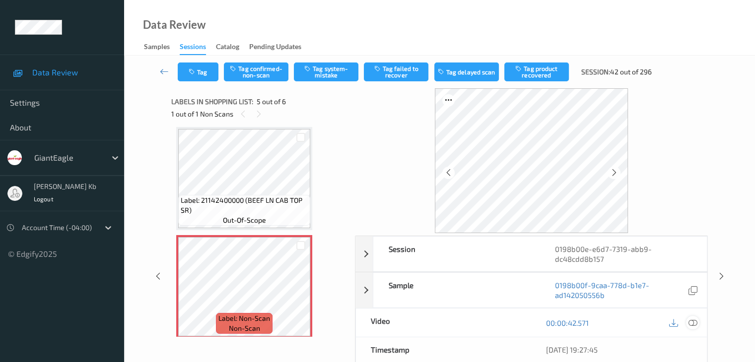
click at [693, 322] on icon at bounding box center [692, 323] width 9 height 9
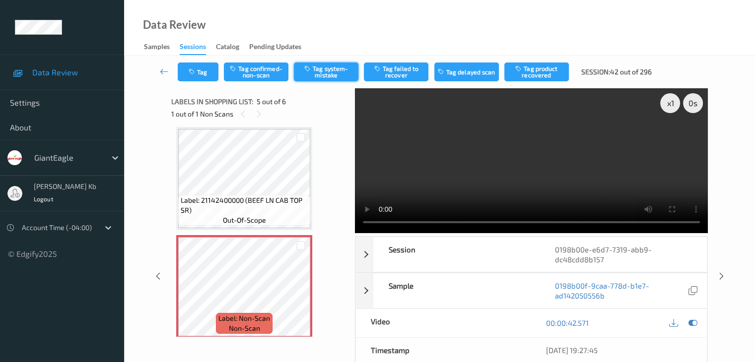
click at [332, 70] on button "Tag system-mistake" at bounding box center [326, 72] width 65 height 19
click at [210, 69] on button "Tag" at bounding box center [198, 72] width 41 height 19
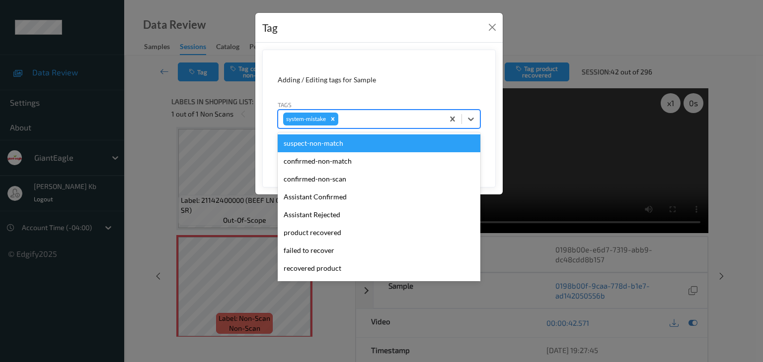
click at [357, 119] on div at bounding box center [389, 119] width 98 height 12
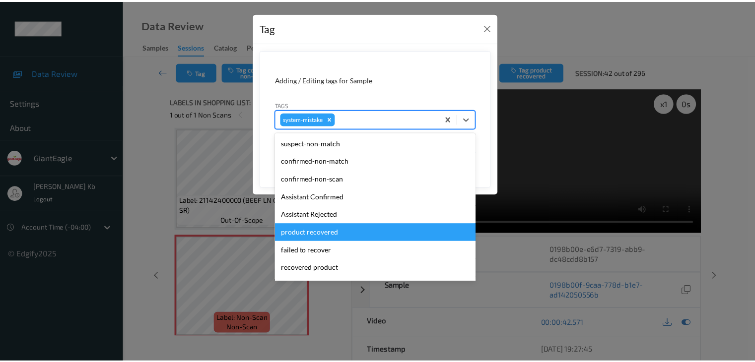
scroll to position [105, 0]
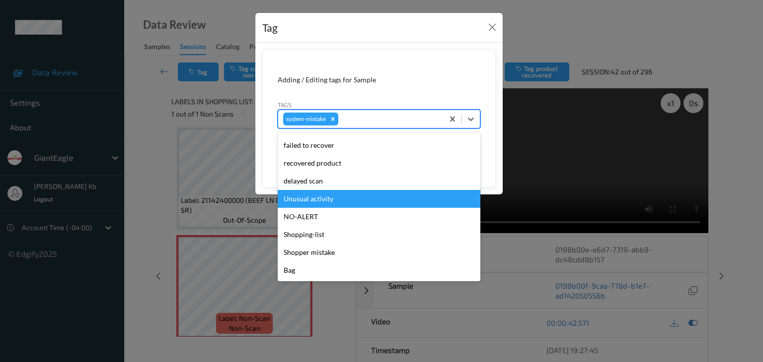
click at [325, 199] on div "Unusual activity" at bounding box center [379, 199] width 203 height 18
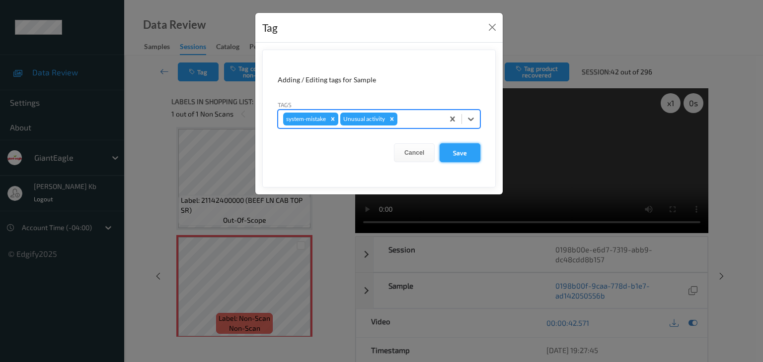
click at [466, 153] on button "Save" at bounding box center [459, 152] width 41 height 19
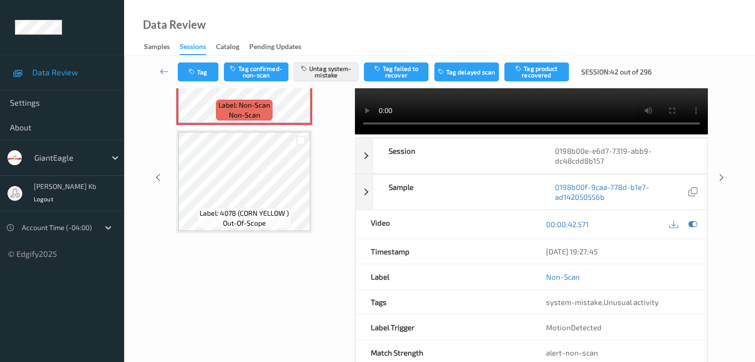
scroll to position [121, 0]
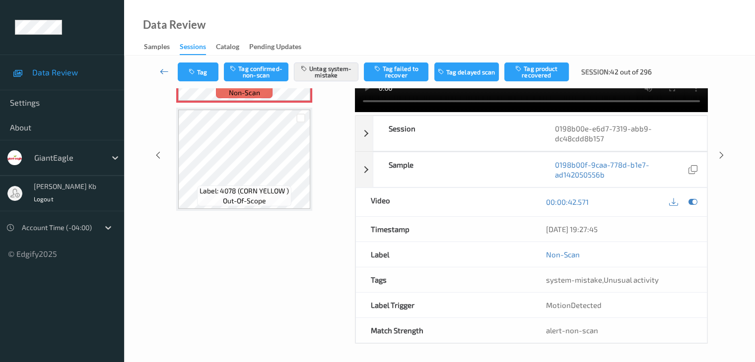
click at [162, 72] on icon at bounding box center [164, 72] width 9 height 10
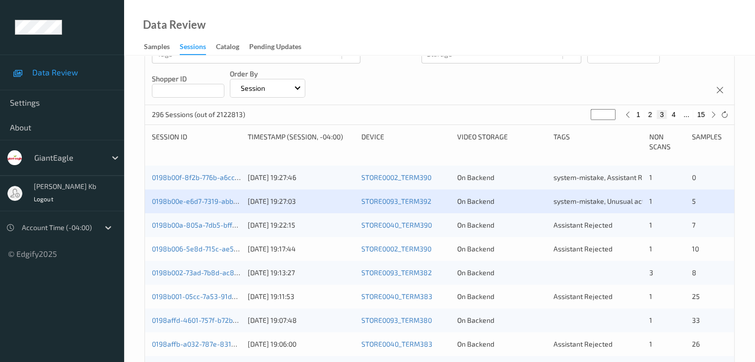
scroll to position [149, 0]
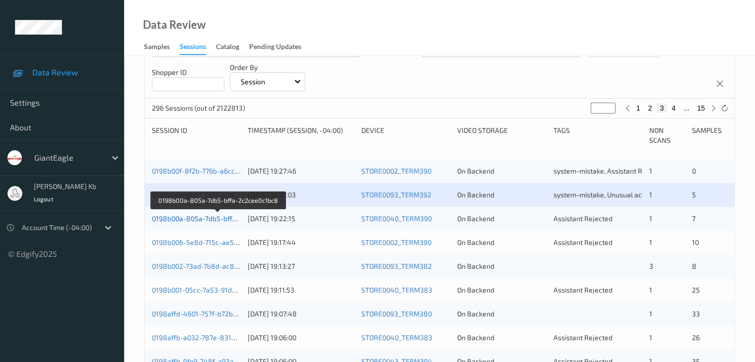
click at [218, 219] on link "0198b00a-805a-7db5-bffa-2c2cee0c1bc8" at bounding box center [218, 218] width 133 height 8
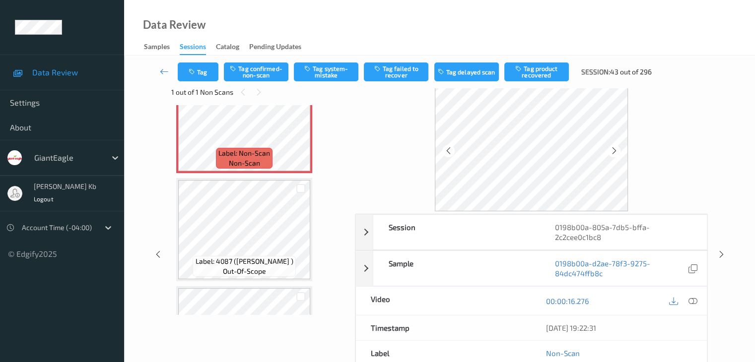
scroll to position [149, 0]
click at [694, 301] on icon at bounding box center [692, 301] width 9 height 9
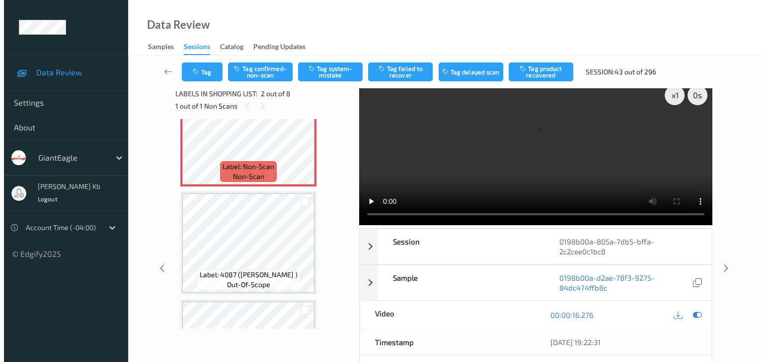
scroll to position [0, 0]
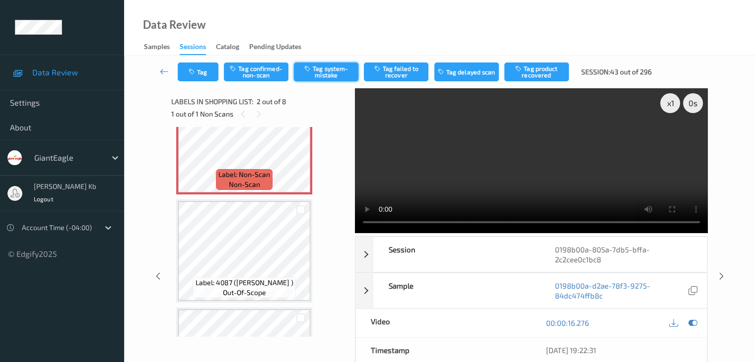
click at [330, 70] on button "Tag system-mistake" at bounding box center [326, 72] width 65 height 19
click at [205, 67] on button "Tag" at bounding box center [198, 72] width 41 height 19
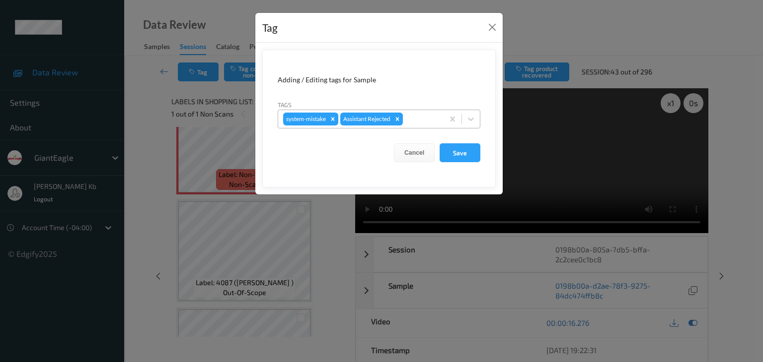
click at [423, 120] on div at bounding box center [422, 119] width 34 height 12
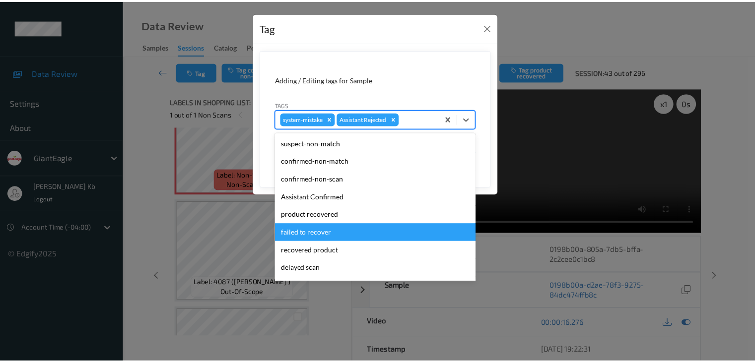
scroll to position [87, 0]
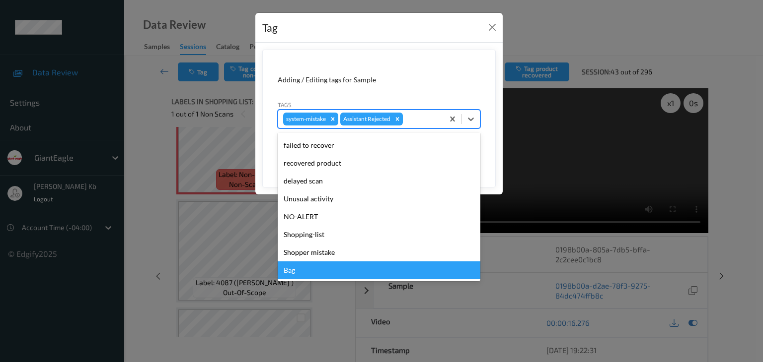
click at [298, 271] on div "Bag" at bounding box center [379, 271] width 203 height 18
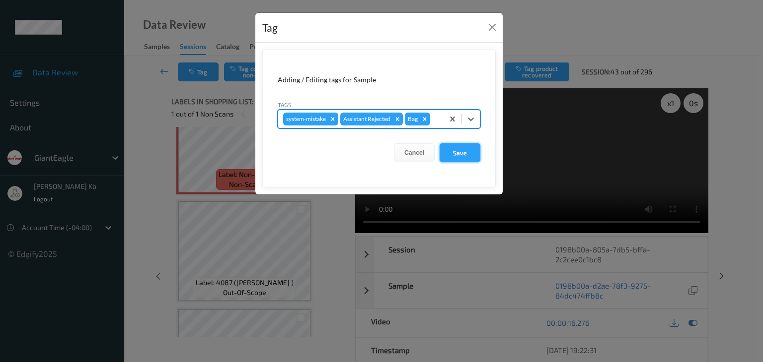
click at [458, 151] on button "Save" at bounding box center [459, 152] width 41 height 19
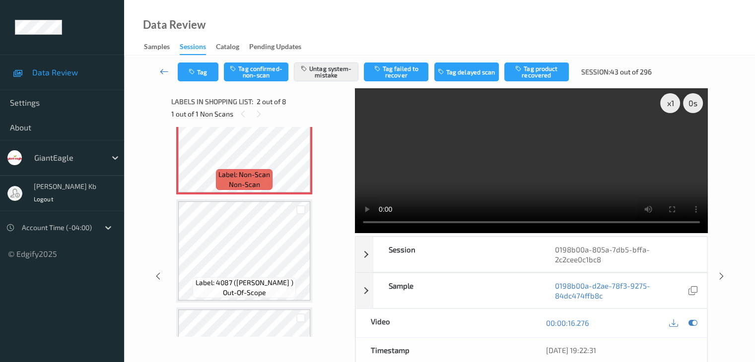
click at [161, 70] on icon at bounding box center [164, 72] width 9 height 10
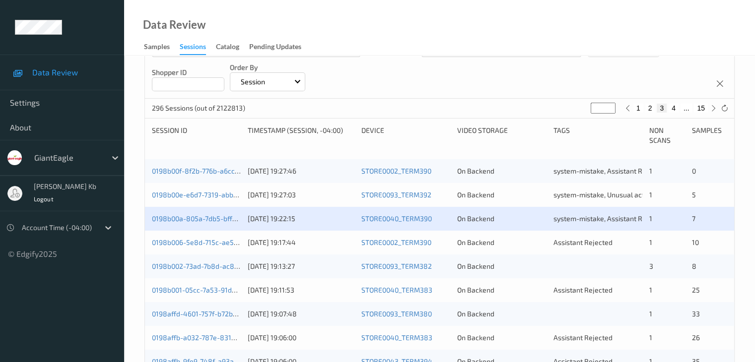
scroll to position [199, 0]
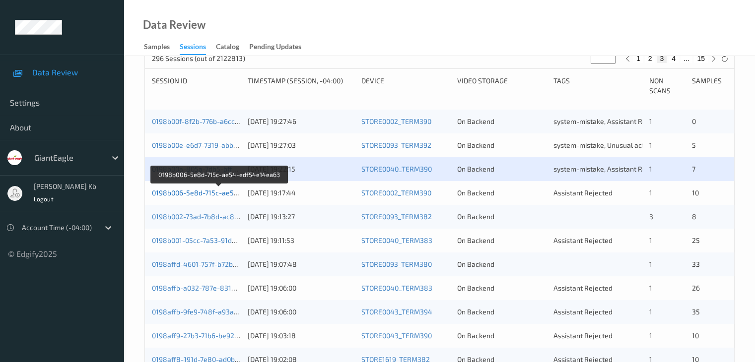
click at [223, 195] on link "0198b006-5e8d-715c-ae54-edf54e14ea63" at bounding box center [220, 193] width 136 height 8
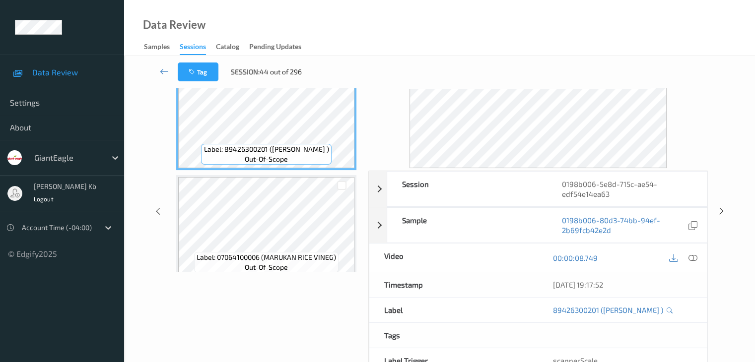
scroll to position [22, 0]
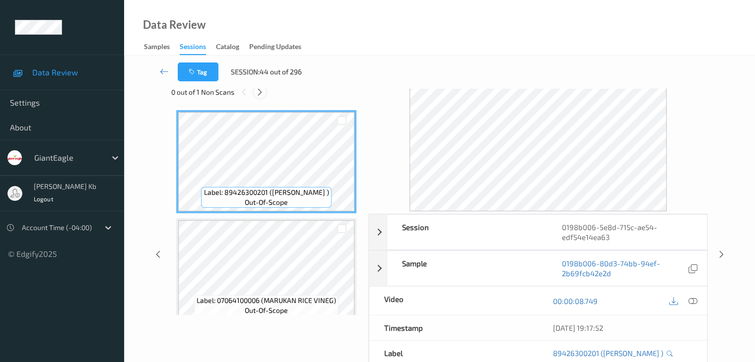
click at [263, 92] on icon at bounding box center [260, 92] width 8 height 9
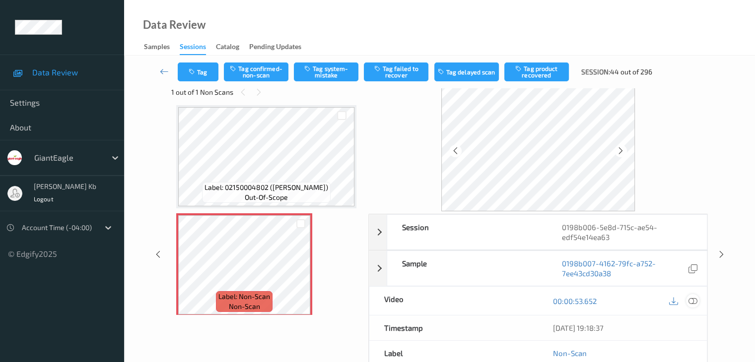
click at [694, 301] on icon at bounding box center [692, 301] width 9 height 9
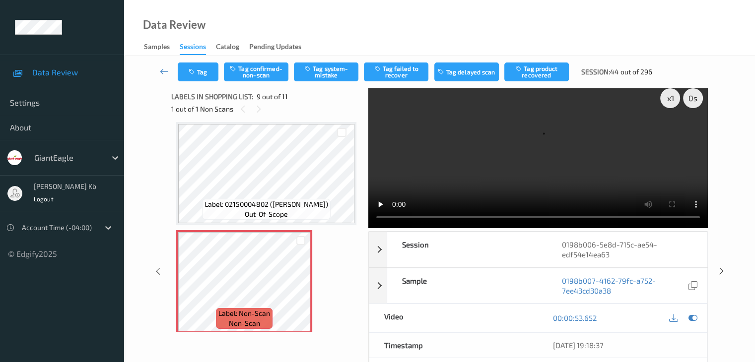
scroll to position [0, 0]
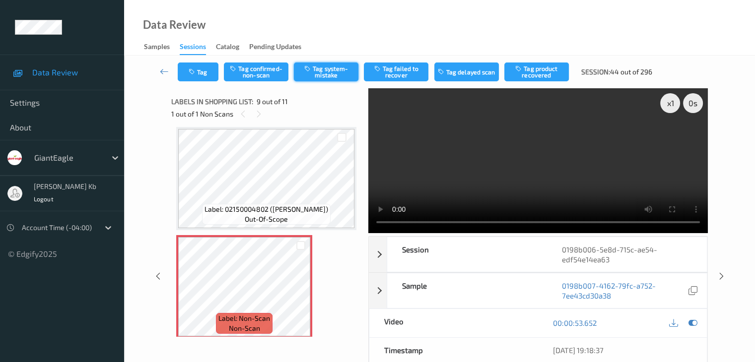
click at [329, 70] on button "Tag system-mistake" at bounding box center [326, 72] width 65 height 19
drag, startPoint x: 165, startPoint y: 70, endPoint x: 171, endPoint y: 59, distance: 12.7
click at [165, 70] on icon at bounding box center [164, 72] width 9 height 10
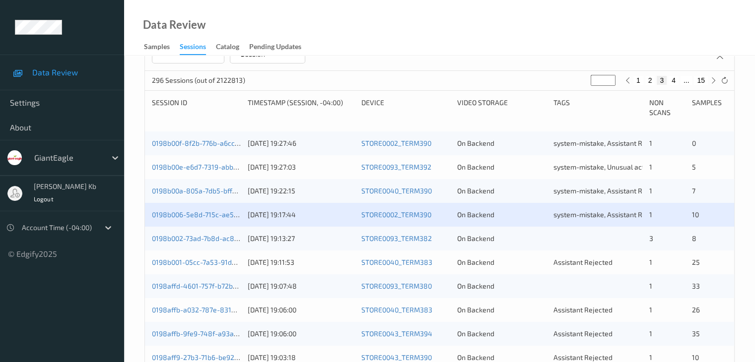
scroll to position [199, 0]
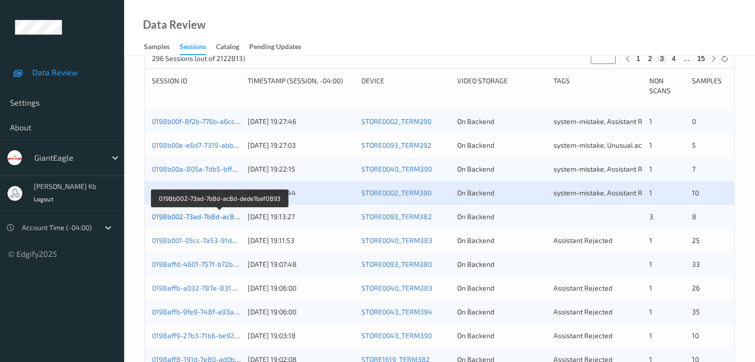
click at [203, 217] on link "0198b002-73ad-7b8d-ac8d-dede1baf0893" at bounding box center [219, 216] width 135 height 8
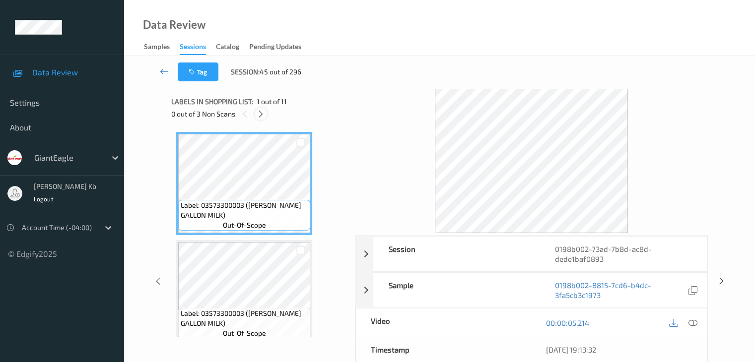
click at [260, 112] on icon at bounding box center [261, 114] width 8 height 9
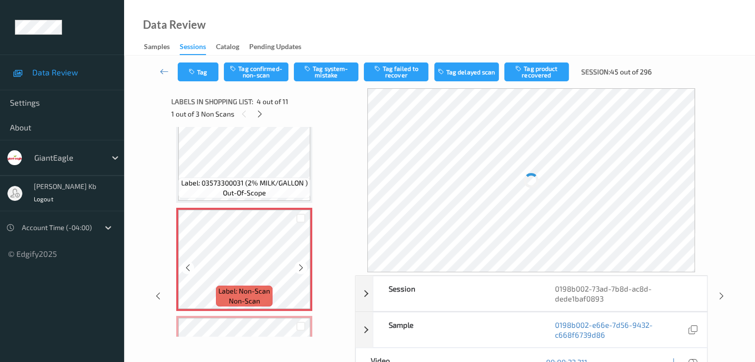
scroll to position [271, 0]
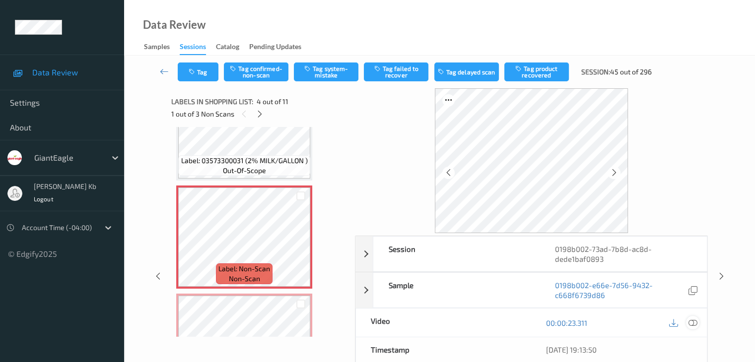
click at [693, 324] on icon at bounding box center [692, 323] width 9 height 9
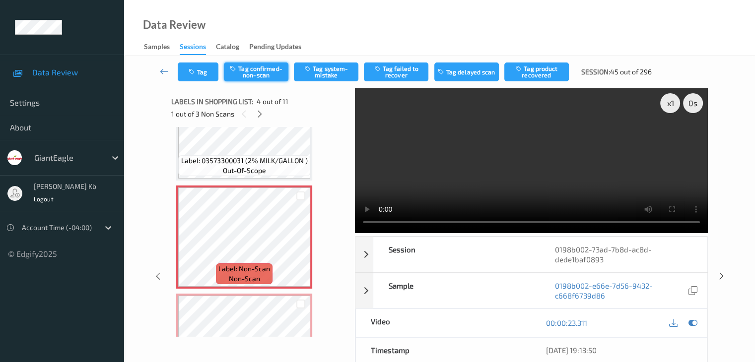
click at [261, 74] on button "Tag confirmed-non-scan" at bounding box center [256, 72] width 65 height 19
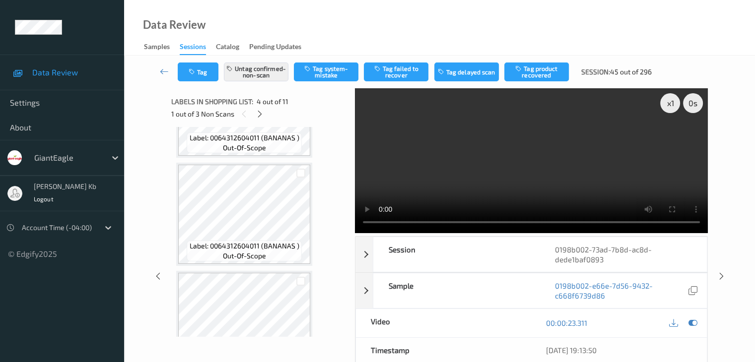
scroll to position [569, 0]
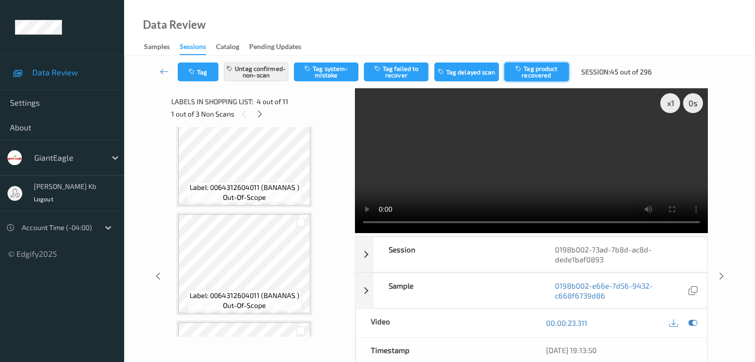
click at [537, 72] on button "Tag product recovered" at bounding box center [536, 72] width 65 height 19
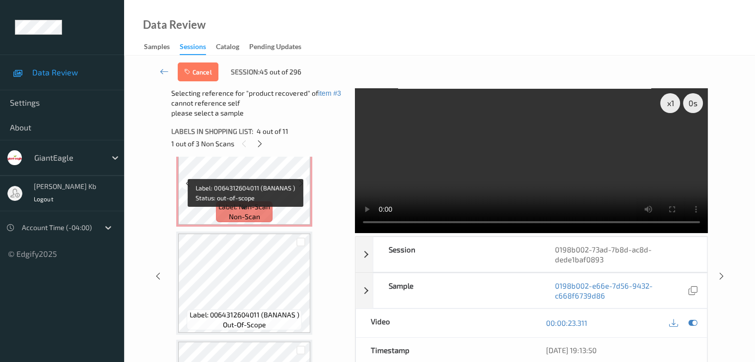
scroll to position [470, 0]
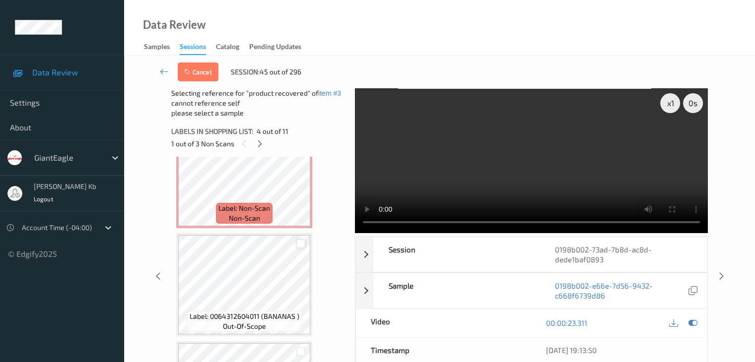
click at [302, 242] on div at bounding box center [300, 243] width 9 height 9
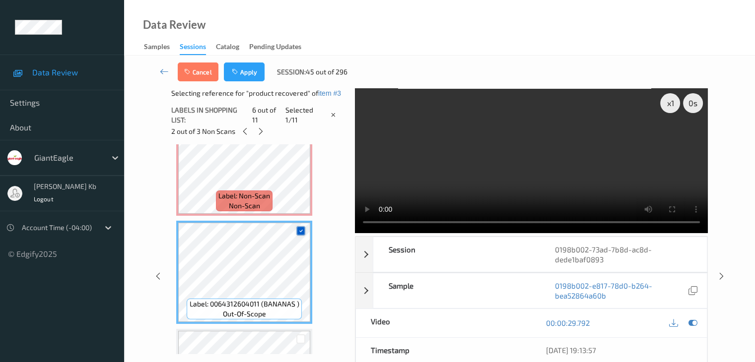
scroll to position [569, 0]
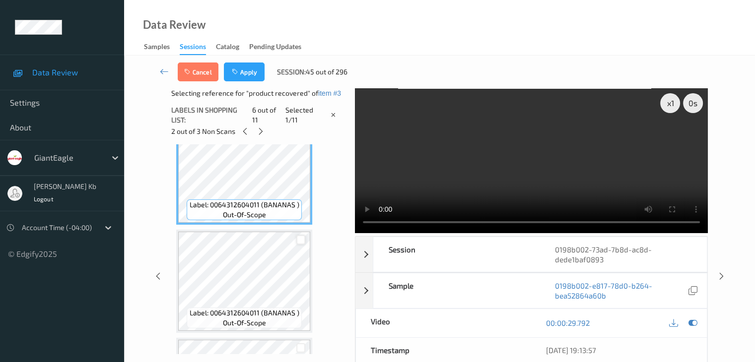
click at [302, 240] on div at bounding box center [300, 239] width 9 height 9
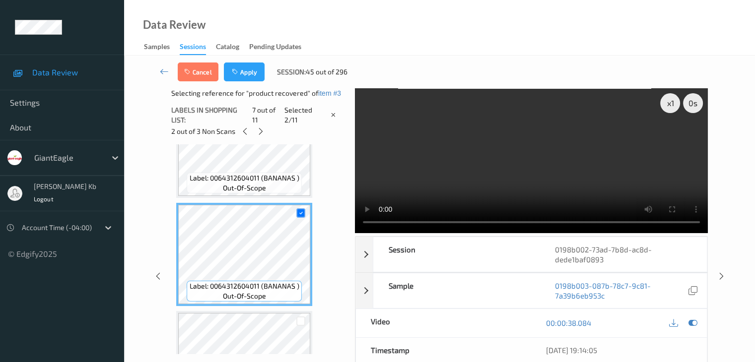
scroll to position [619, 0]
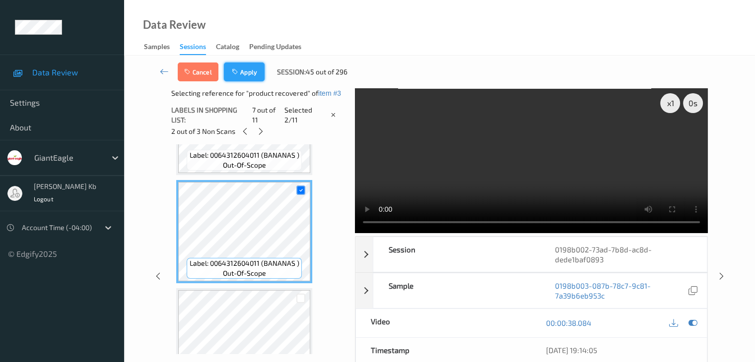
click at [248, 72] on button "Apply" at bounding box center [244, 72] width 41 height 19
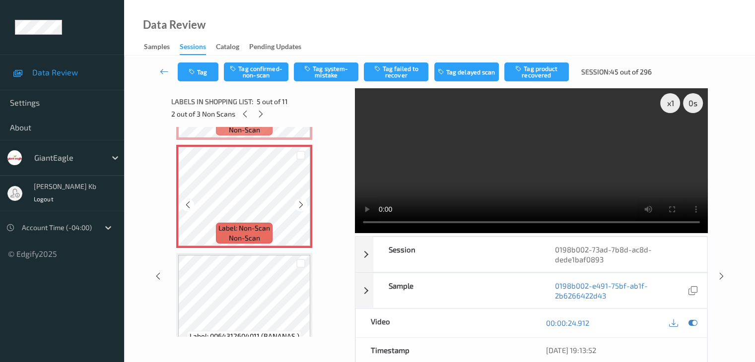
scroll to position [470, 0]
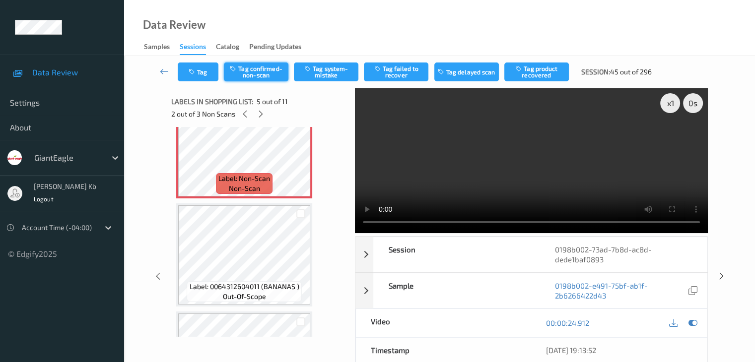
click at [262, 73] on button "Tag confirmed-non-scan" at bounding box center [256, 72] width 65 height 19
click at [535, 70] on button "Tag product recovered" at bounding box center [536, 72] width 65 height 19
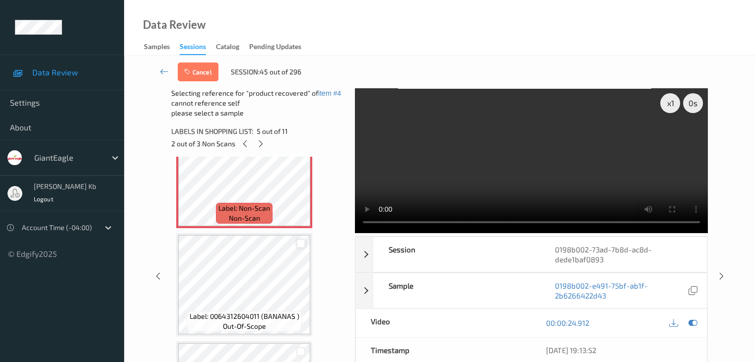
click at [302, 244] on div at bounding box center [300, 243] width 9 height 9
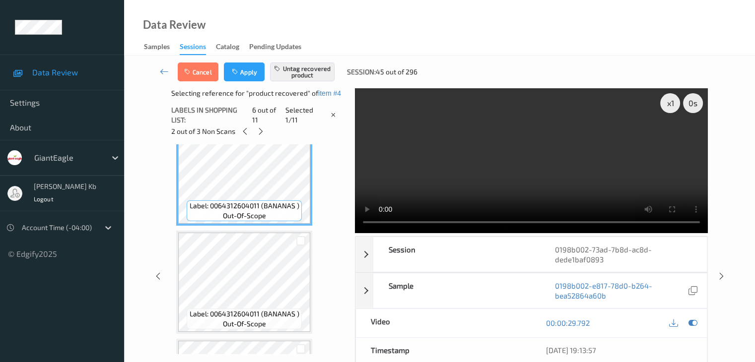
scroll to position [569, 0]
click at [301, 242] on div at bounding box center [300, 239] width 9 height 9
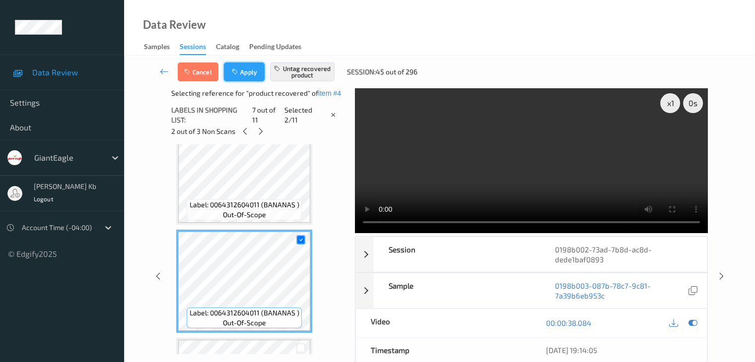
click at [251, 73] on button "Apply" at bounding box center [244, 72] width 41 height 19
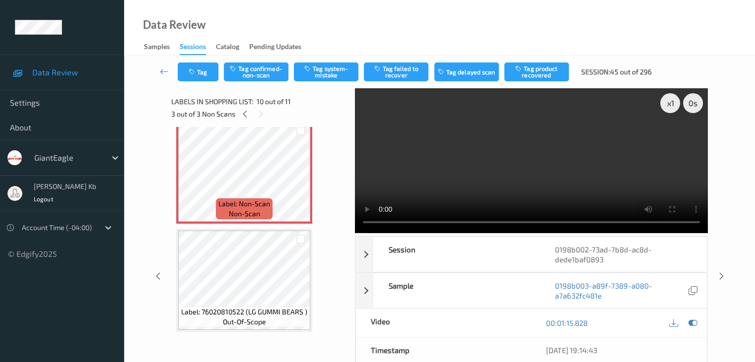
scroll to position [0, 0]
click at [260, 71] on button "Tag confirmed-non-scan" at bounding box center [256, 72] width 65 height 19
click at [402, 70] on button "Tag failed to recover" at bounding box center [396, 72] width 65 height 19
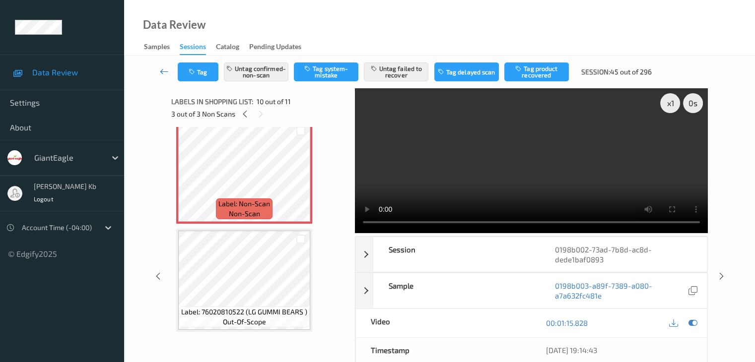
click at [163, 70] on icon at bounding box center [164, 72] width 9 height 10
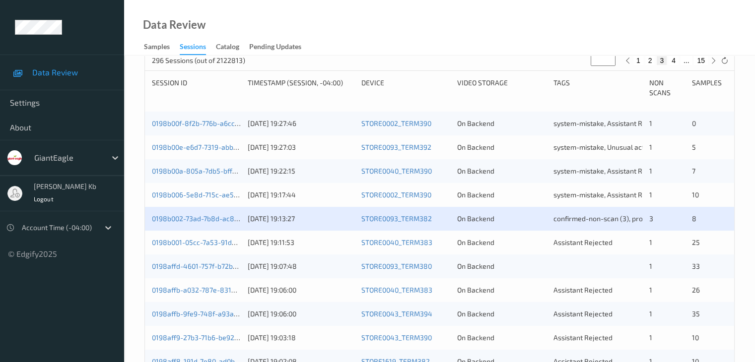
scroll to position [199, 0]
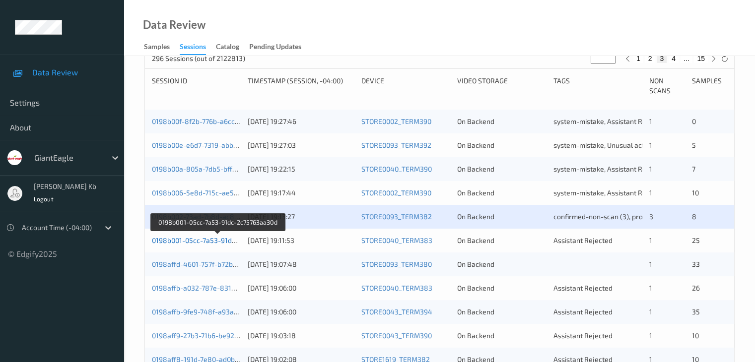
click at [211, 242] on link "0198b001-05cc-7a53-91dc-2c75763aa30d" at bounding box center [218, 240] width 133 height 8
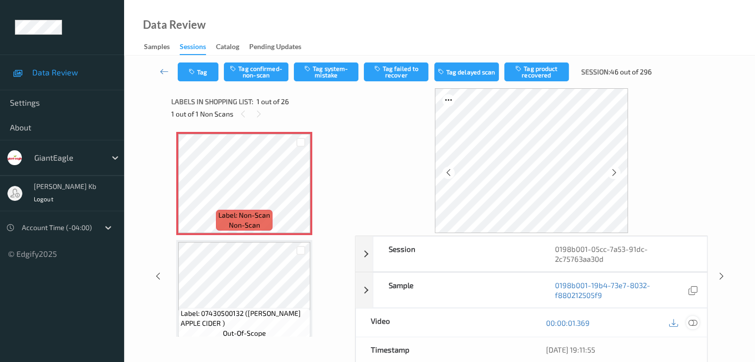
click at [693, 323] on icon at bounding box center [692, 323] width 9 height 9
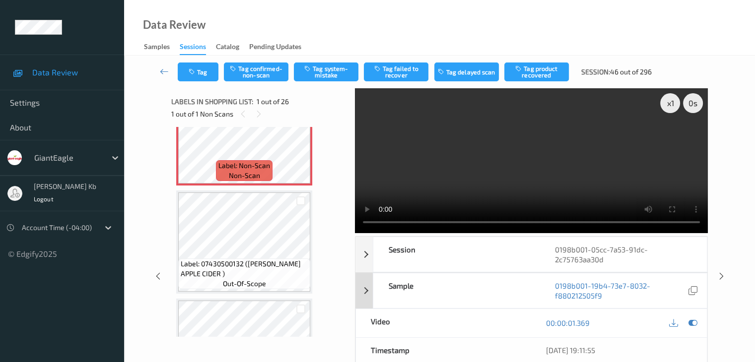
scroll to position [50, 0]
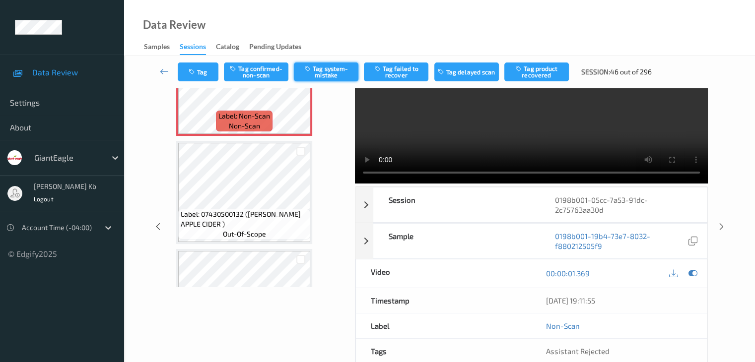
click at [334, 74] on button "Tag system-mistake" at bounding box center [326, 72] width 65 height 19
click at [165, 71] on icon at bounding box center [164, 72] width 9 height 10
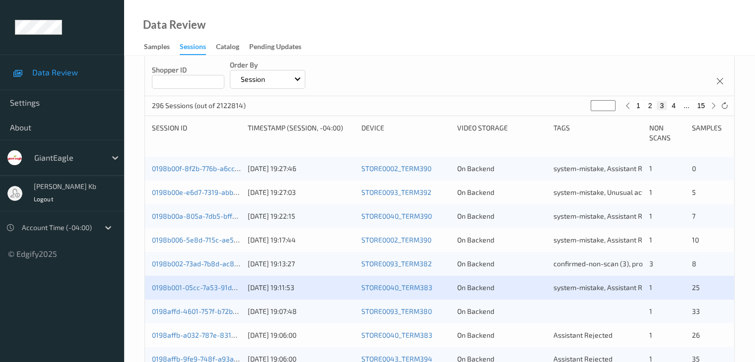
scroll to position [248, 0]
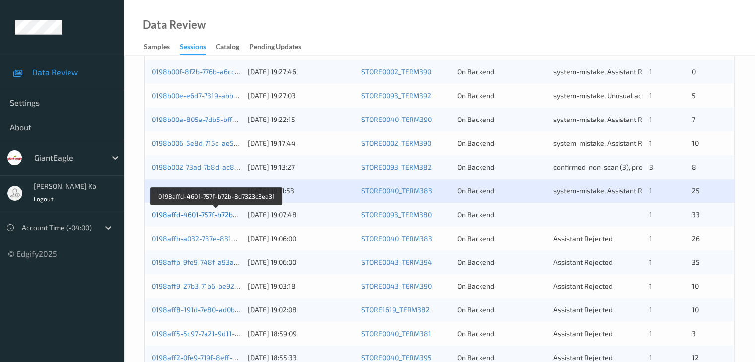
click at [200, 215] on link "0198affd-4601-757f-b72b-8d7323c3ea31" at bounding box center [217, 214] width 130 height 8
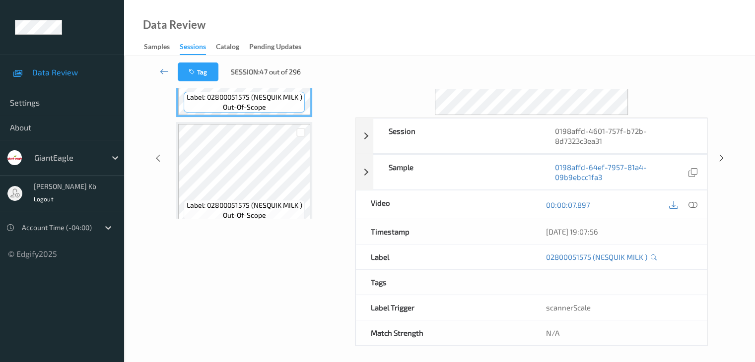
scroll to position [22, 0]
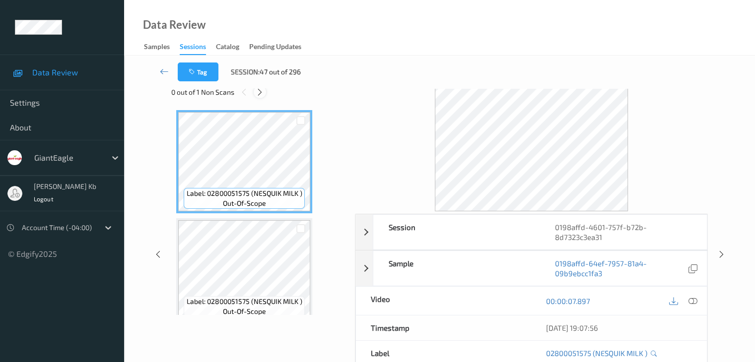
click at [259, 91] on icon at bounding box center [260, 92] width 8 height 9
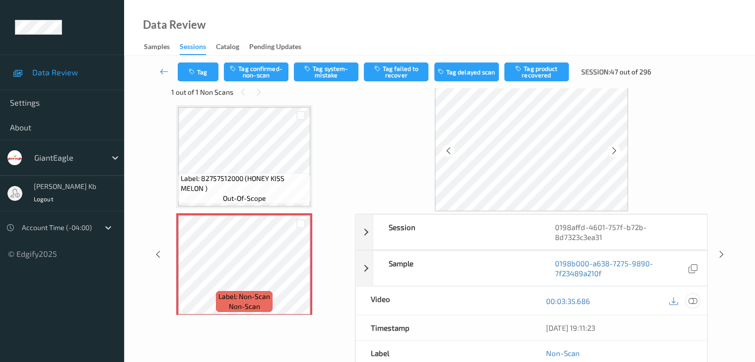
click at [693, 302] on icon at bounding box center [692, 301] width 9 height 9
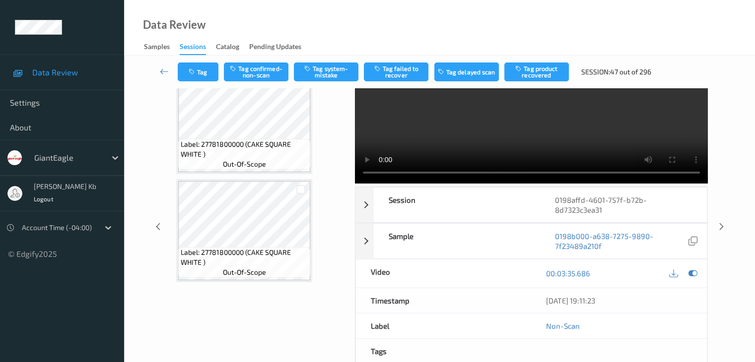
scroll to position [0, 0]
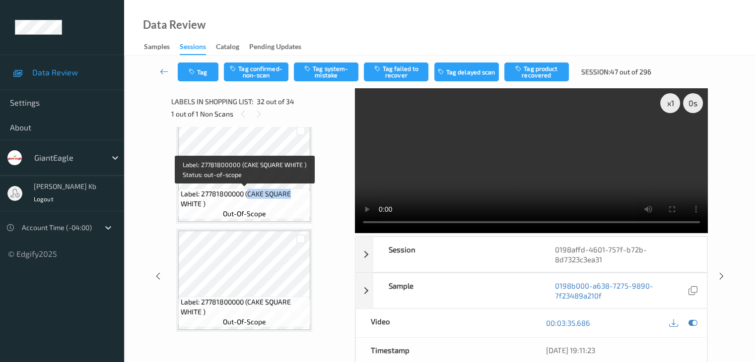
drag, startPoint x: 248, startPoint y: 195, endPoint x: 292, endPoint y: 195, distance: 44.7
click at [292, 195] on span "Label: 27781800000 (CAKE SQUARE WHITE )" at bounding box center [244, 199] width 127 height 20
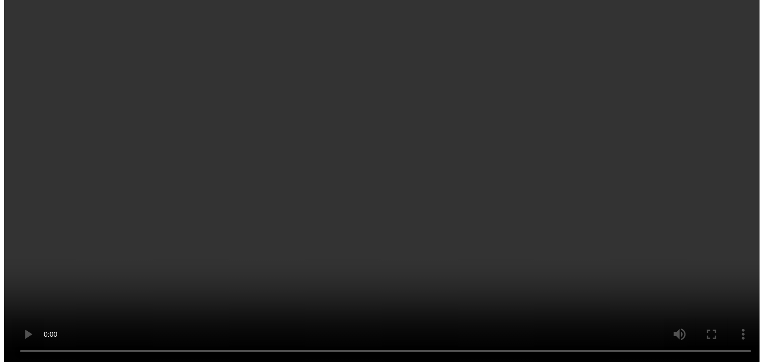
scroll to position [3326, 0]
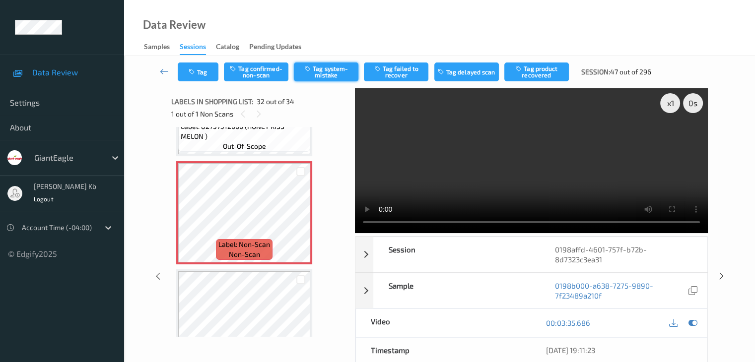
click at [330, 73] on button "Tag system-mistake" at bounding box center [326, 72] width 65 height 19
click at [209, 69] on button "Tag" at bounding box center [198, 72] width 41 height 19
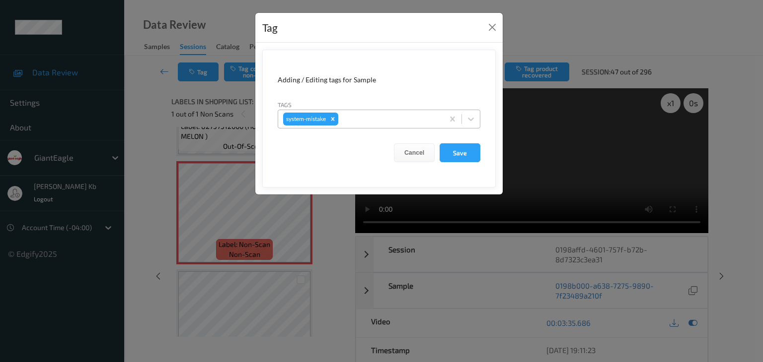
click at [371, 118] on div at bounding box center [389, 119] width 98 height 12
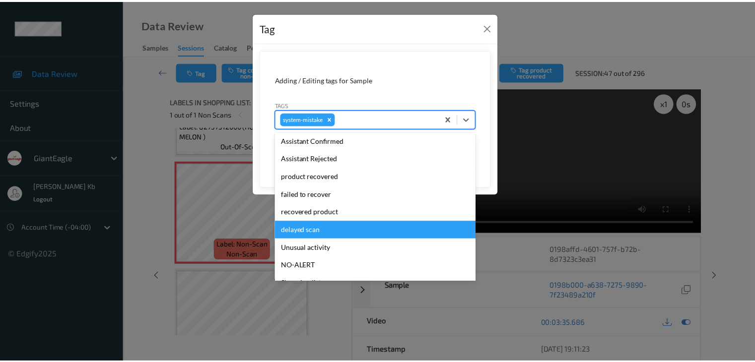
scroll to position [105, 0]
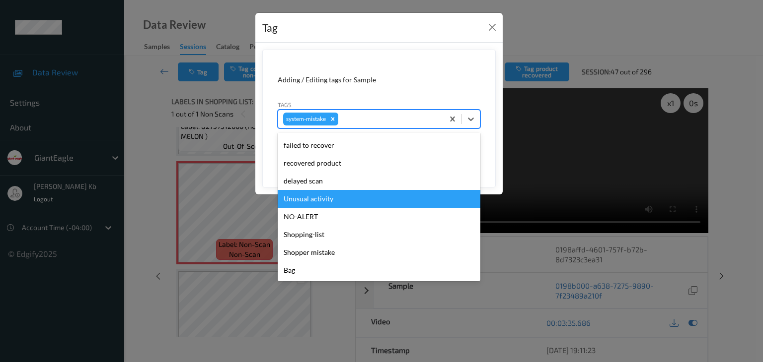
click at [334, 202] on div "Unusual activity" at bounding box center [379, 199] width 203 height 18
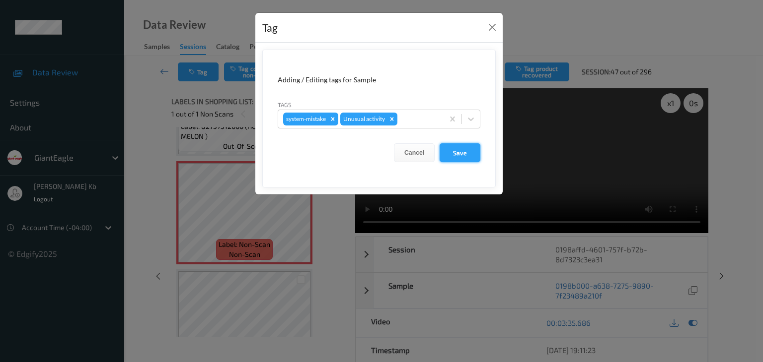
click at [459, 155] on button "Save" at bounding box center [459, 152] width 41 height 19
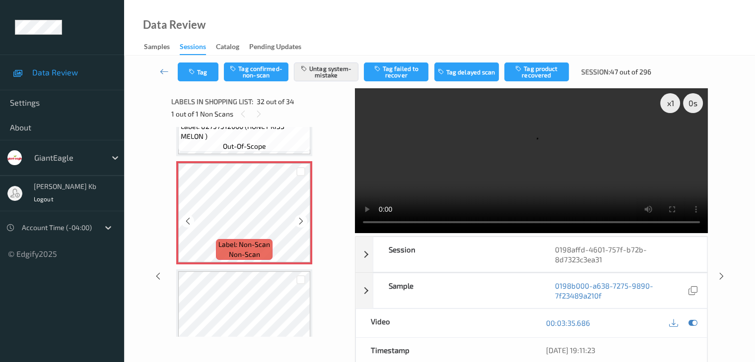
scroll to position [3276, 0]
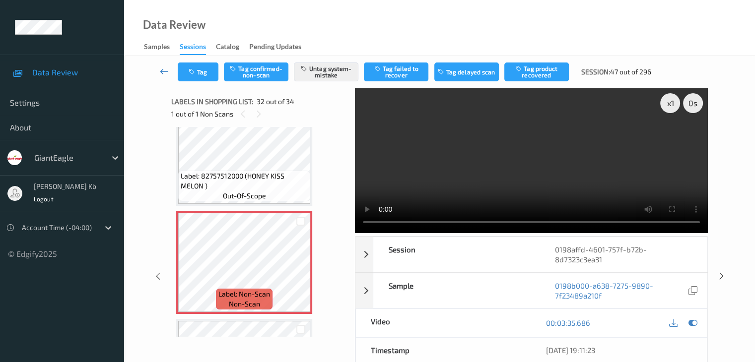
click at [157, 72] on link at bounding box center [164, 72] width 26 height 19
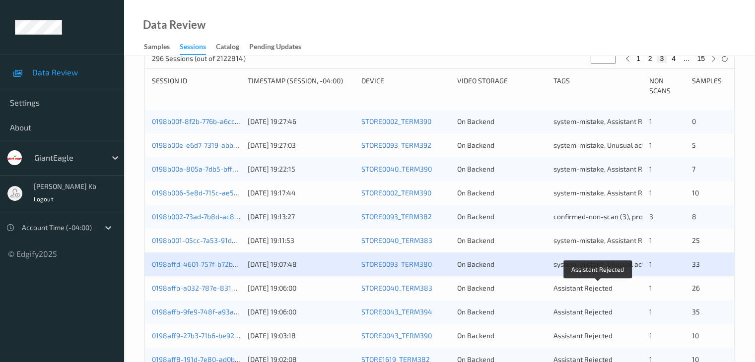
scroll to position [248, 0]
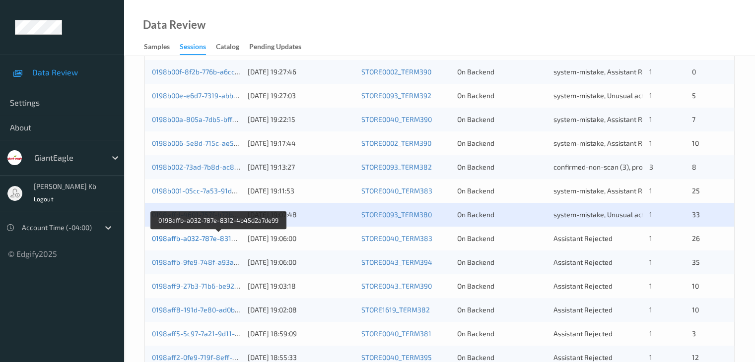
click at [189, 240] on link "0198affb-a032-787e-8312-4b45d2a7de99" at bounding box center [219, 238] width 135 height 8
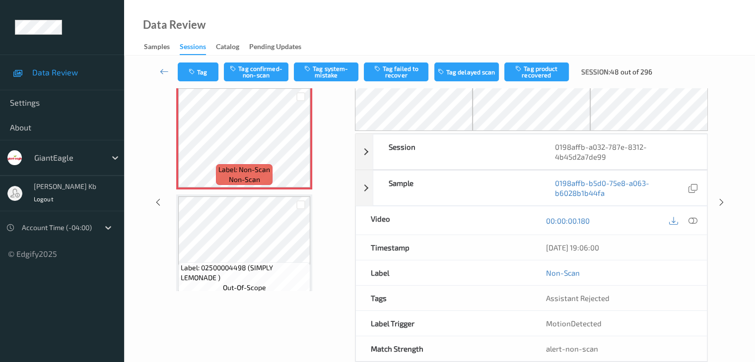
scroll to position [15, 0]
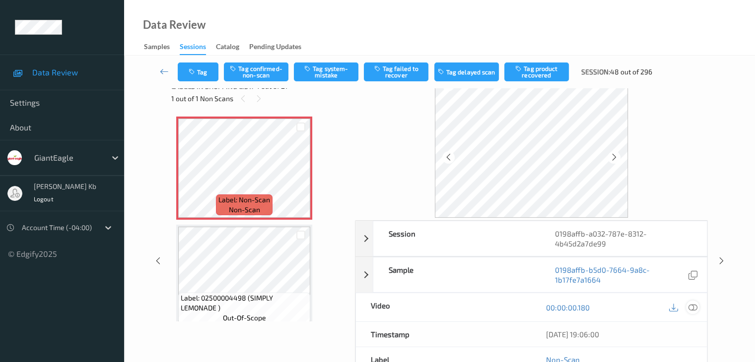
click at [695, 307] on icon at bounding box center [692, 307] width 9 height 9
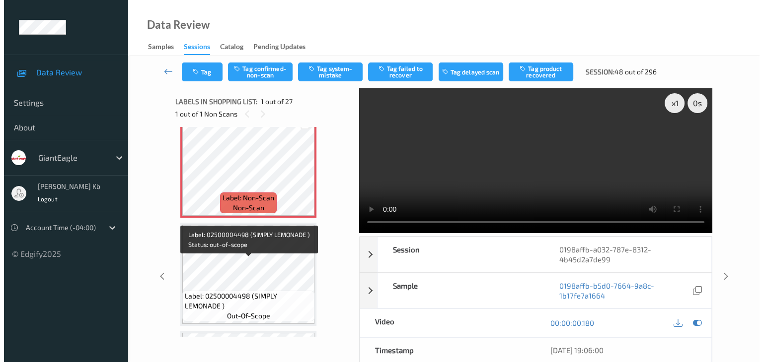
scroll to position [0, 0]
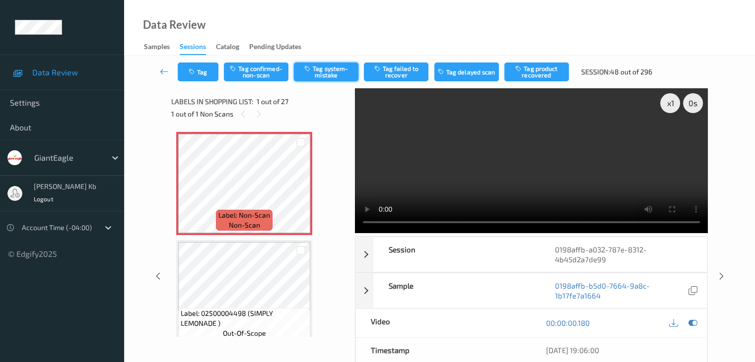
click at [331, 70] on button "Tag system-mistake" at bounding box center [326, 72] width 65 height 19
click at [204, 68] on button "Tag" at bounding box center [198, 72] width 41 height 19
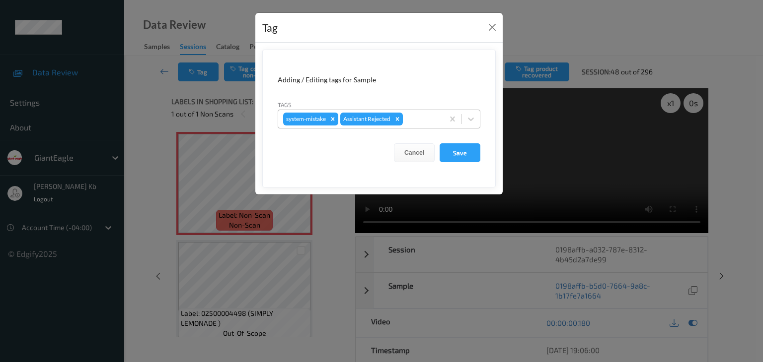
click at [419, 117] on div at bounding box center [422, 119] width 34 height 12
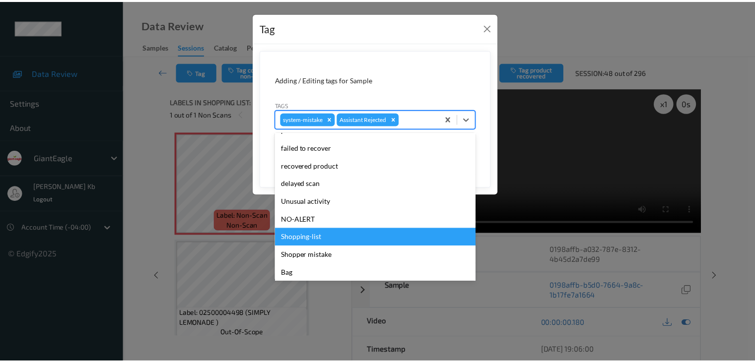
scroll to position [87, 0]
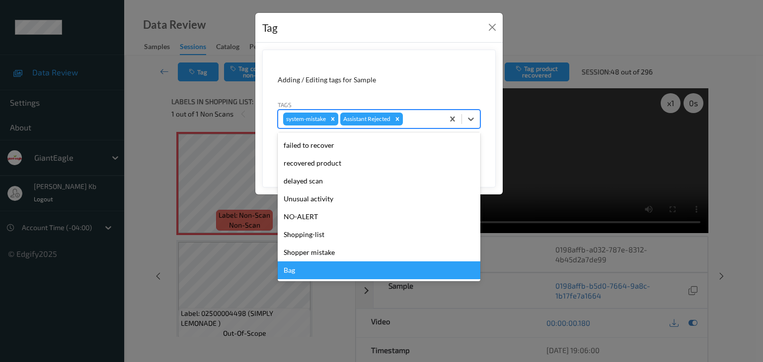
click at [304, 272] on div "Bag" at bounding box center [379, 271] width 203 height 18
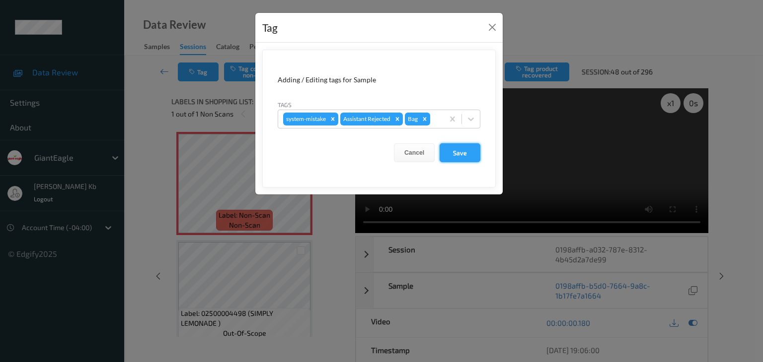
click at [456, 154] on button "Save" at bounding box center [459, 152] width 41 height 19
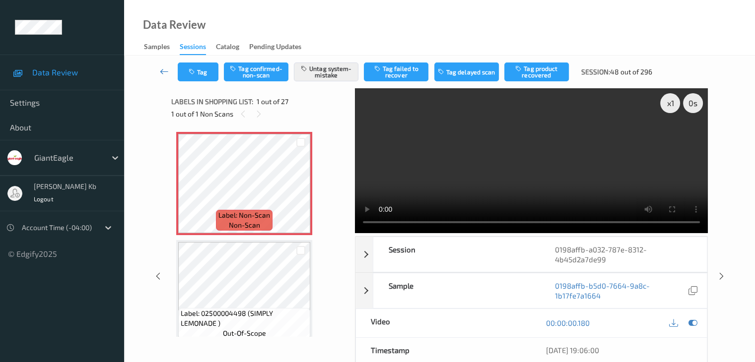
click at [167, 70] on icon at bounding box center [164, 72] width 9 height 10
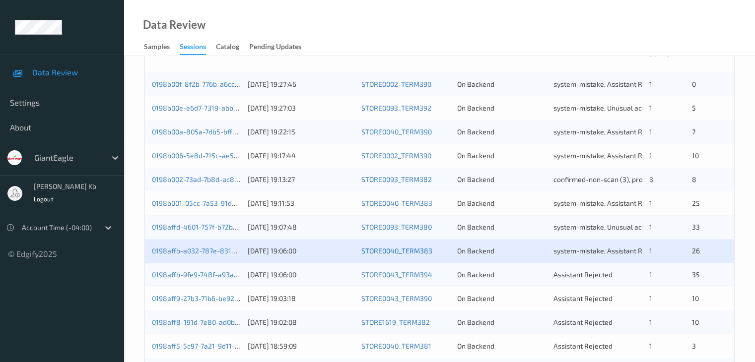
scroll to position [248, 0]
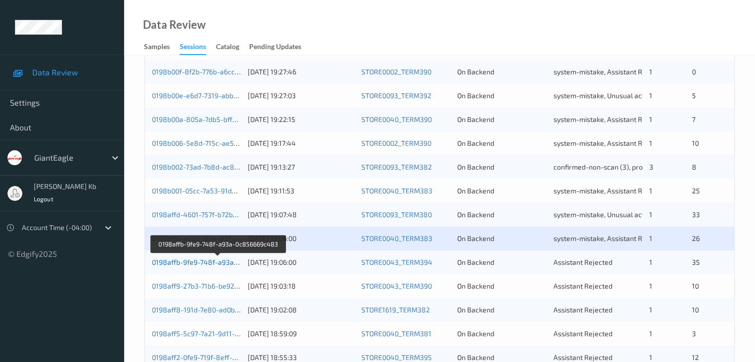
click at [185, 263] on link "0198affb-9fe9-748f-a93a-0c856669c483" at bounding box center [218, 262] width 133 height 8
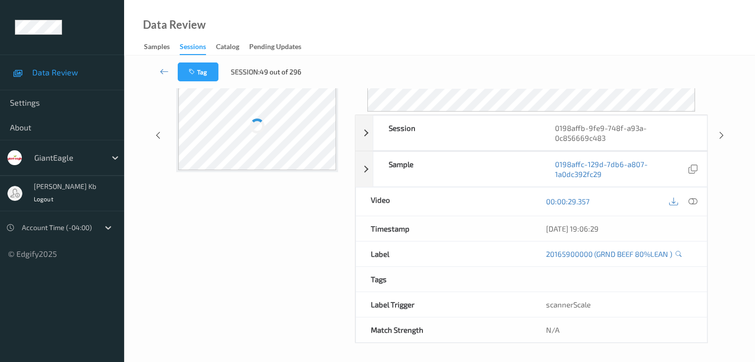
scroll to position [121, 0]
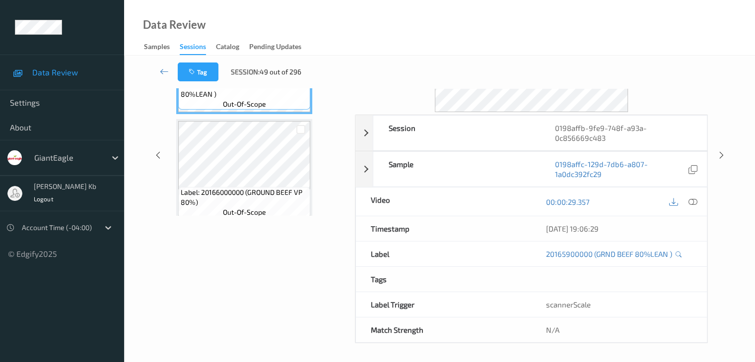
drag, startPoint x: 254, startPoint y: 0, endPoint x: 526, endPoint y: 30, distance: 273.7
click at [530, 30] on div "Data Review Samples Sessions Catalog Pending Updates" at bounding box center [439, 28] width 631 height 56
drag, startPoint x: 259, startPoint y: 1, endPoint x: 508, endPoint y: 20, distance: 249.4
click at [508, 20] on div "Data Review Samples Sessions Catalog Pending Updates" at bounding box center [439, 28] width 631 height 56
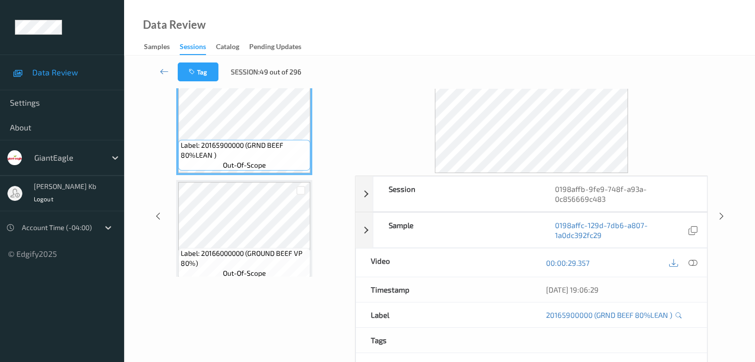
scroll to position [0, 0]
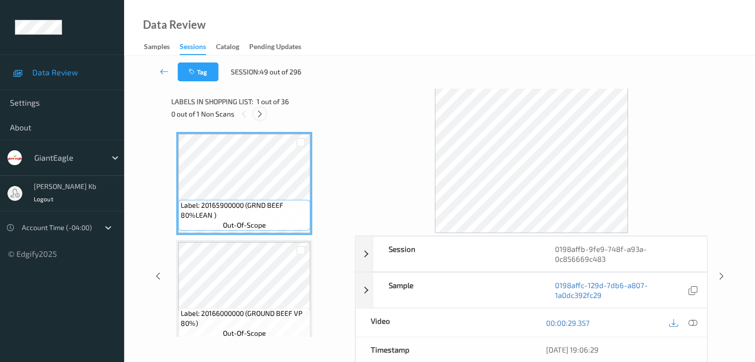
click at [264, 114] on icon at bounding box center [260, 114] width 8 height 9
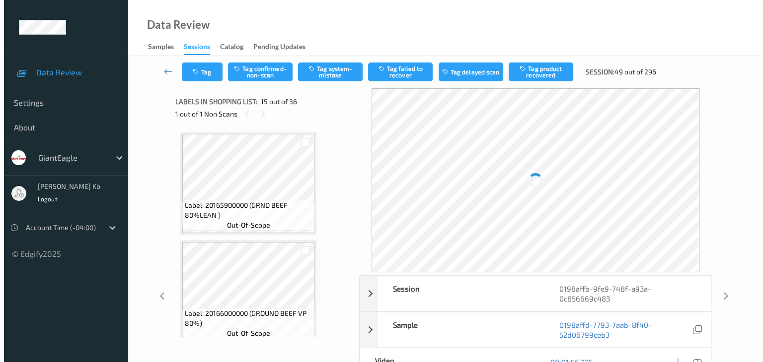
scroll to position [1412, 0]
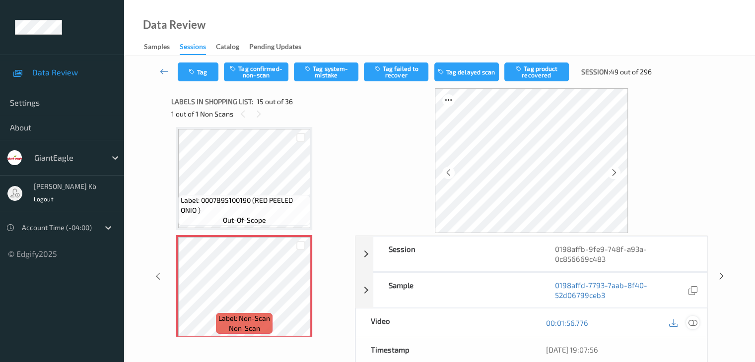
click at [693, 323] on icon at bounding box center [692, 323] width 9 height 9
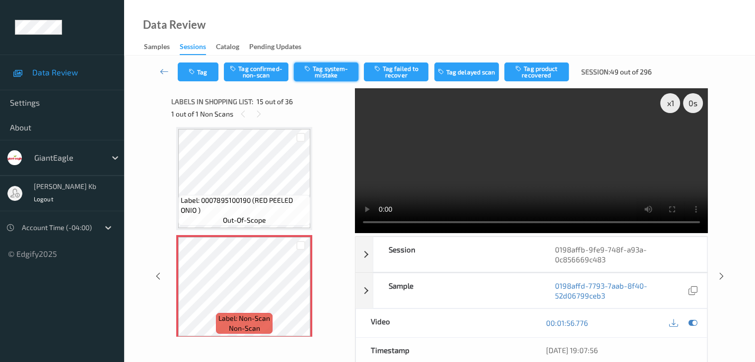
click at [332, 69] on button "Tag system-mistake" at bounding box center [326, 72] width 65 height 19
click at [209, 70] on button "Tag" at bounding box center [198, 72] width 41 height 19
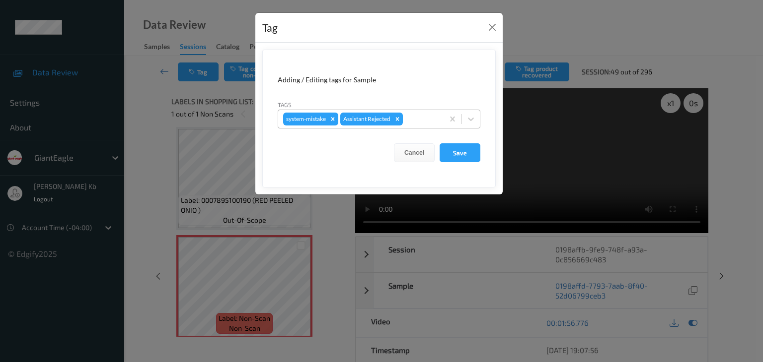
click at [422, 114] on div at bounding box center [422, 119] width 34 height 12
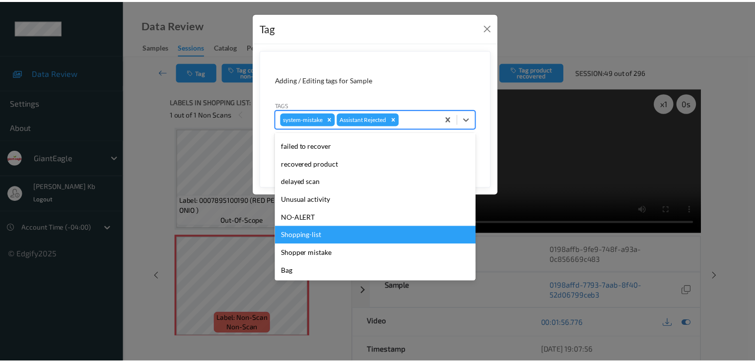
scroll to position [87, 0]
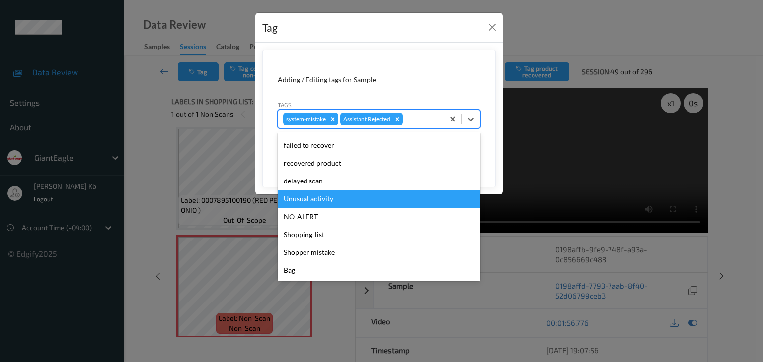
click at [324, 199] on div "Unusual activity" at bounding box center [379, 199] width 203 height 18
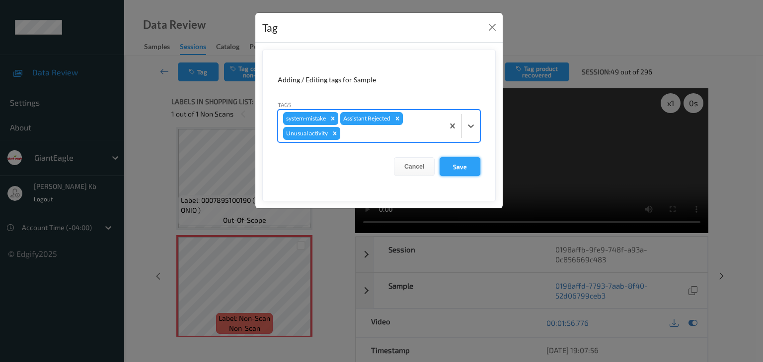
click at [465, 166] on button "Save" at bounding box center [459, 166] width 41 height 19
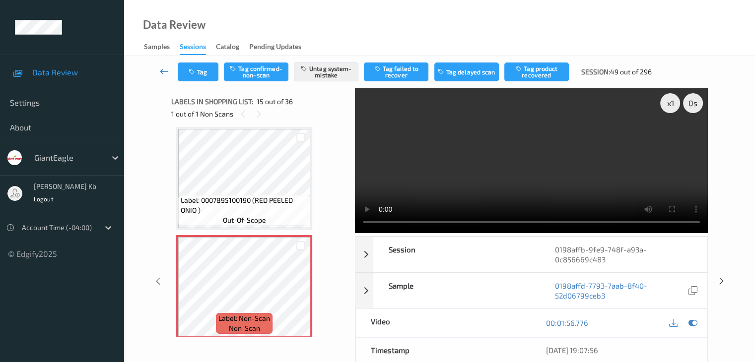
click at [164, 71] on icon at bounding box center [164, 72] width 9 height 10
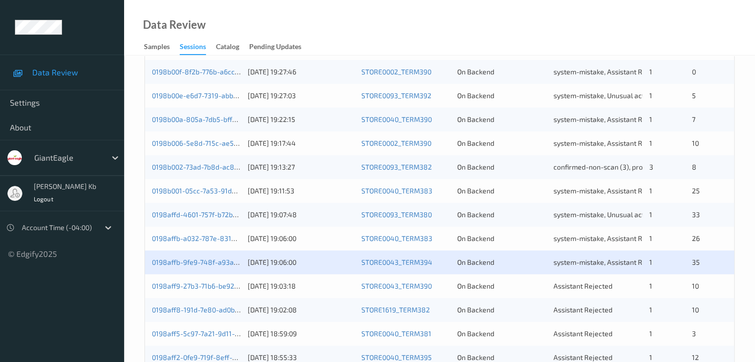
scroll to position [298, 0]
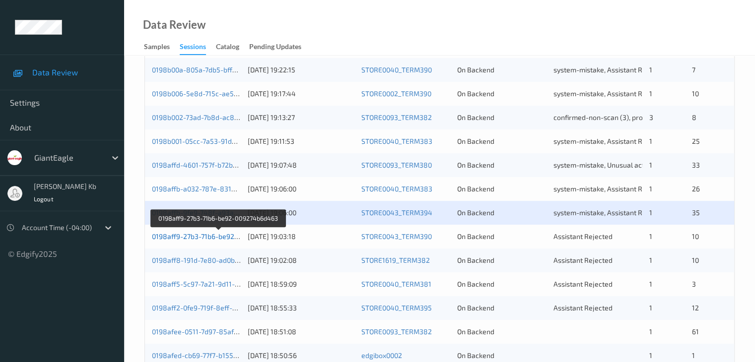
click at [209, 239] on link "0198aff9-27b3-71b6-be92-009274b6d463" at bounding box center [219, 236] width 134 height 8
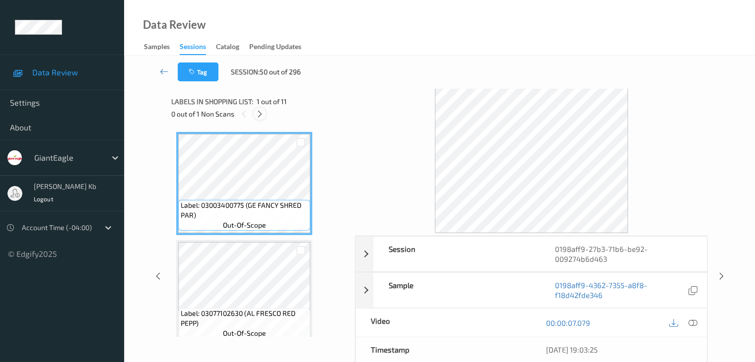
drag, startPoint x: 261, startPoint y: 110, endPoint x: 272, endPoint y: 125, distance: 18.2
click at [261, 111] on icon at bounding box center [260, 114] width 8 height 9
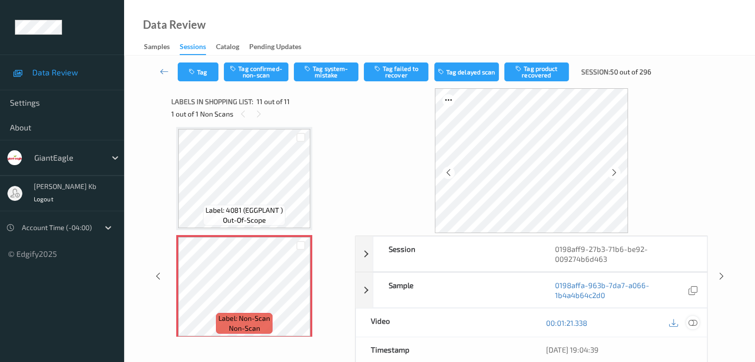
click at [693, 321] on icon at bounding box center [692, 323] width 9 height 9
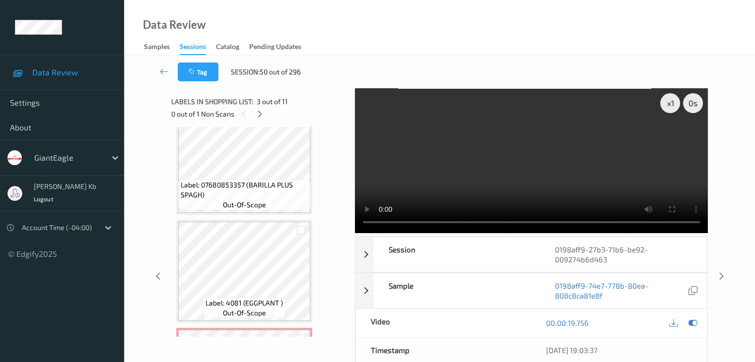
scroll to position [985, 0]
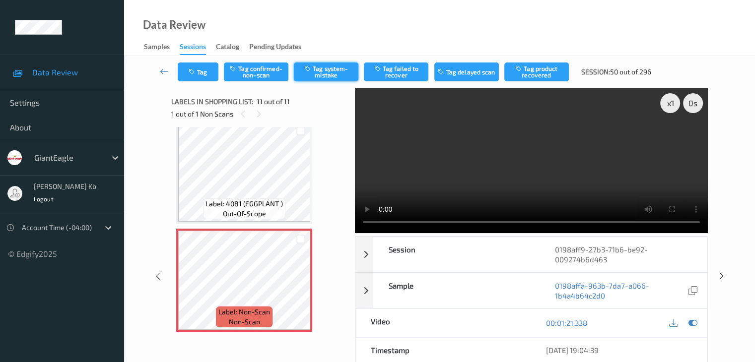
click at [328, 71] on button "Tag system-mistake" at bounding box center [326, 72] width 65 height 19
click at [161, 72] on icon at bounding box center [164, 72] width 9 height 10
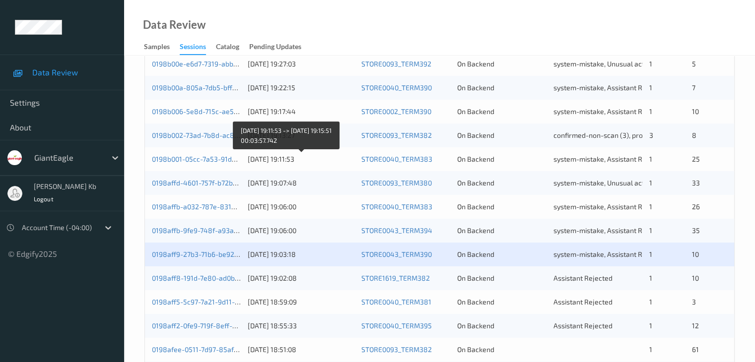
scroll to position [298, 0]
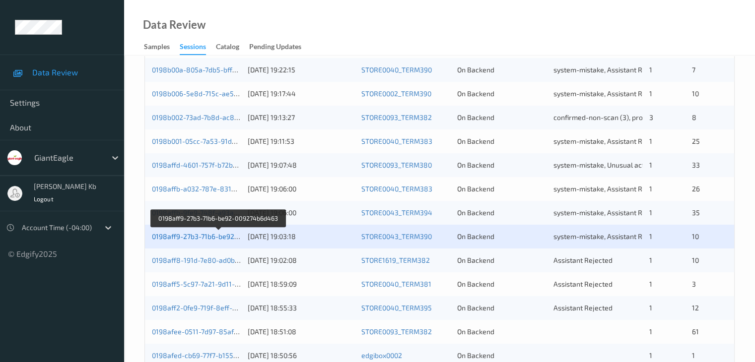
click at [199, 237] on link "0198aff9-27b3-71b6-be92-009274b6d463" at bounding box center [219, 236] width 134 height 8
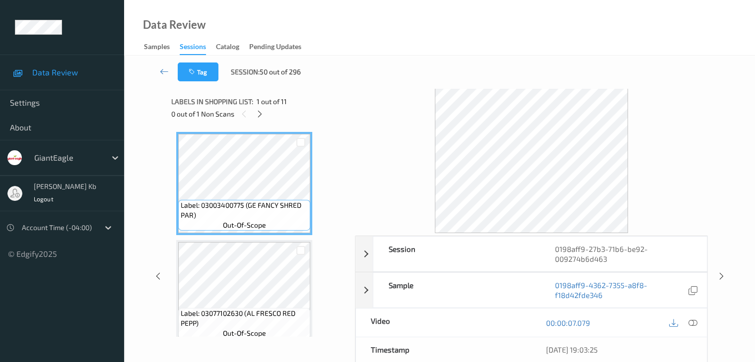
drag, startPoint x: 264, startPoint y: 114, endPoint x: 266, endPoint y: 119, distance: 5.8
click at [264, 114] on icon at bounding box center [260, 114] width 8 height 9
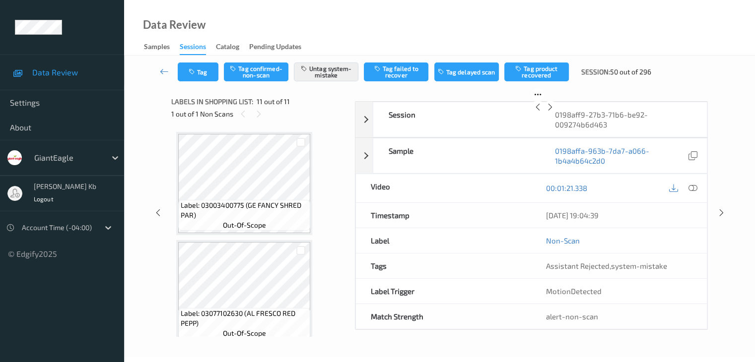
scroll to position [979, 0]
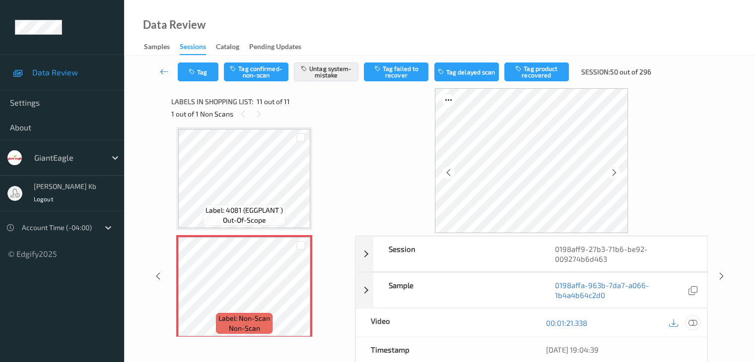
click at [695, 323] on icon at bounding box center [692, 323] width 9 height 9
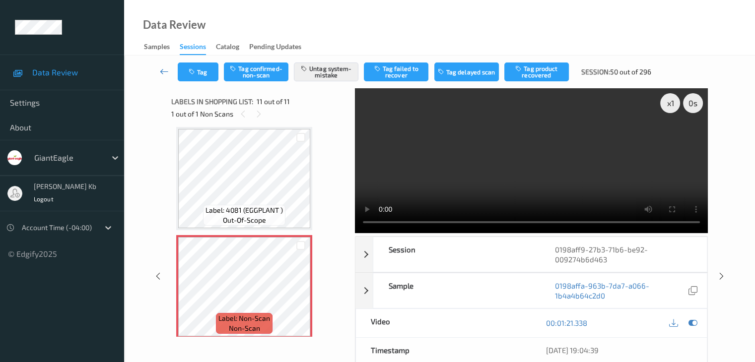
click at [163, 70] on icon at bounding box center [164, 72] width 9 height 10
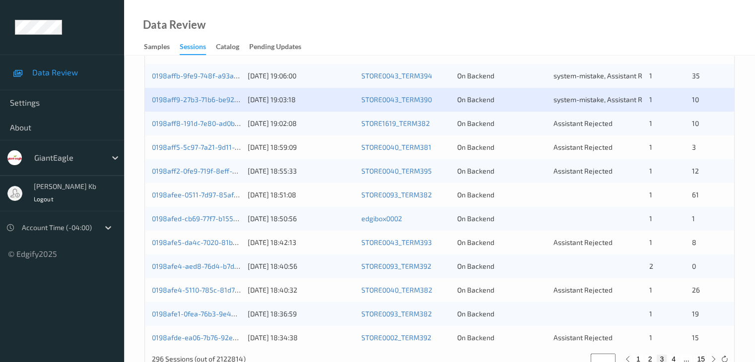
scroll to position [447, 0]
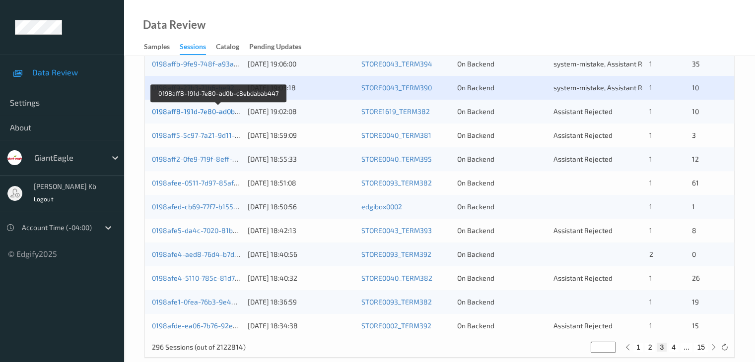
click at [183, 110] on link "0198aff8-191d-7e80-ad0b-c8ebdabab447" at bounding box center [219, 111] width 134 height 8
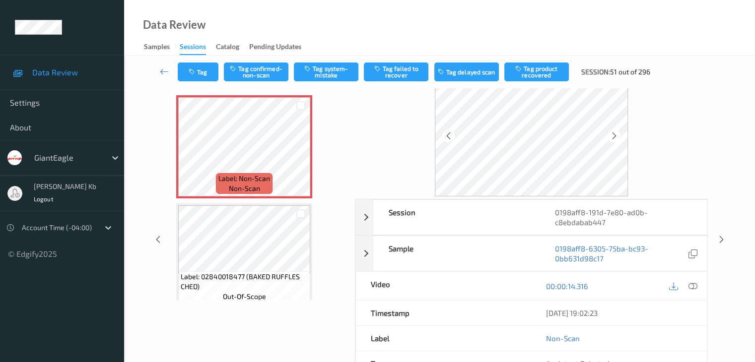
scroll to position [22, 0]
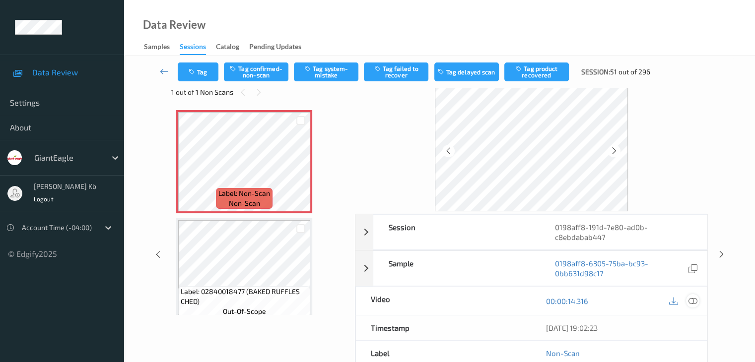
click at [693, 298] on icon at bounding box center [692, 301] width 9 height 9
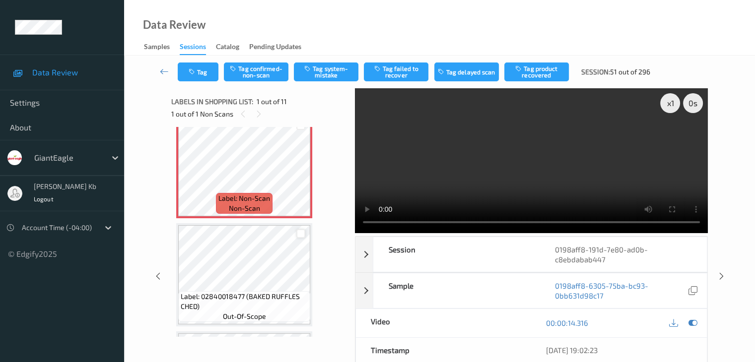
scroll to position [0, 0]
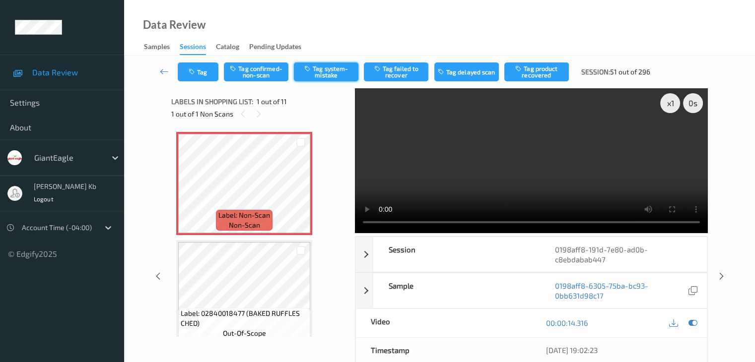
click at [324, 71] on button "Tag system-mistake" at bounding box center [326, 72] width 65 height 19
click at [163, 70] on icon at bounding box center [164, 72] width 9 height 10
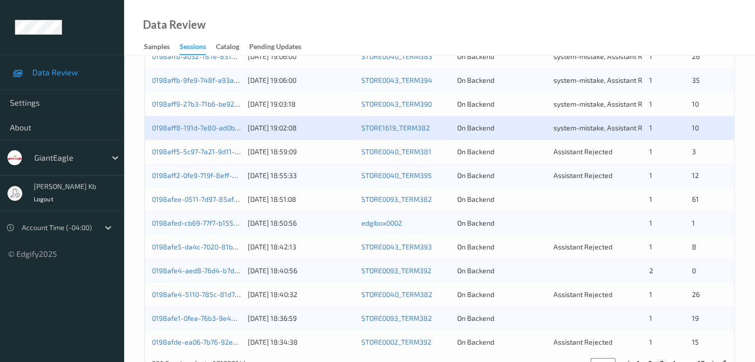
scroll to position [447, 0]
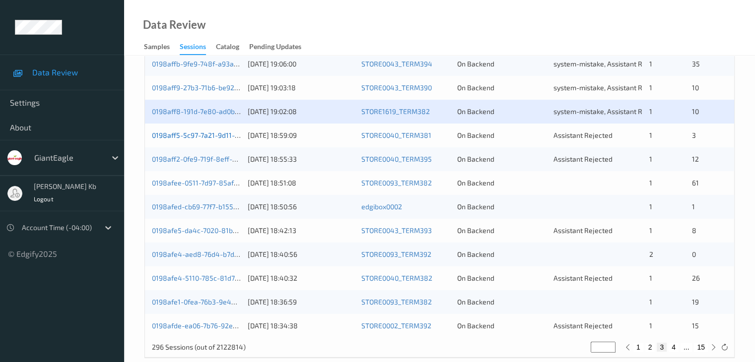
click at [189, 131] on div "0198aff5-5c97-7a21-9d11-dd54ffd6011c" at bounding box center [196, 136] width 89 height 10
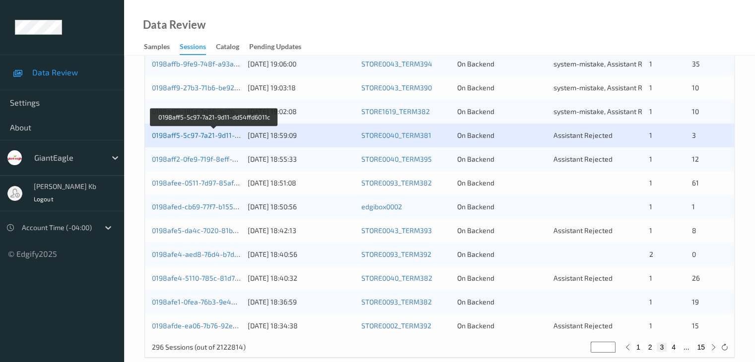
click at [202, 138] on link "0198aff5-5c97-7a21-9d11-dd54ffd6011c" at bounding box center [215, 135] width 126 height 8
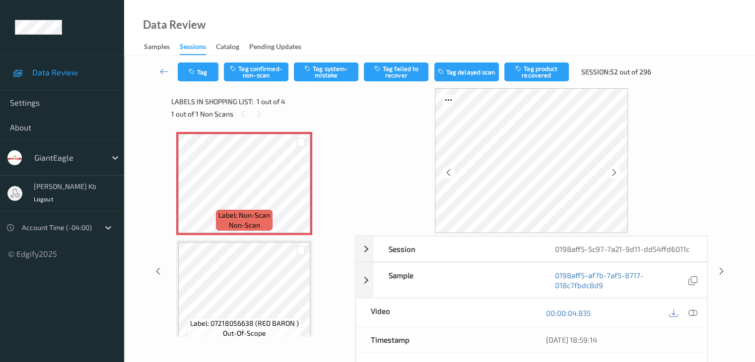
click at [694, 311] on icon at bounding box center [692, 313] width 9 height 9
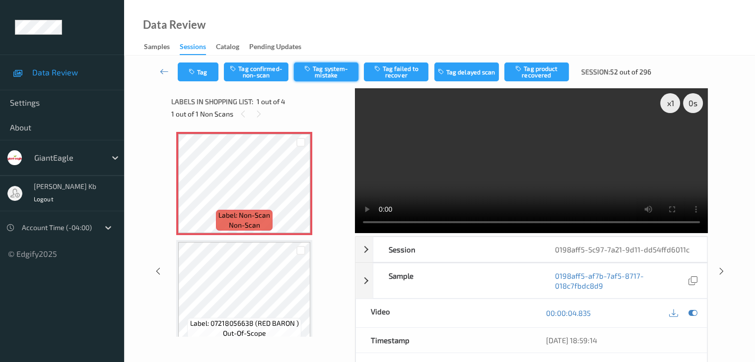
click at [330, 70] on button "Tag system-mistake" at bounding box center [326, 72] width 65 height 19
click at [166, 71] on icon at bounding box center [164, 72] width 9 height 10
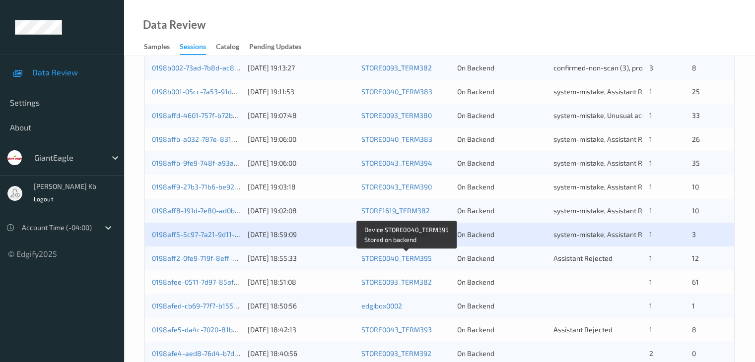
scroll to position [397, 0]
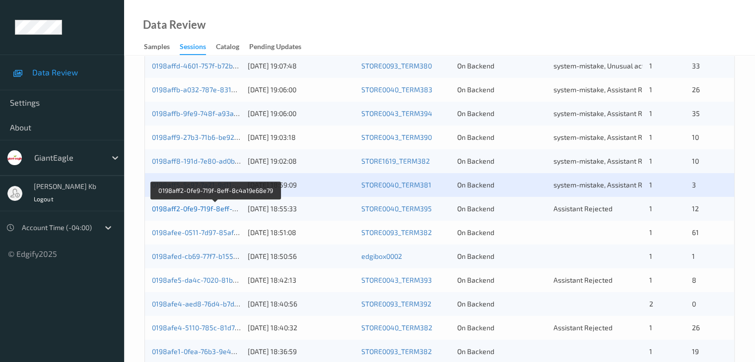
click at [202, 210] on link "0198aff2-0fe9-719f-8eff-8c4a19e68e79" at bounding box center [216, 209] width 128 height 8
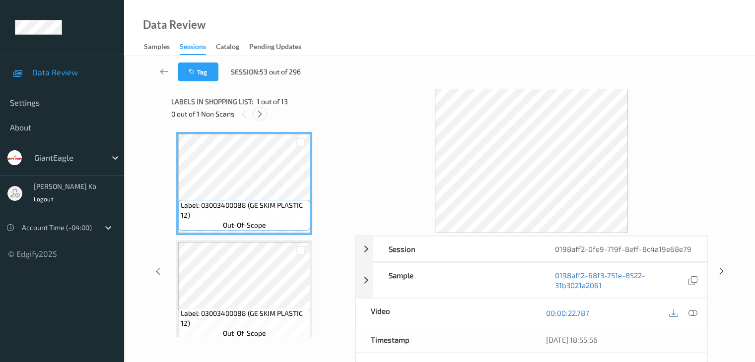
click at [262, 113] on icon at bounding box center [260, 114] width 8 height 9
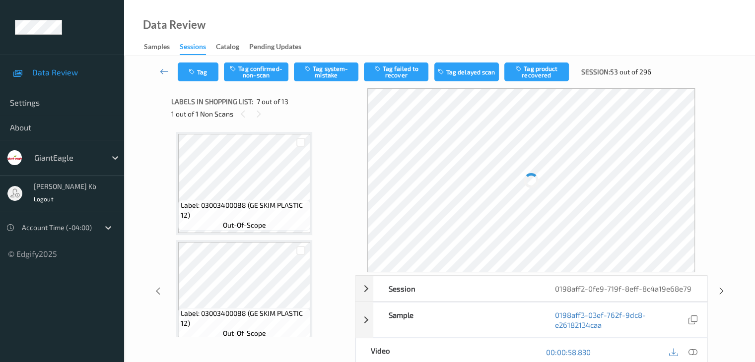
scroll to position [546, 0]
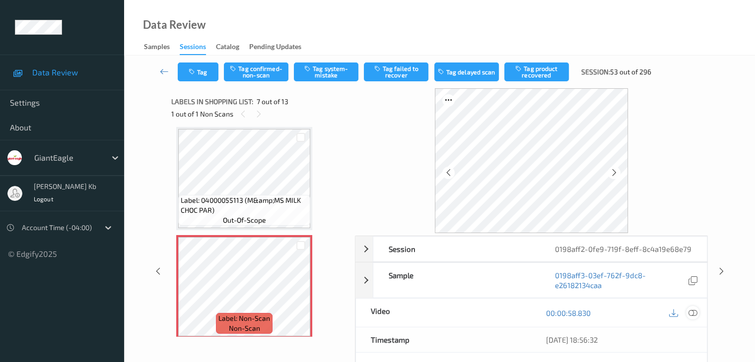
click at [691, 311] on icon at bounding box center [692, 313] width 9 height 9
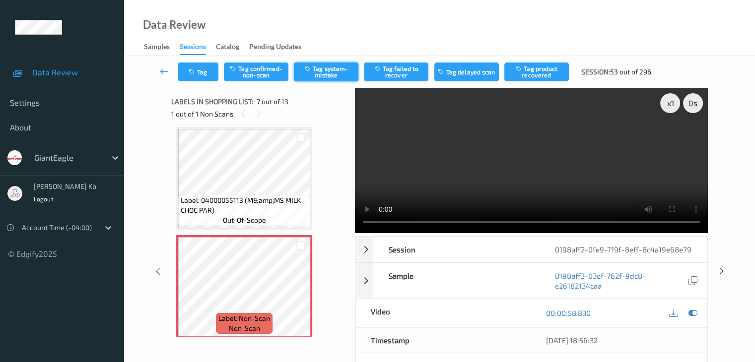
click at [325, 72] on button "Tag system-mistake" at bounding box center [326, 72] width 65 height 19
click at [164, 70] on icon at bounding box center [164, 72] width 9 height 10
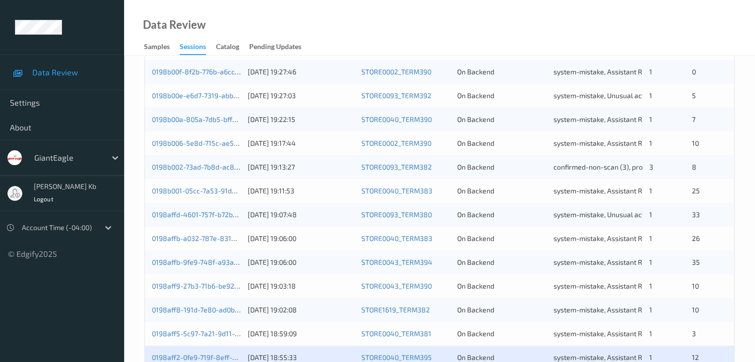
scroll to position [397, 0]
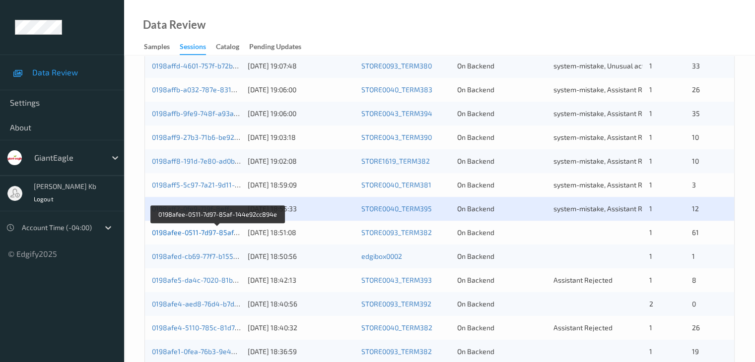
click at [221, 232] on link "0198afee-0511-7d97-85af-144e92cc894e" at bounding box center [218, 232] width 133 height 8
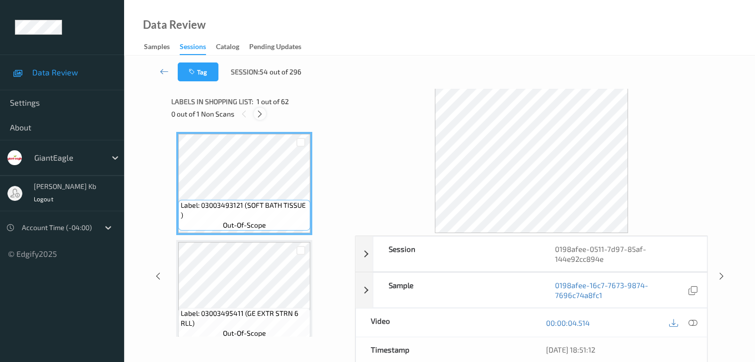
click at [259, 113] on icon at bounding box center [260, 114] width 8 height 9
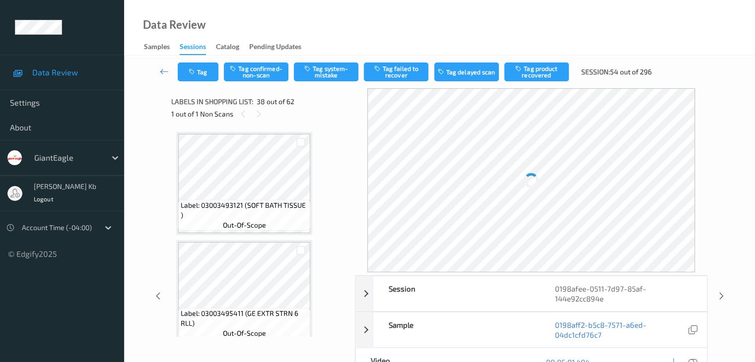
scroll to position [3901, 0]
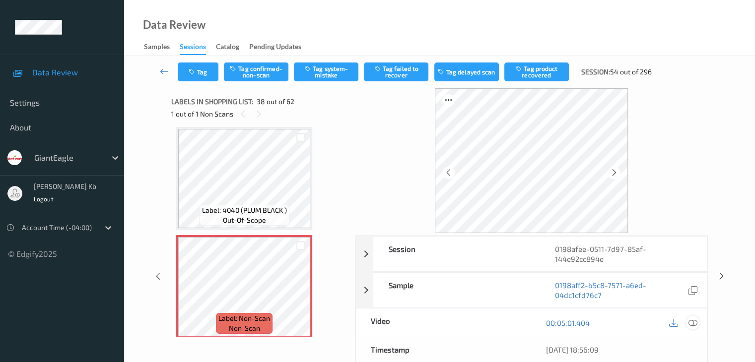
click at [693, 323] on icon at bounding box center [692, 323] width 9 height 9
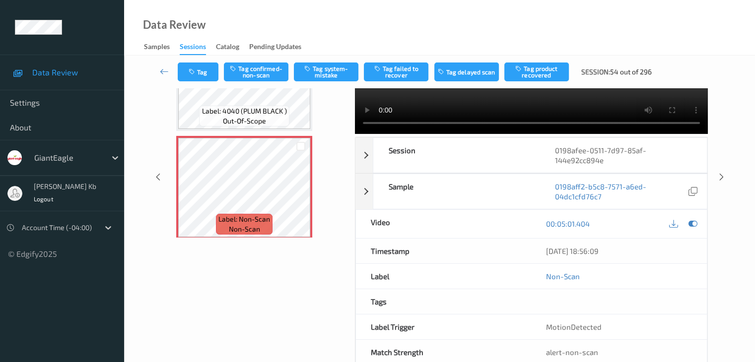
scroll to position [0, 0]
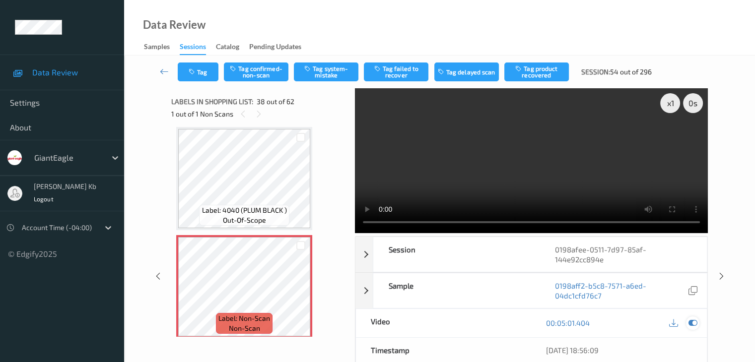
click at [696, 321] on icon at bounding box center [692, 323] width 9 height 9
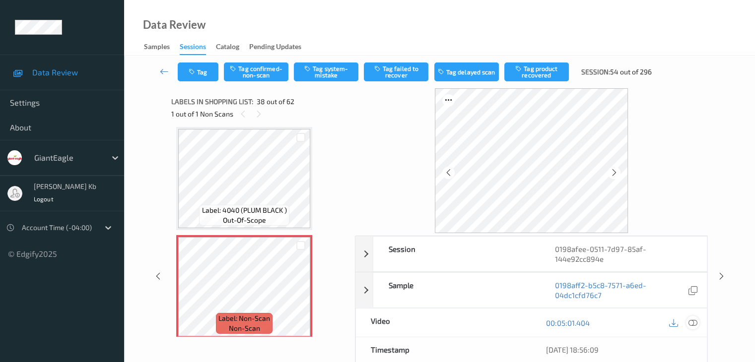
click at [693, 323] on icon at bounding box center [692, 323] width 9 height 9
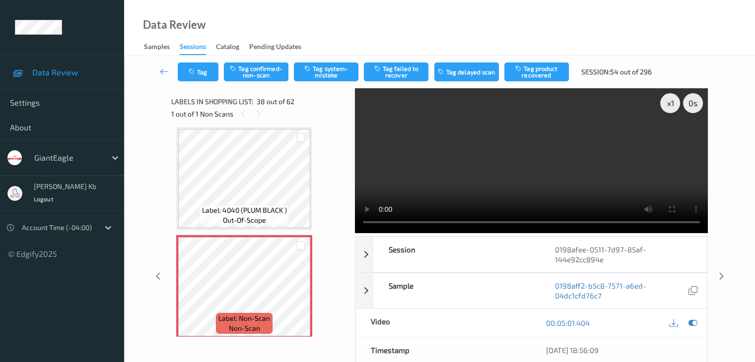
click at [367, 139] on video at bounding box center [531, 160] width 353 height 145
click at [335, 70] on button "Tag system-mistake" at bounding box center [326, 72] width 65 height 19
click at [207, 71] on button "Tag" at bounding box center [198, 72] width 41 height 19
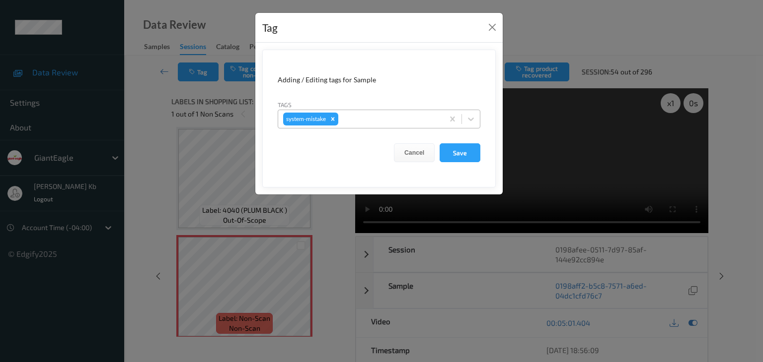
click at [378, 118] on div at bounding box center [389, 119] width 98 height 12
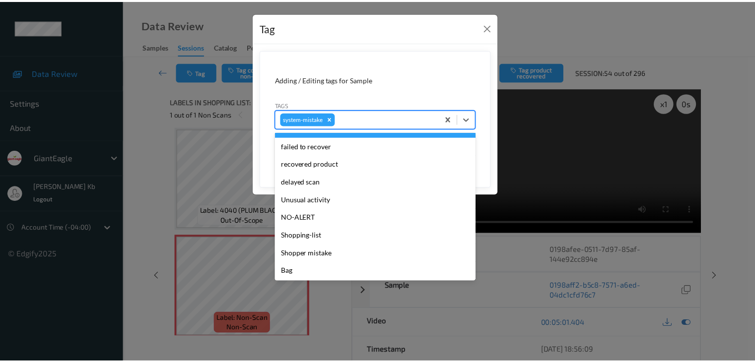
scroll to position [105, 0]
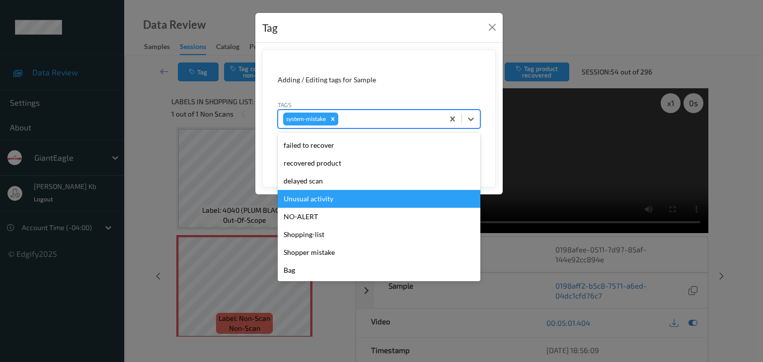
click at [315, 199] on div "Unusual activity" at bounding box center [379, 199] width 203 height 18
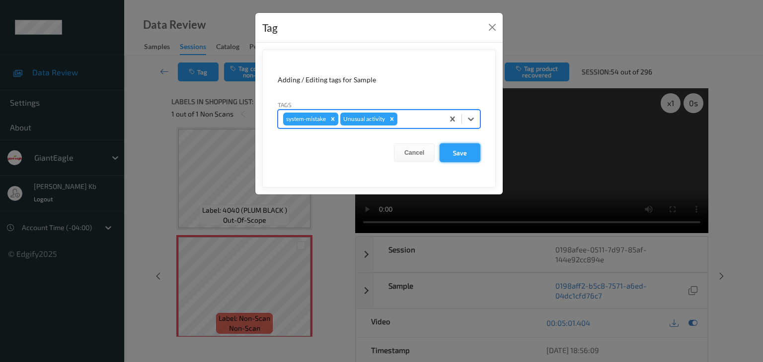
click at [460, 155] on button "Save" at bounding box center [459, 152] width 41 height 19
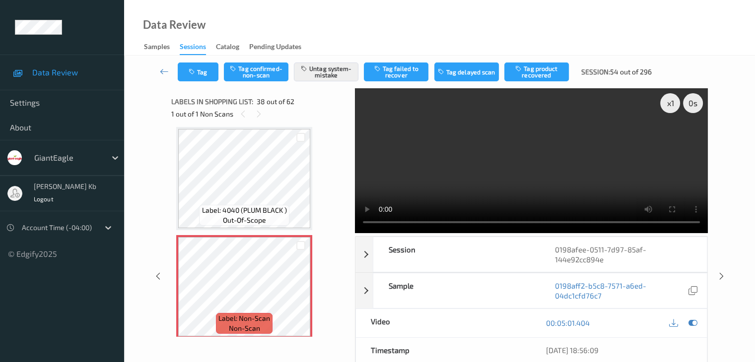
drag, startPoint x: 163, startPoint y: 70, endPoint x: 164, endPoint y: 64, distance: 6.5
click at [163, 70] on icon at bounding box center [164, 72] width 9 height 10
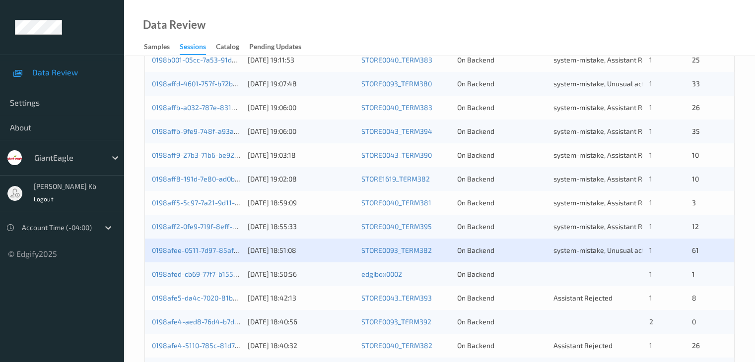
scroll to position [397, 0]
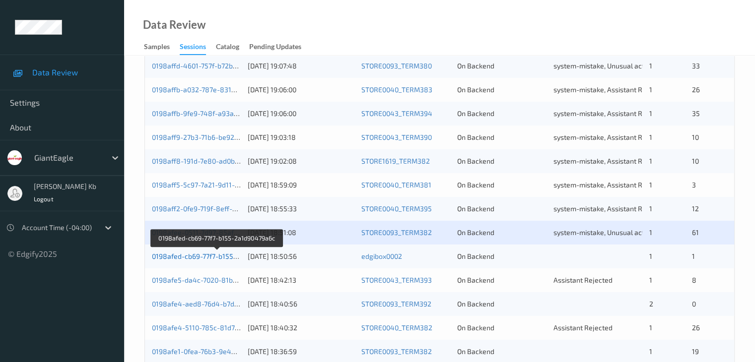
click at [202, 257] on link "0198afed-cb69-77f7-b155-2a1d90479a6c" at bounding box center [217, 256] width 131 height 8
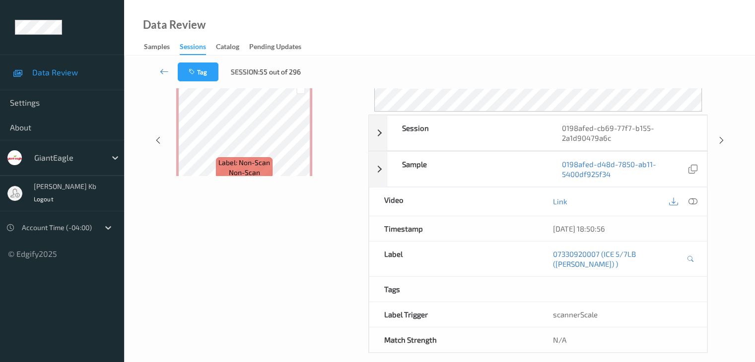
scroll to position [121, 0]
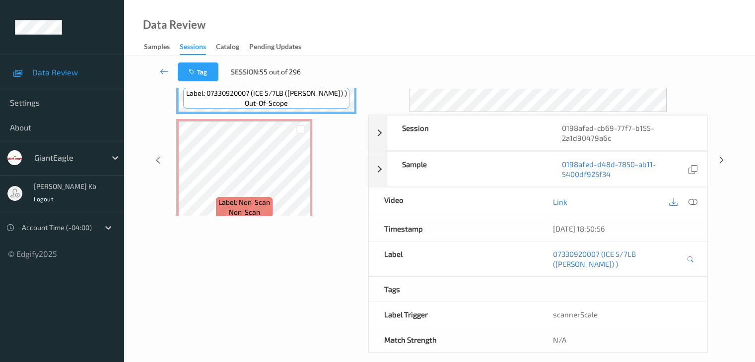
drag, startPoint x: 239, startPoint y: 0, endPoint x: 386, endPoint y: 12, distance: 147.9
click at [439, 18] on div "Data Review Samples Sessions Catalog Pending Updates" at bounding box center [439, 28] width 631 height 56
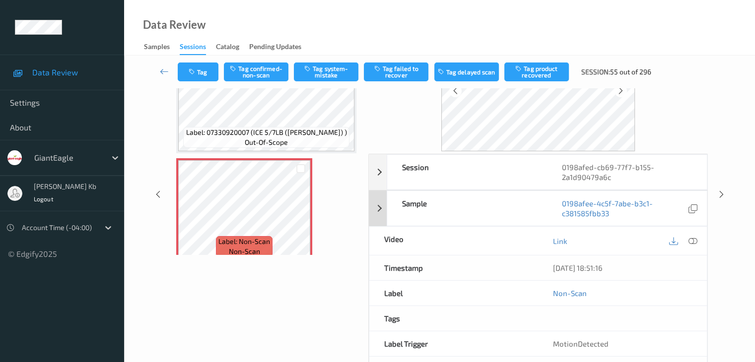
scroll to position [22, 0]
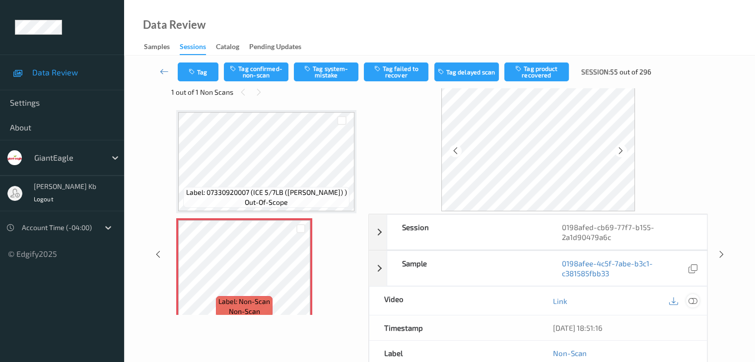
click at [692, 300] on icon at bounding box center [692, 301] width 9 height 9
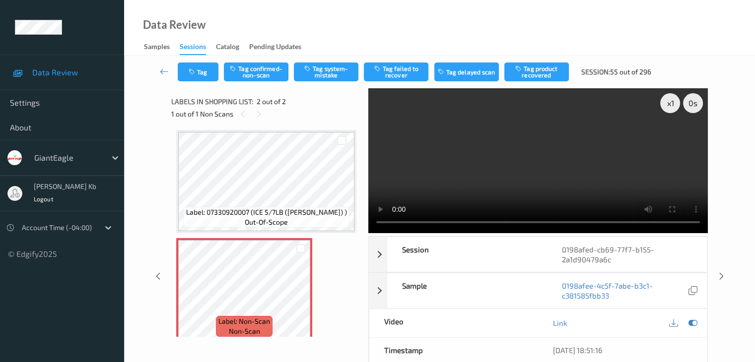
scroll to position [0, 0]
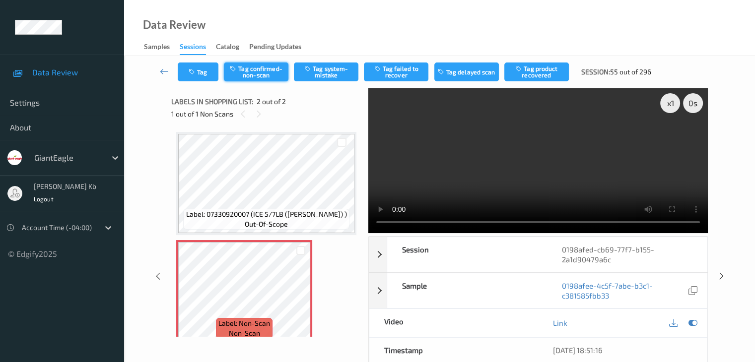
click at [263, 73] on button "Tag confirmed-non-scan" at bounding box center [256, 72] width 65 height 19
click at [399, 70] on button "Tag failed to recover" at bounding box center [396, 72] width 65 height 19
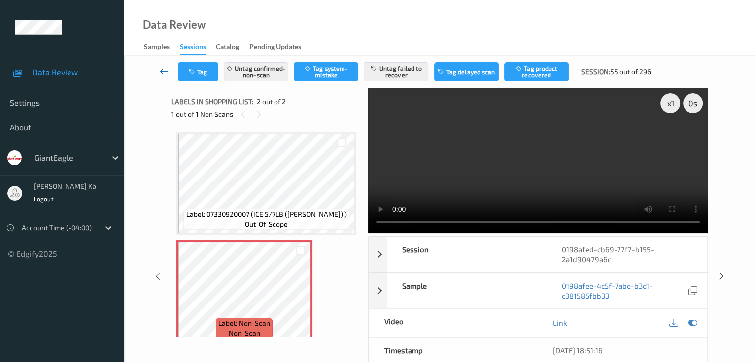
click at [164, 71] on icon at bounding box center [164, 72] width 9 height 10
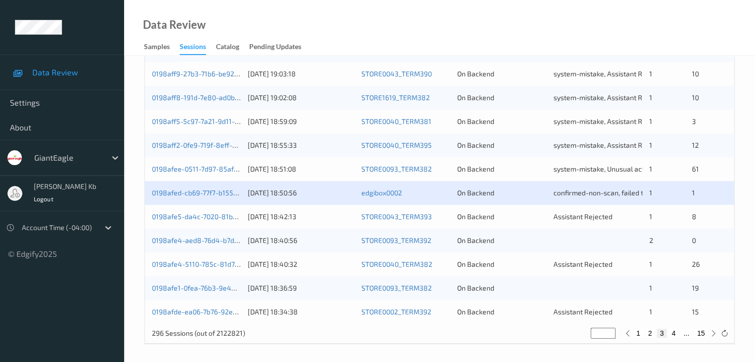
scroll to position [463, 0]
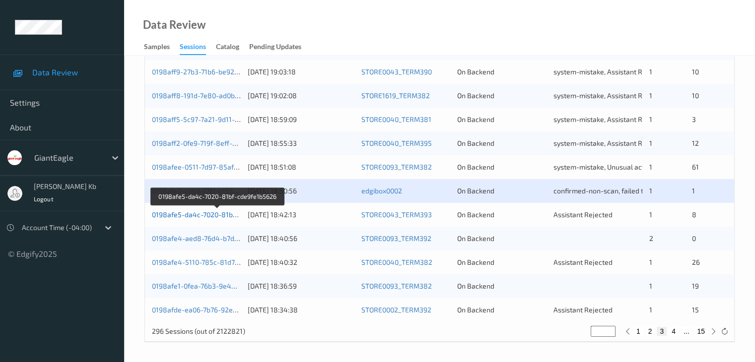
click at [204, 213] on link "0198afe5-da4c-7020-81bf-cde9fe1b5626" at bounding box center [217, 214] width 131 height 8
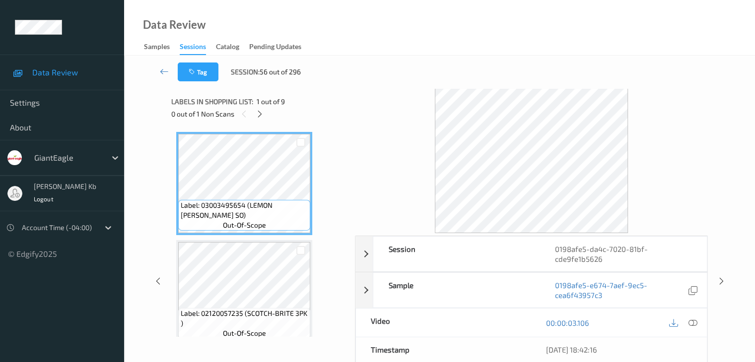
drag, startPoint x: 263, startPoint y: 114, endPoint x: 270, endPoint y: 126, distance: 14.1
click at [263, 114] on icon at bounding box center [260, 114] width 8 height 9
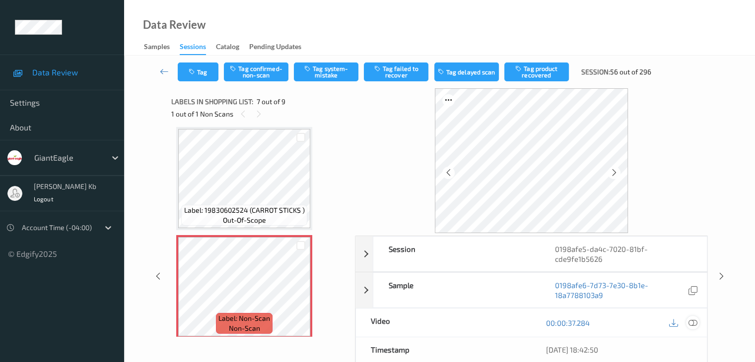
click at [693, 322] on icon at bounding box center [692, 323] width 9 height 9
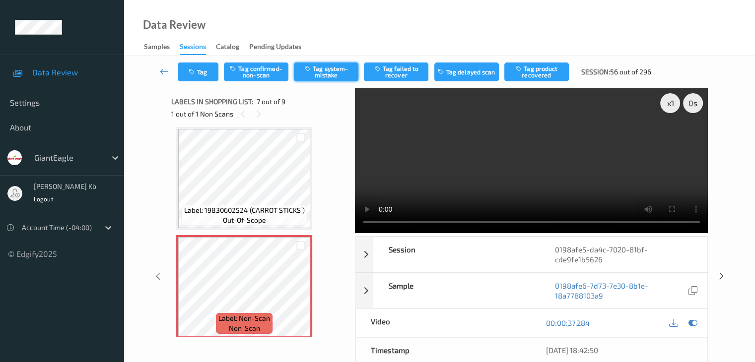
click at [336, 72] on button "Tag system-mistake" at bounding box center [326, 72] width 65 height 19
click at [163, 69] on icon at bounding box center [164, 72] width 9 height 10
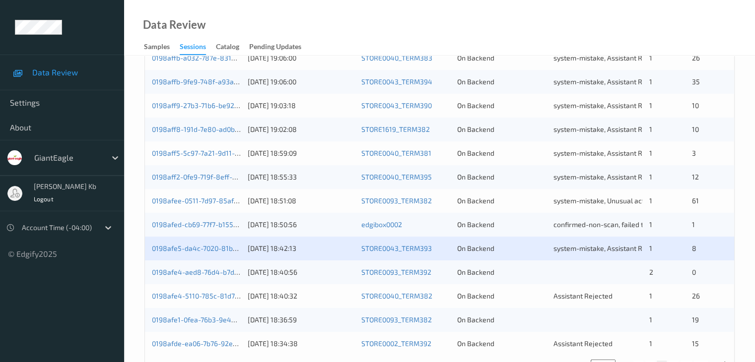
scroll to position [463, 0]
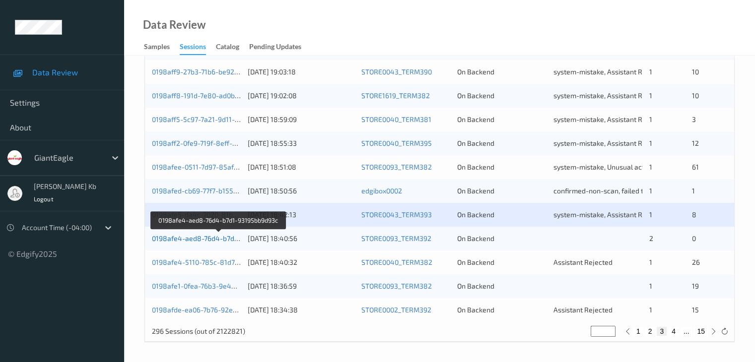
click at [191, 241] on link "0198afe4-aed8-76d4-b7d1-93195bb9d93c" at bounding box center [219, 238] width 135 height 8
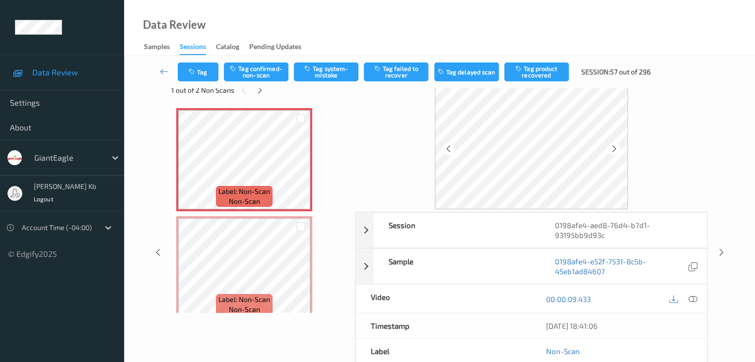
scroll to position [22, 0]
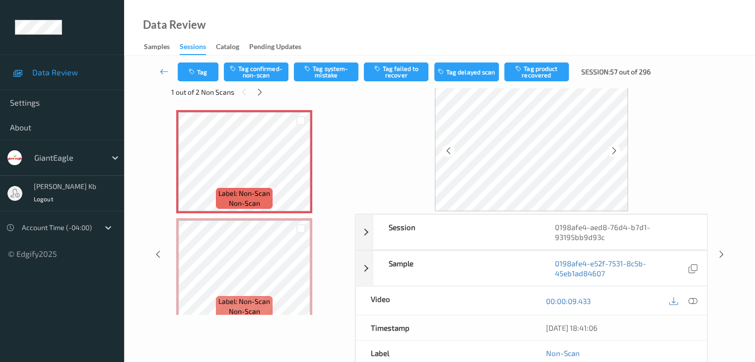
click at [695, 300] on icon at bounding box center [692, 301] width 9 height 9
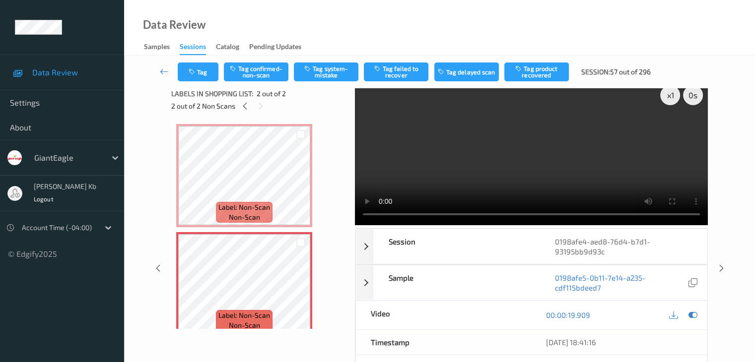
scroll to position [0, 0]
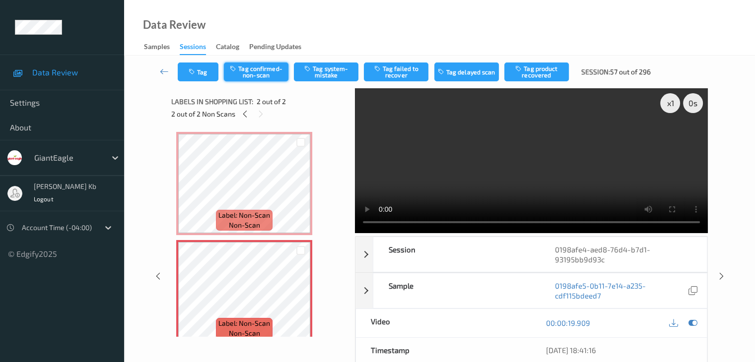
click at [258, 70] on button "Tag confirmed-non-scan" at bounding box center [256, 72] width 65 height 19
click at [159, 70] on link at bounding box center [164, 72] width 26 height 19
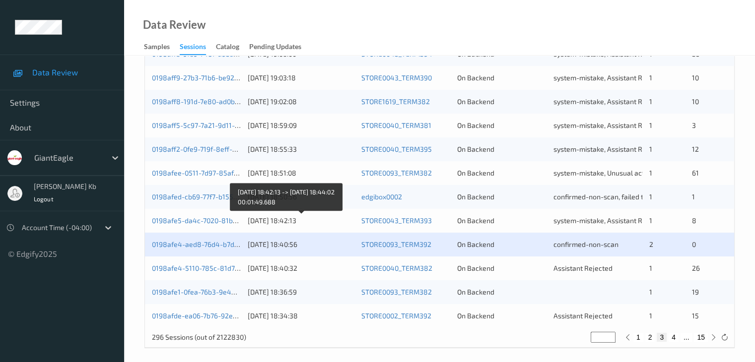
scroll to position [463, 0]
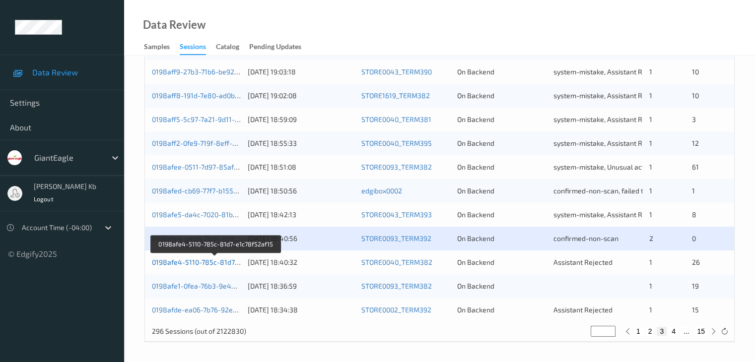
click at [206, 264] on link "0198afe4-5110-785c-81d7-e1c78f52af15" at bounding box center [216, 262] width 128 height 8
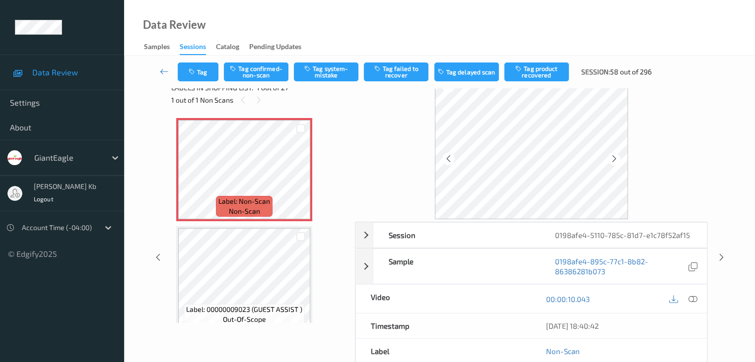
scroll to position [12, 0]
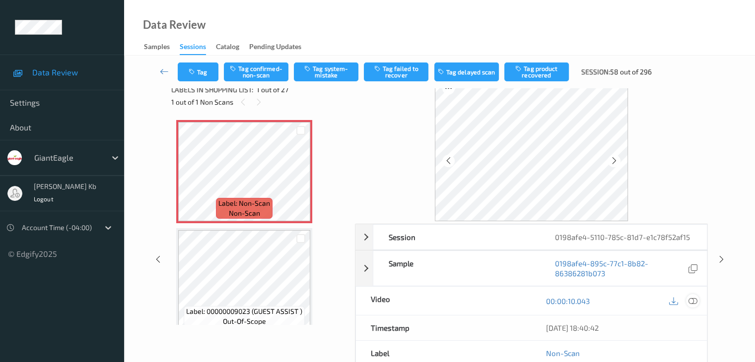
click at [694, 301] on icon at bounding box center [692, 301] width 9 height 9
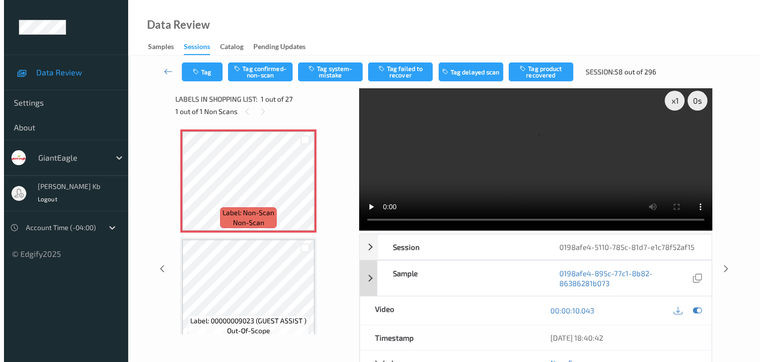
scroll to position [0, 0]
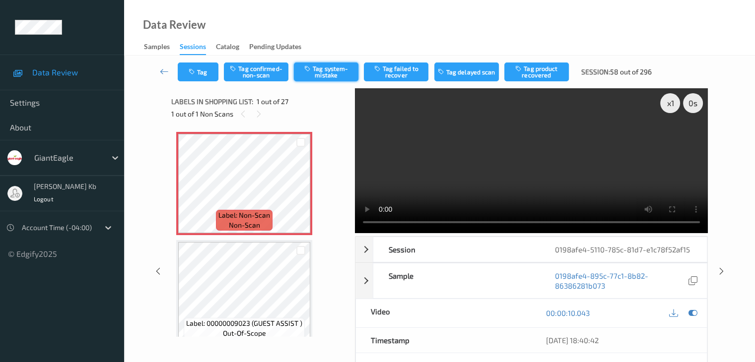
click at [322, 68] on button "Tag system-mistake" at bounding box center [326, 72] width 65 height 19
click at [204, 72] on button "Tag" at bounding box center [198, 72] width 41 height 19
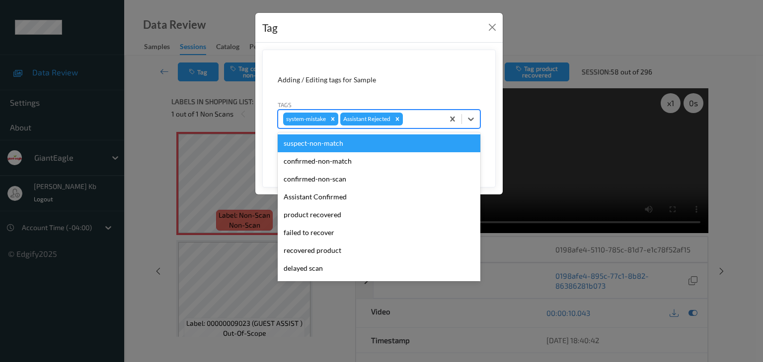
click at [416, 119] on div at bounding box center [422, 119] width 34 height 12
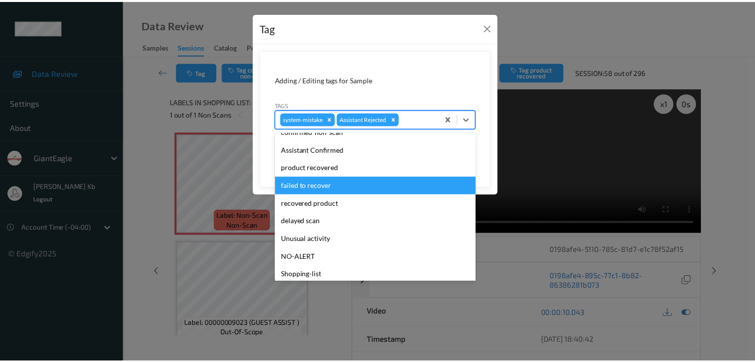
scroll to position [87, 0]
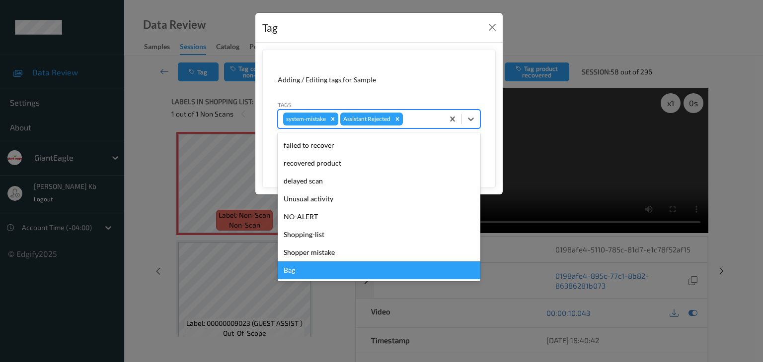
click at [302, 274] on div "Bag" at bounding box center [379, 271] width 203 height 18
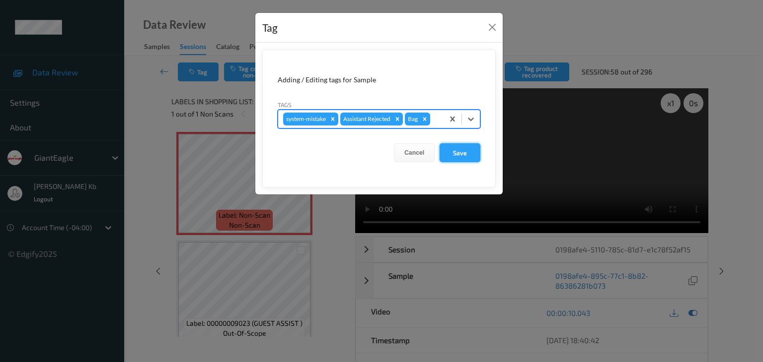
click at [463, 150] on button "Save" at bounding box center [459, 152] width 41 height 19
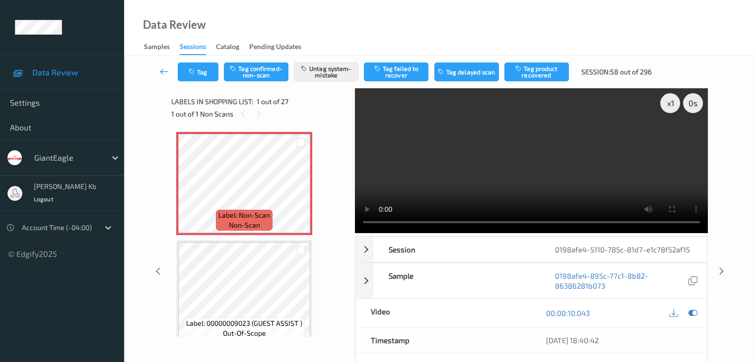
click at [165, 71] on icon at bounding box center [164, 72] width 9 height 10
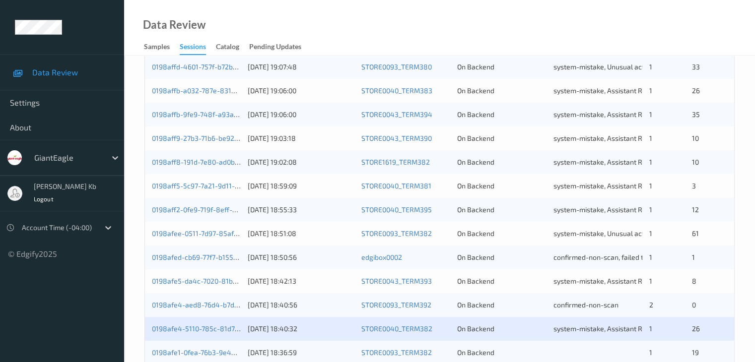
scroll to position [397, 0]
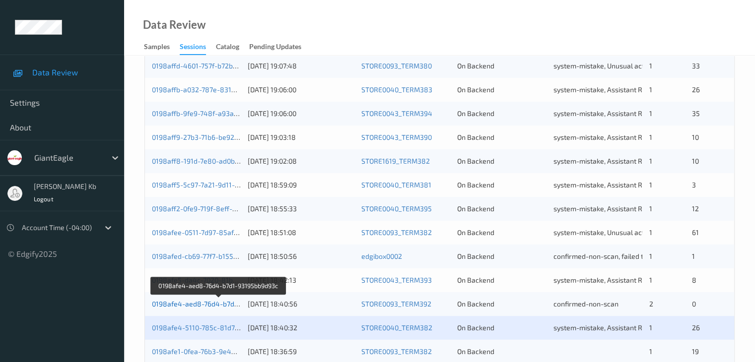
click at [197, 304] on link "0198afe4-aed8-76d4-b7d1-93195bb9d93c" at bounding box center [219, 304] width 135 height 8
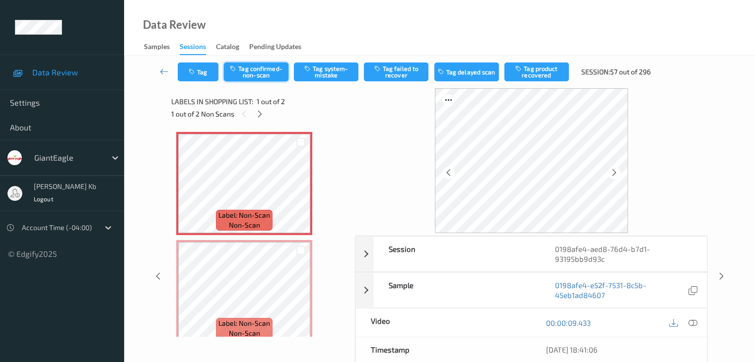
click at [257, 72] on button "Tag confirmed-non-scan" at bounding box center [256, 72] width 65 height 19
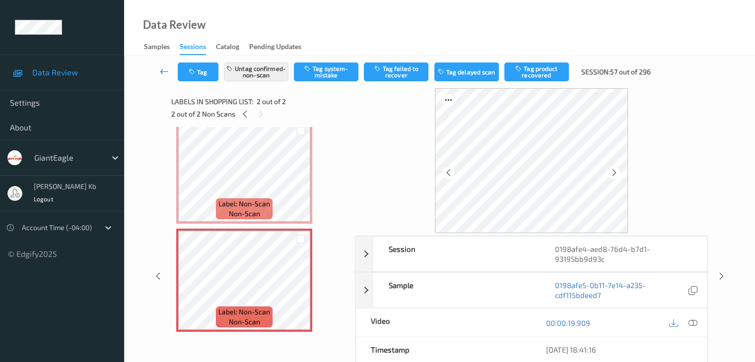
click at [160, 70] on icon at bounding box center [164, 72] width 9 height 10
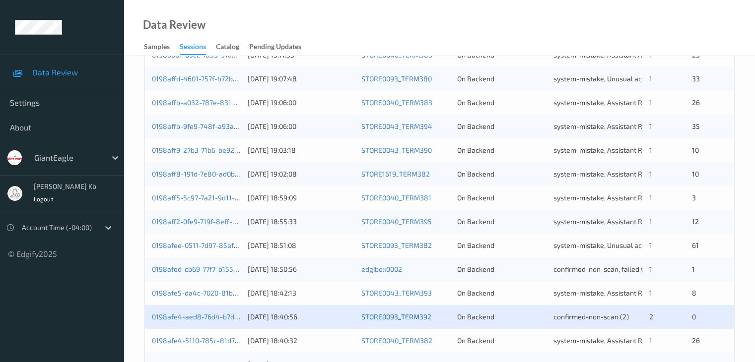
scroll to position [463, 0]
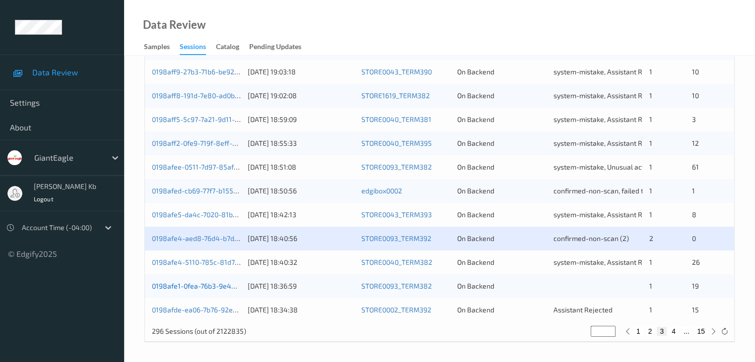
click at [205, 288] on link "0198afe1-0fea-76b3-9e4a-cbe3c9d38f58" at bounding box center [218, 286] width 133 height 8
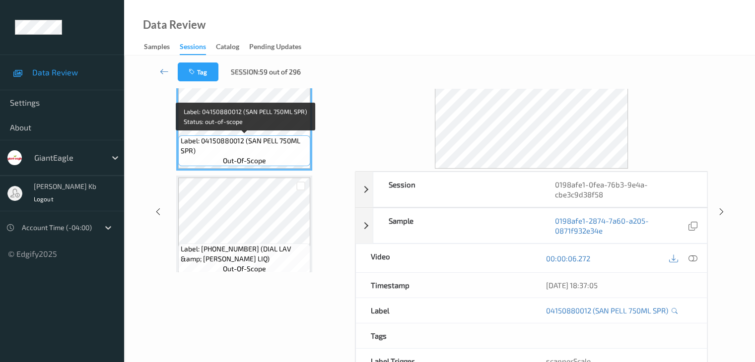
scroll to position [22, 0]
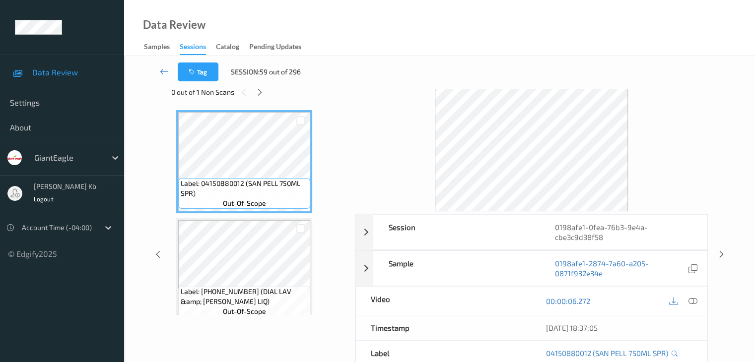
drag, startPoint x: 261, startPoint y: 89, endPoint x: 274, endPoint y: 99, distance: 16.4
click at [261, 89] on icon at bounding box center [260, 92] width 8 height 9
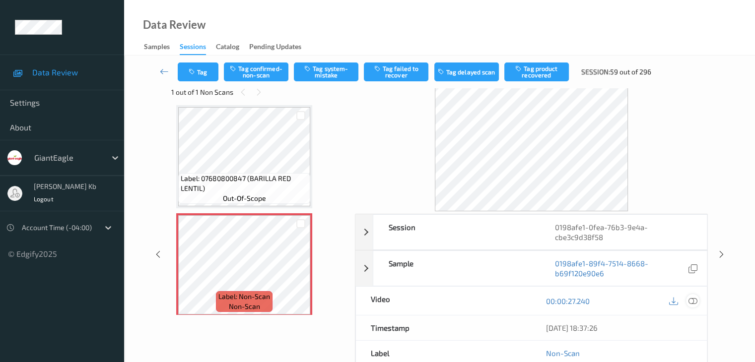
click at [693, 298] on icon at bounding box center [692, 301] width 9 height 9
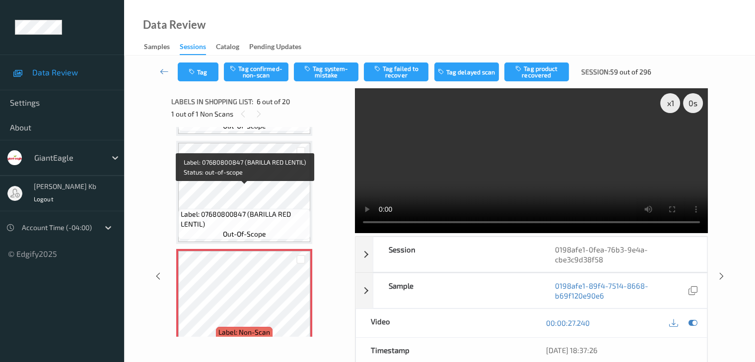
scroll to position [447, 0]
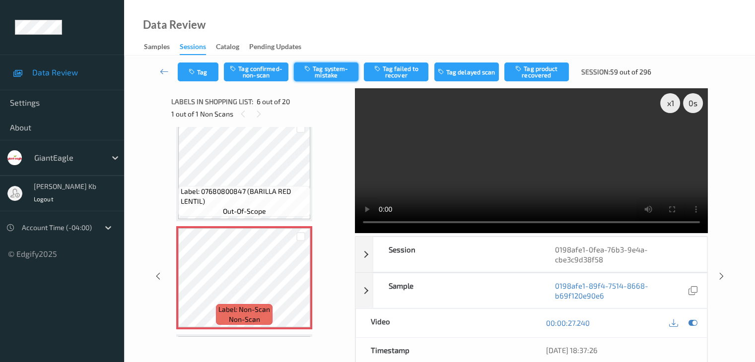
click at [330, 70] on button "Tag system-mistake" at bounding box center [326, 72] width 65 height 19
drag, startPoint x: 168, startPoint y: 70, endPoint x: 171, endPoint y: 65, distance: 6.5
click at [168, 70] on icon at bounding box center [164, 72] width 9 height 10
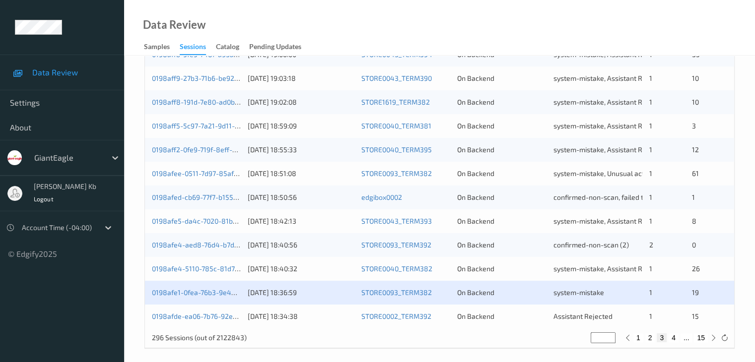
scroll to position [463, 0]
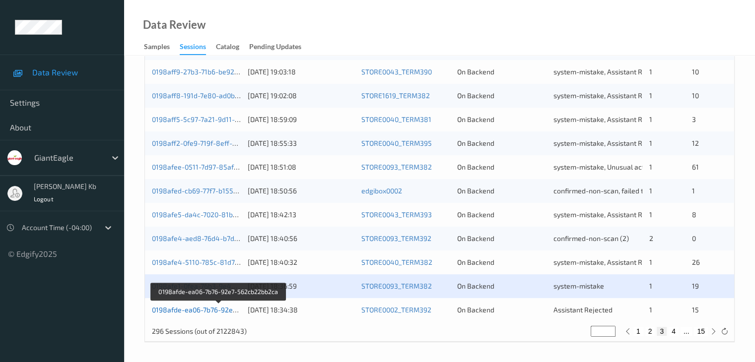
click at [208, 312] on link "0198afde-ea06-7b76-92e7-562cb22bb2ca" at bounding box center [219, 310] width 134 height 8
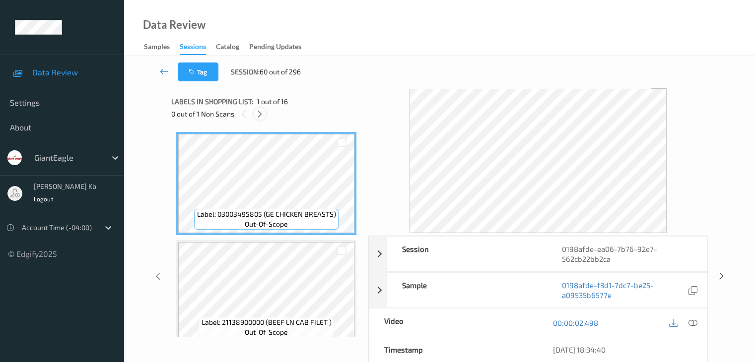
click at [260, 112] on icon at bounding box center [260, 114] width 8 height 9
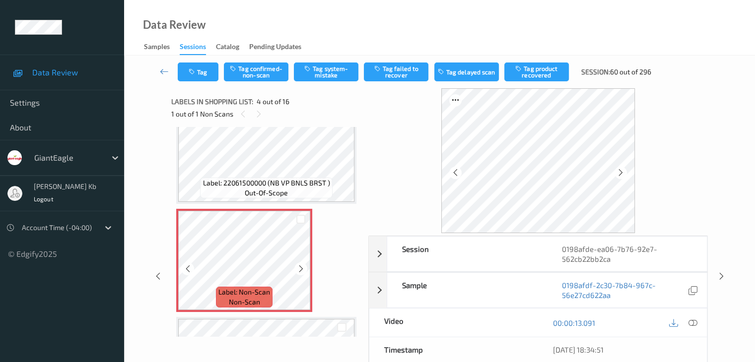
scroll to position [271, 0]
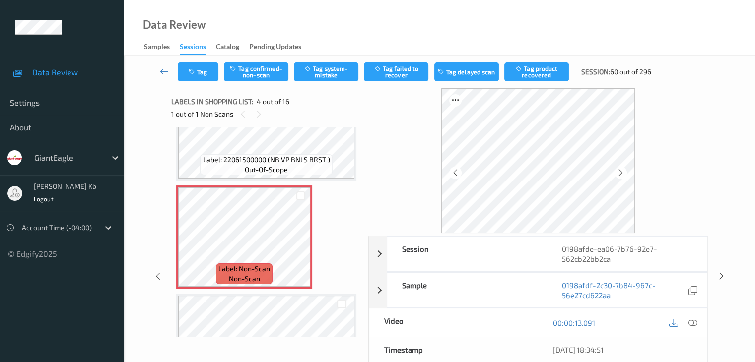
click at [692, 324] on icon at bounding box center [692, 323] width 9 height 9
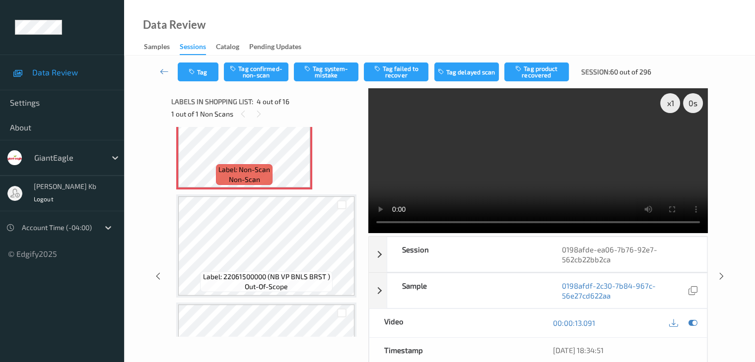
scroll to position [321, 0]
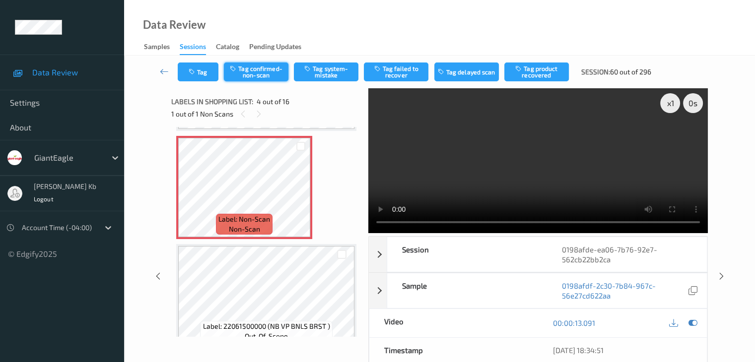
click at [266, 78] on button "Tag confirmed-non-scan" at bounding box center [256, 72] width 65 height 19
click at [544, 68] on button "Tag product recovered" at bounding box center [536, 72] width 65 height 19
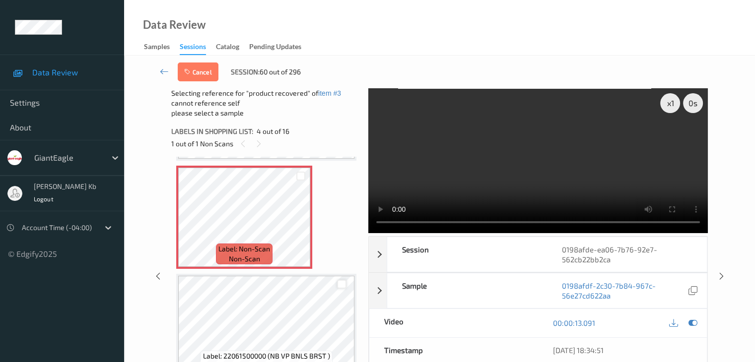
click at [344, 284] on div at bounding box center [341, 284] width 9 height 9
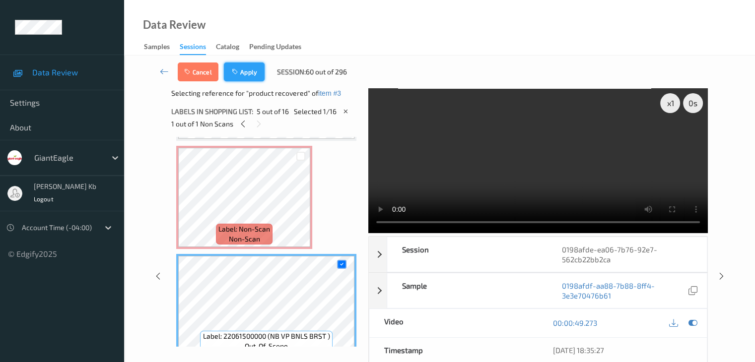
click at [248, 75] on button "Apply" at bounding box center [244, 72] width 41 height 19
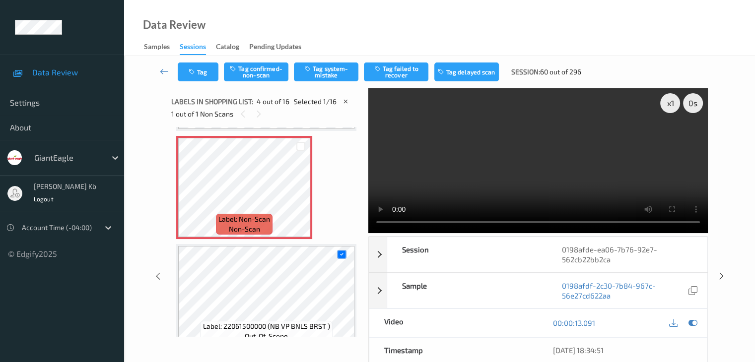
scroll to position [221, 0]
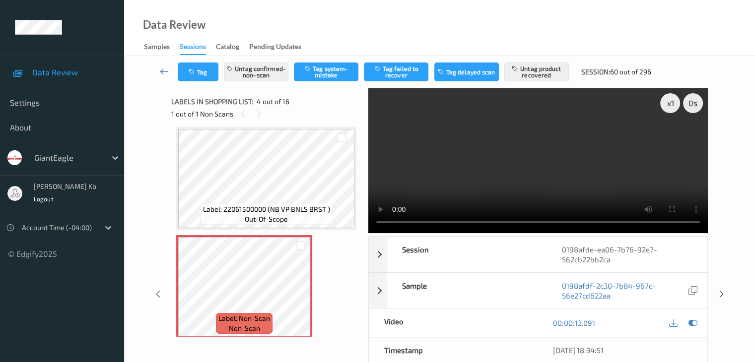
click at [163, 70] on icon at bounding box center [164, 72] width 9 height 10
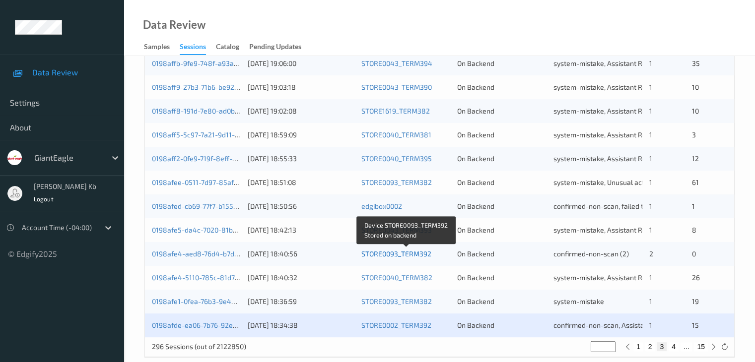
scroll to position [463, 0]
